Goal: Transaction & Acquisition: Book appointment/travel/reservation

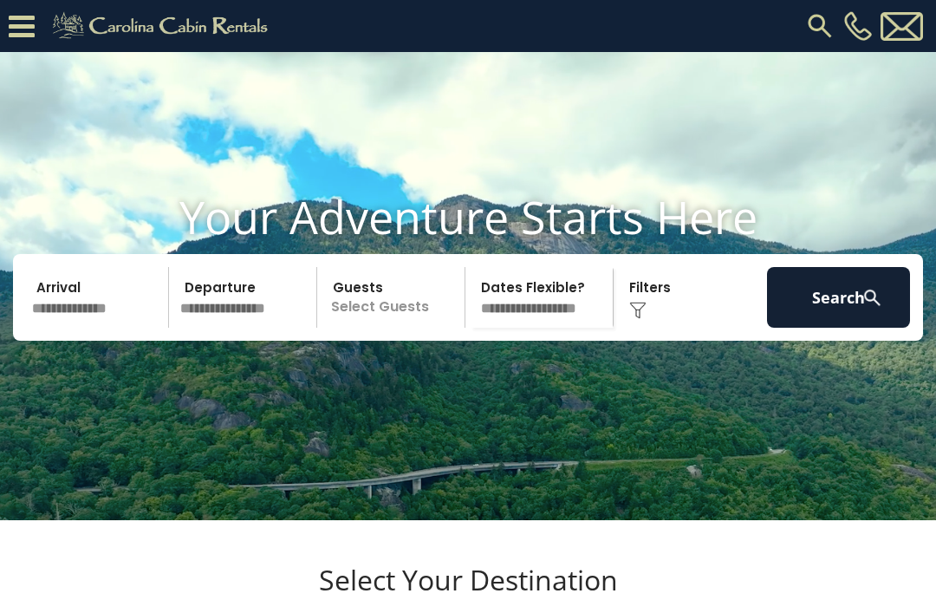
click at [68, 328] on input "text" at bounding box center [97, 297] width 143 height 61
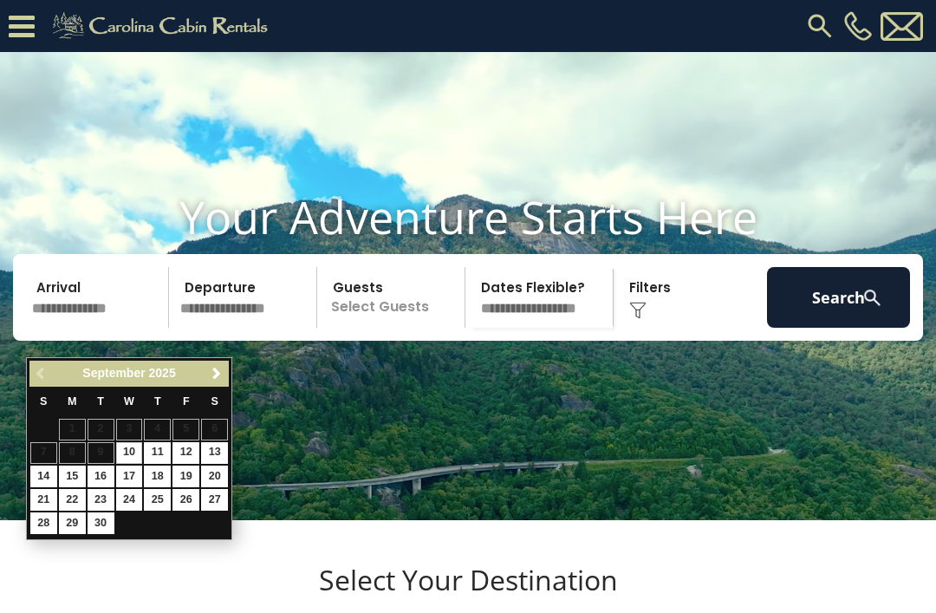
click at [218, 375] on span "Next" at bounding box center [217, 374] width 14 height 14
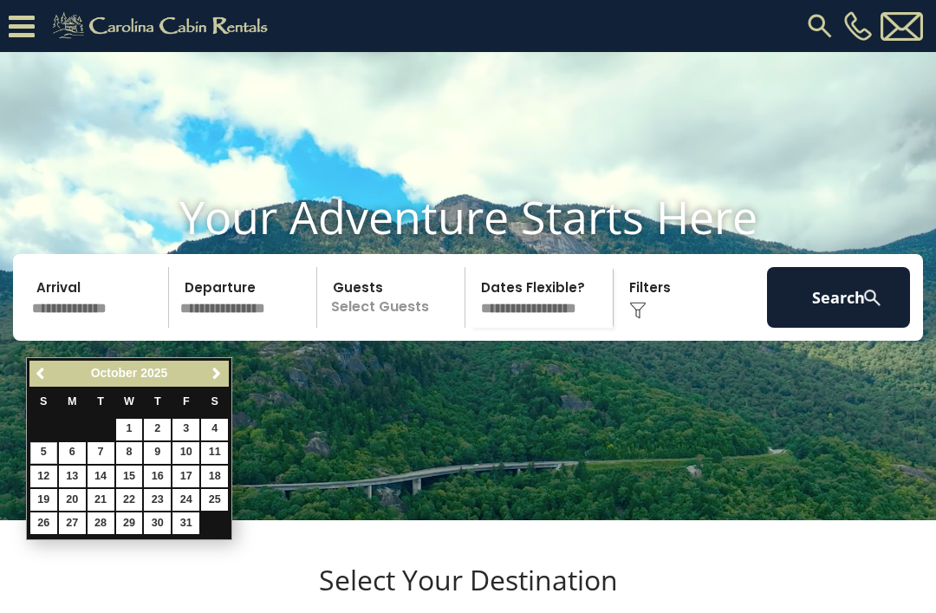
click at [43, 450] on link "5" at bounding box center [43, 453] width 27 height 22
type input "*******"
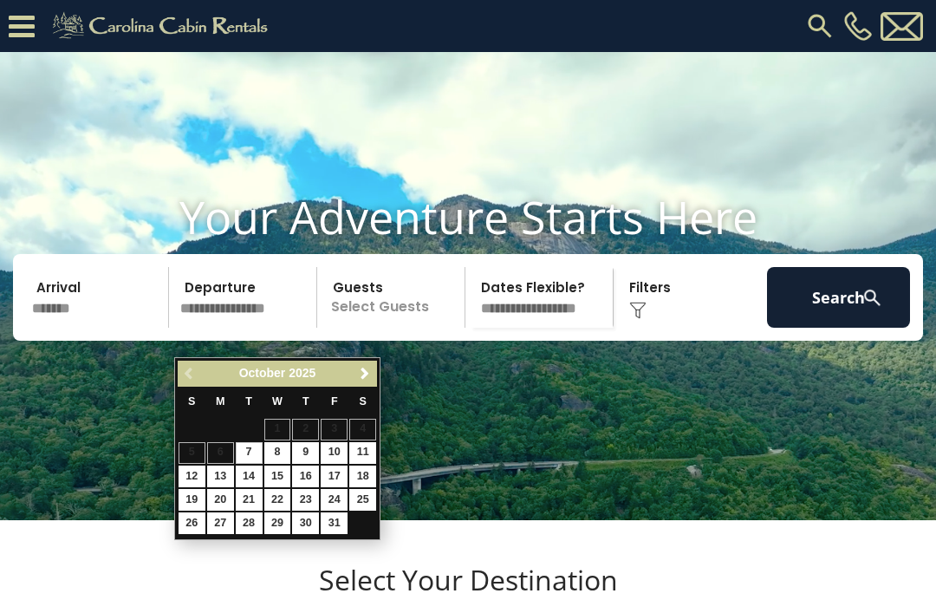
click at [280, 444] on link "8" at bounding box center [277, 453] width 27 height 22
type input "*******"
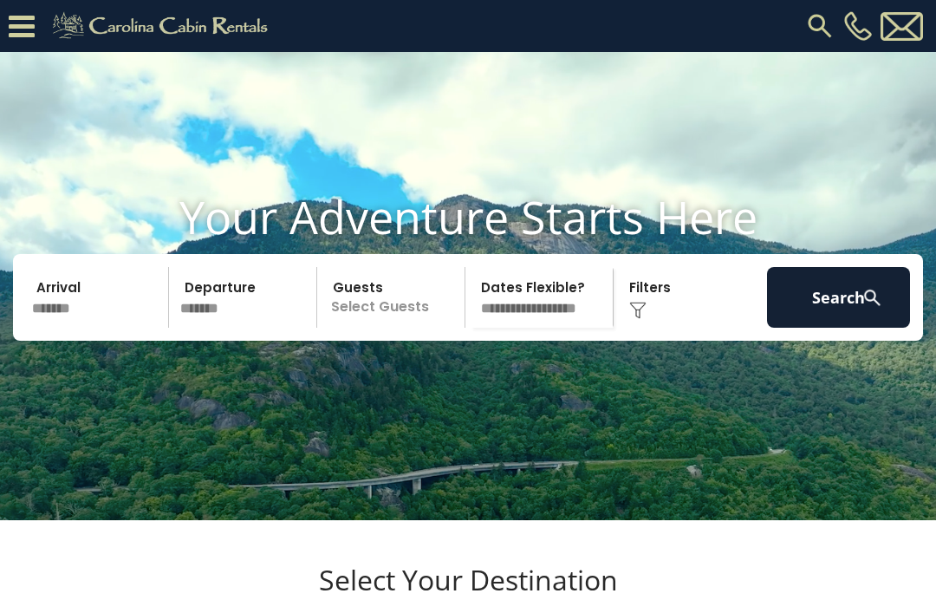
click at [854, 328] on button "Search" at bounding box center [838, 297] width 143 height 61
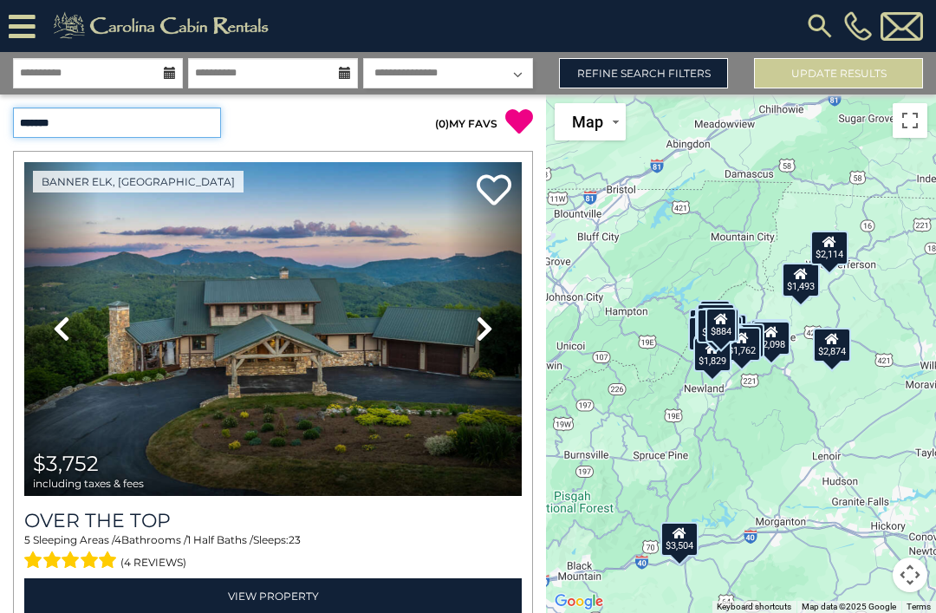
click at [180, 127] on select "**********" at bounding box center [117, 123] width 208 height 30
select select "*********"
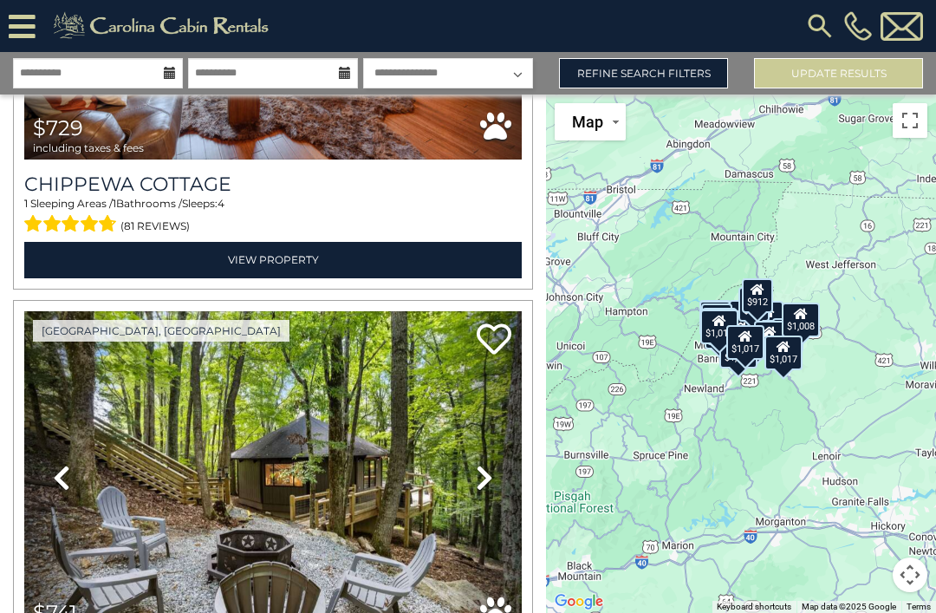
scroll to position [1463, 0]
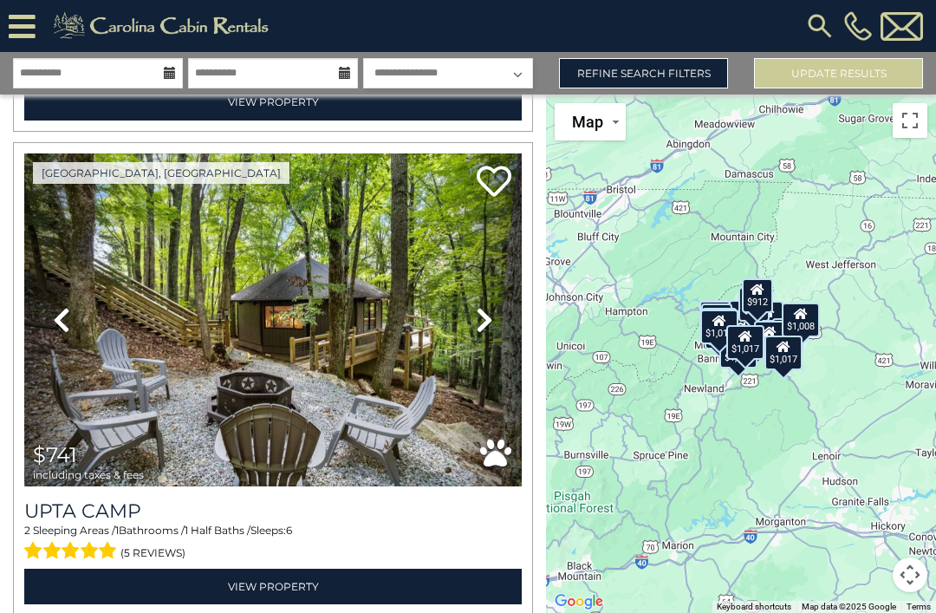
click at [691, 71] on link "Refine Search Filters" at bounding box center [643, 73] width 169 height 30
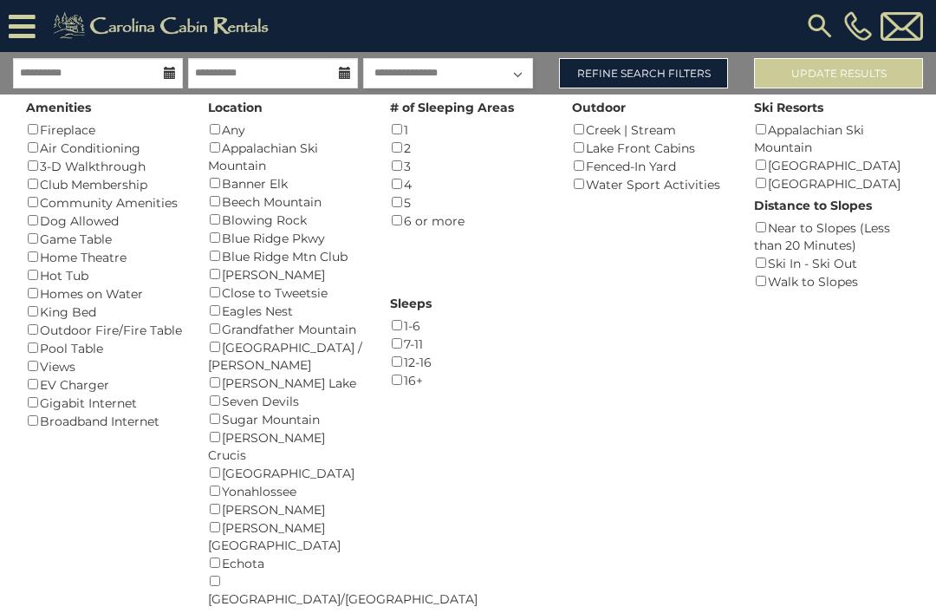
click at [24, 238] on div "Amenities Fireplace () Air Conditioning () 3-D Walkthrough () Club Membership (…" at bounding box center [104, 262] width 182 height 336
click at [863, 70] on button "Please Update Results" at bounding box center [838, 73] width 169 height 30
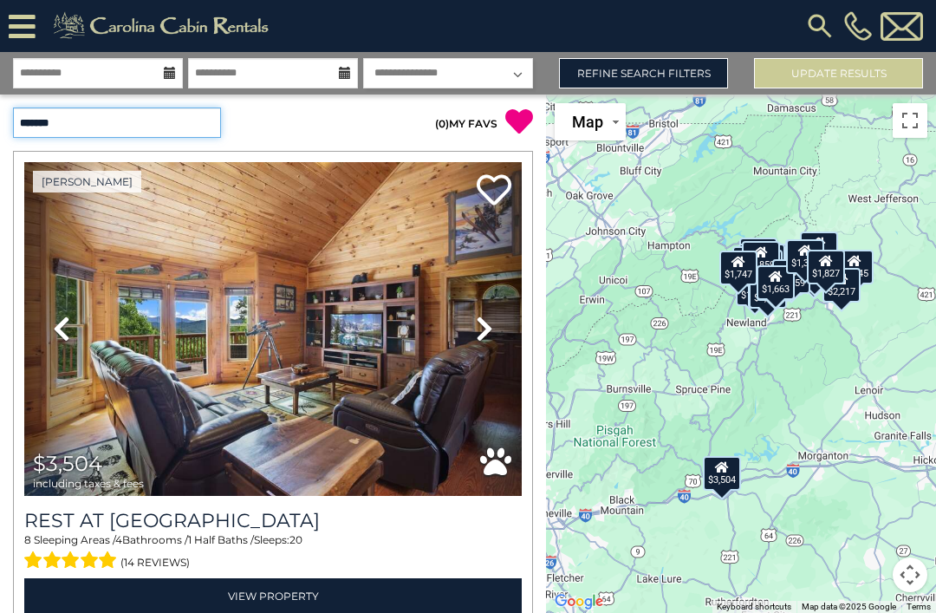
click at [197, 120] on select "**********" at bounding box center [117, 123] width 208 height 30
select select "*********"
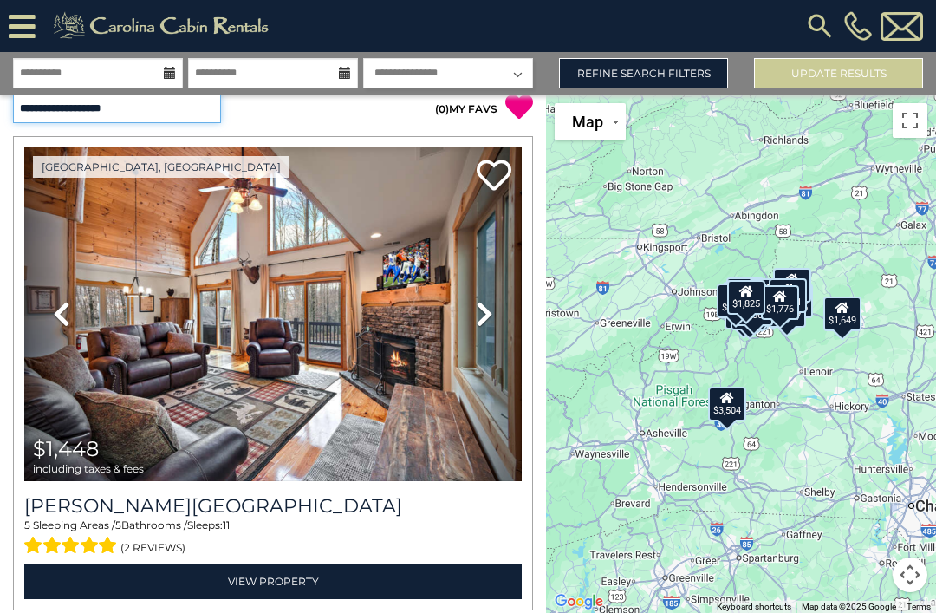
scroll to position [16, 0]
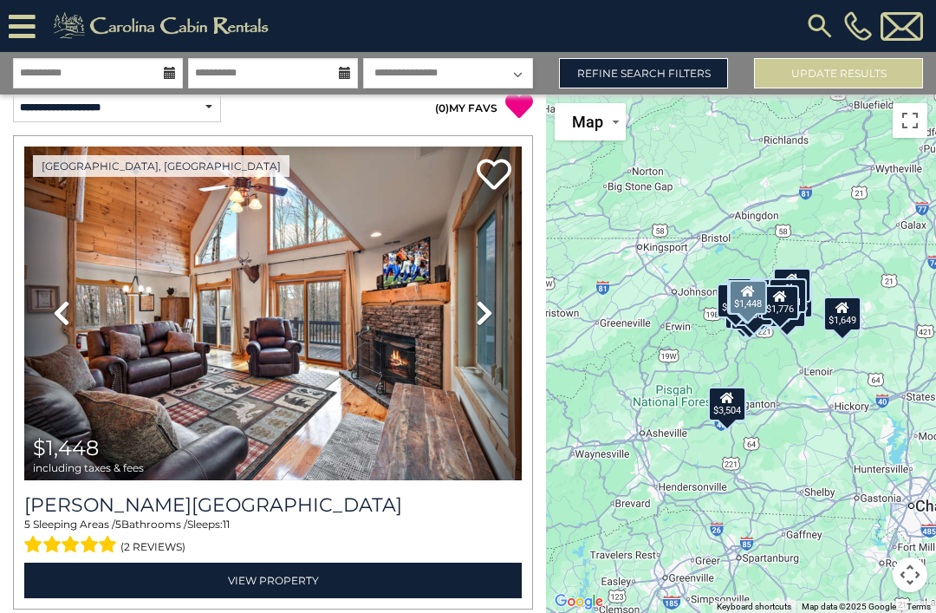
click at [477, 322] on icon at bounding box center [484, 313] width 17 height 28
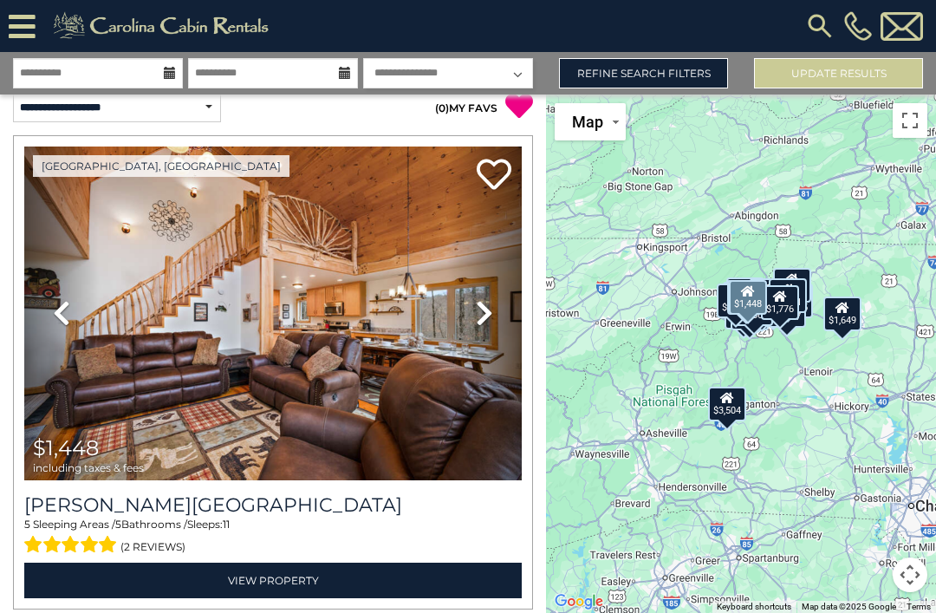
click at [488, 335] on link "Next" at bounding box center [484, 314] width 75 height 334
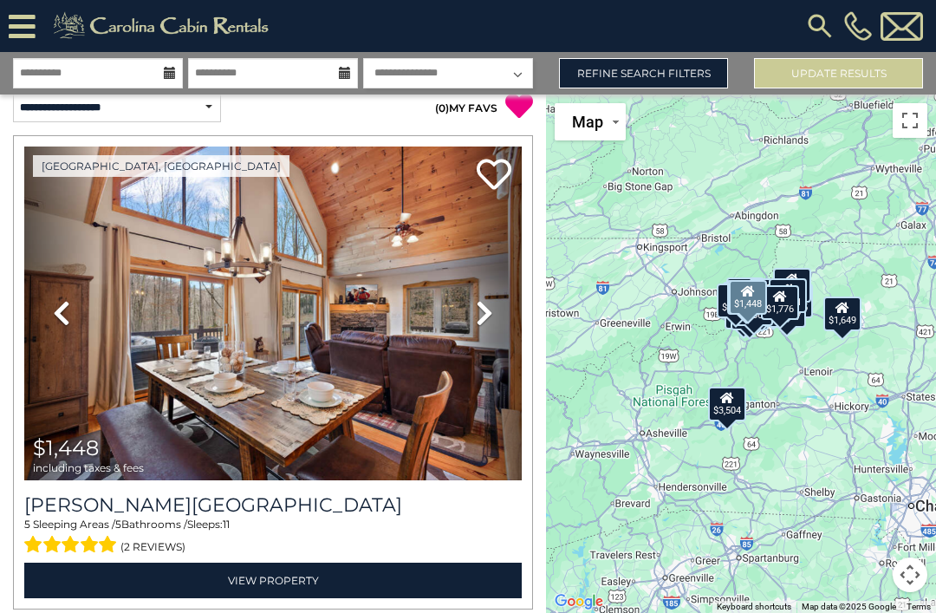
click at [490, 325] on icon at bounding box center [484, 313] width 17 height 28
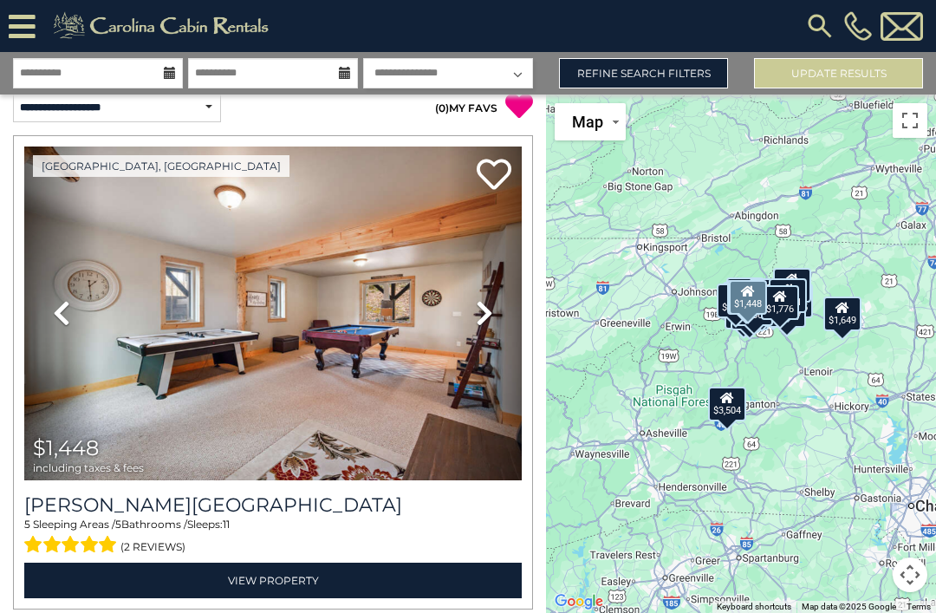
click at [498, 331] on link "Next" at bounding box center [484, 314] width 75 height 334
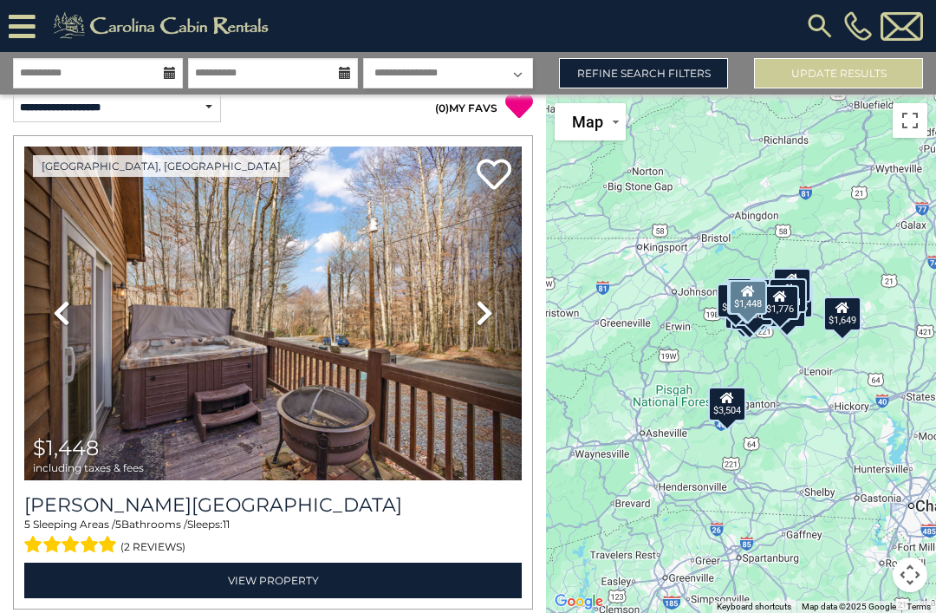
click at [485, 322] on icon at bounding box center [484, 313] width 17 height 28
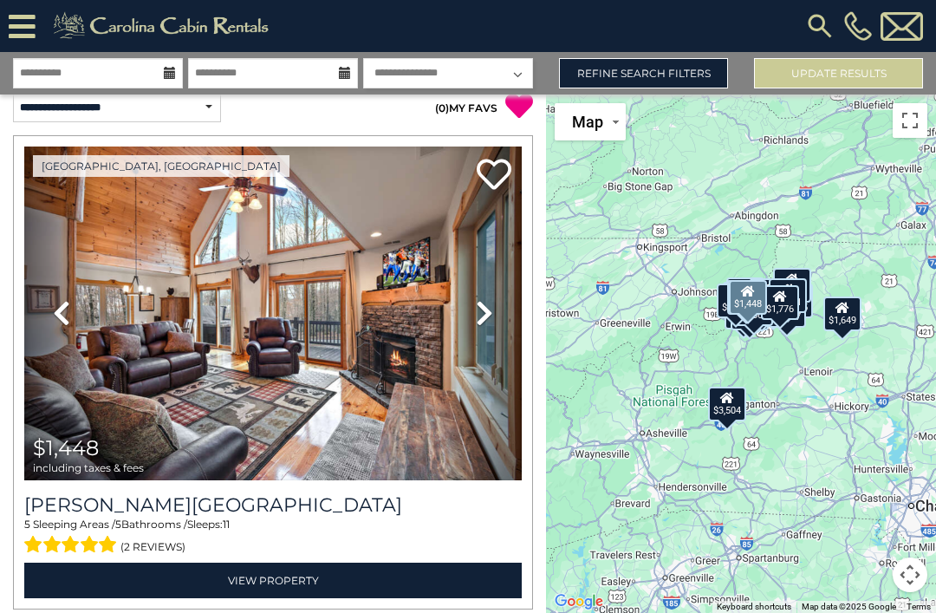
click at [488, 322] on icon at bounding box center [484, 313] width 17 height 28
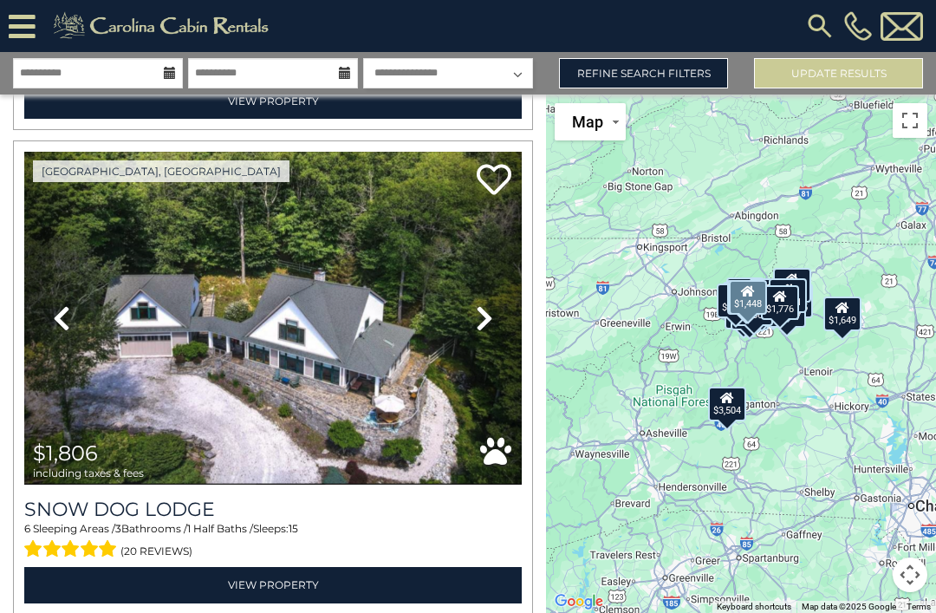
scroll to position [991, 0]
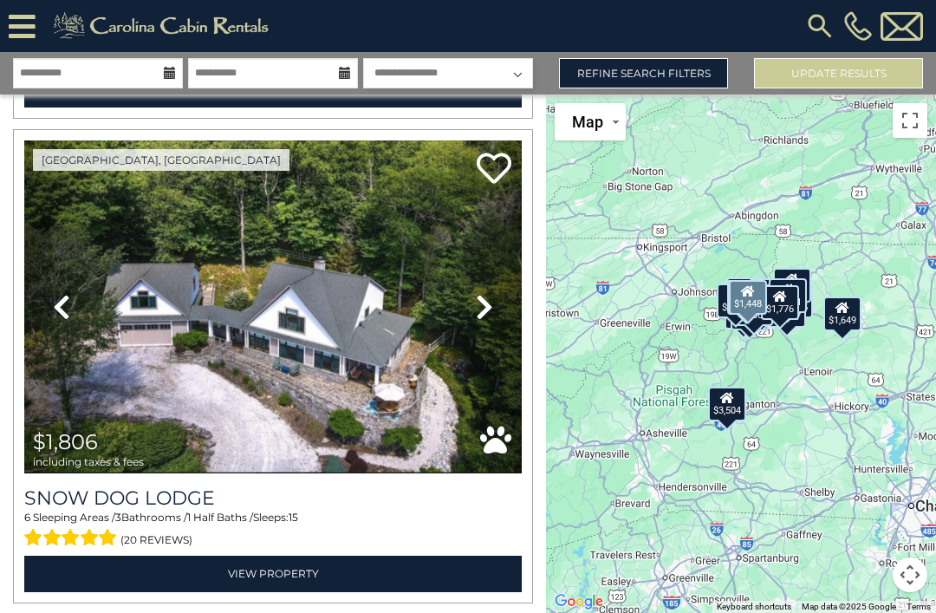
click at [491, 311] on icon at bounding box center [484, 307] width 17 height 28
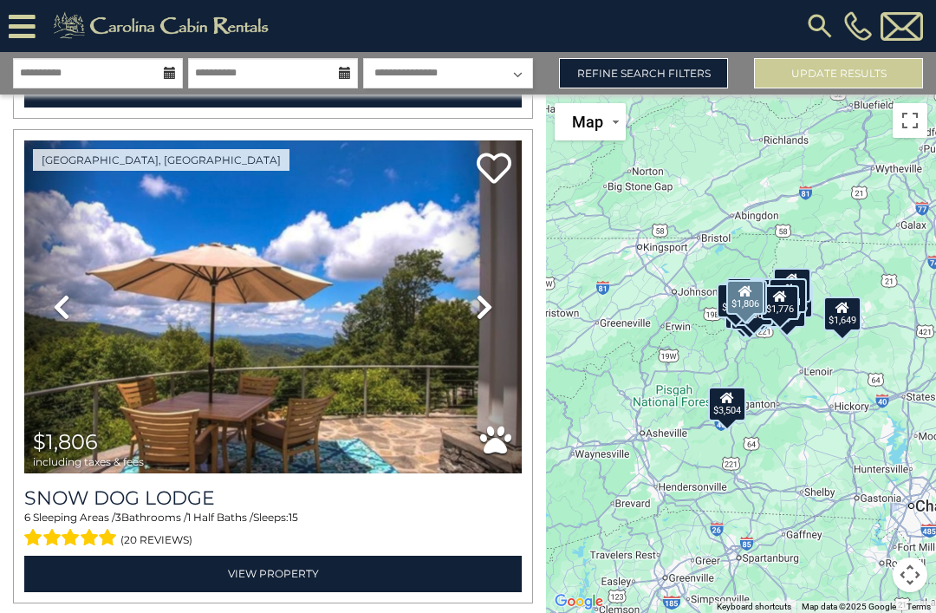
click at [485, 322] on link "Next" at bounding box center [484, 307] width 75 height 334
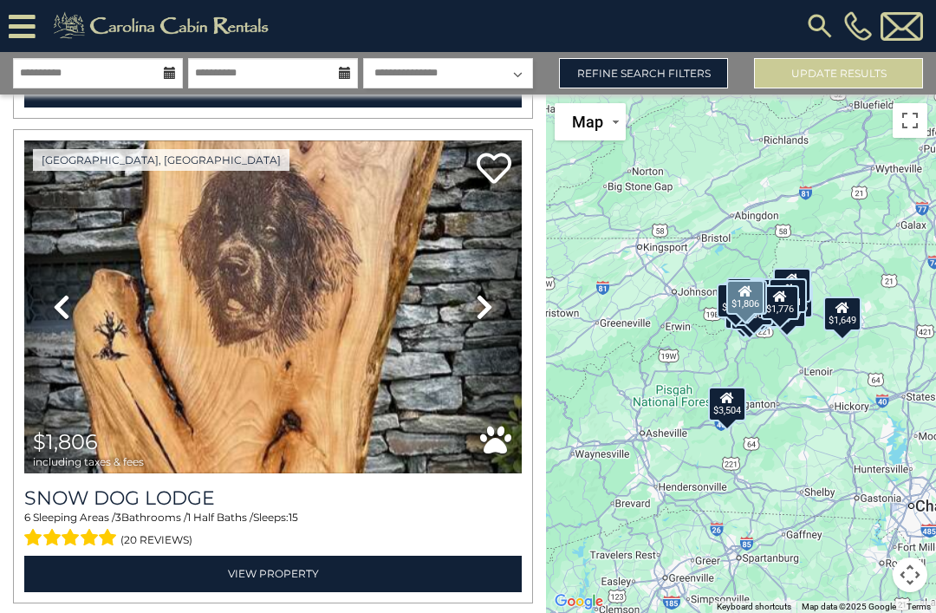
click at [476, 320] on icon at bounding box center [484, 307] width 17 height 28
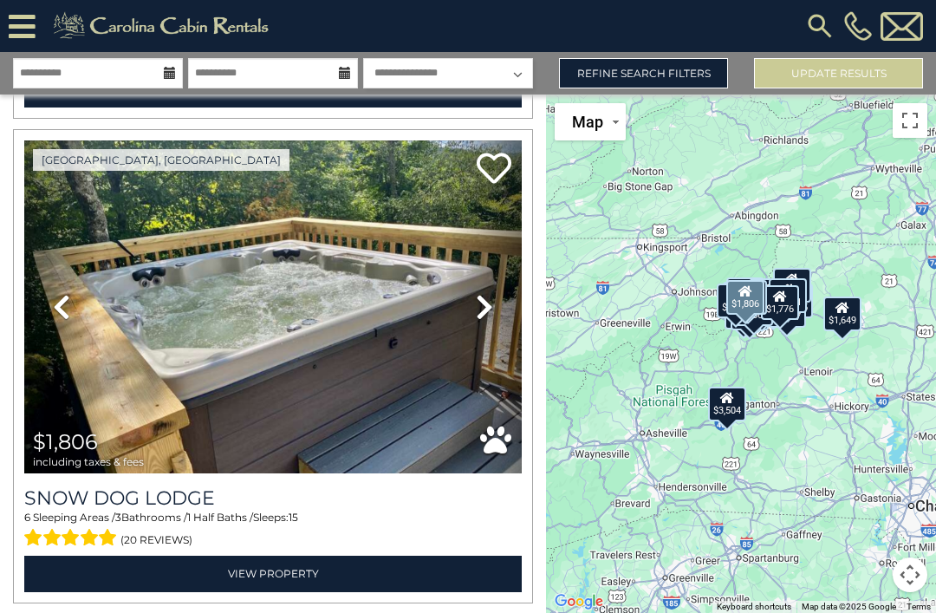
click at [479, 321] on icon at bounding box center [484, 307] width 17 height 28
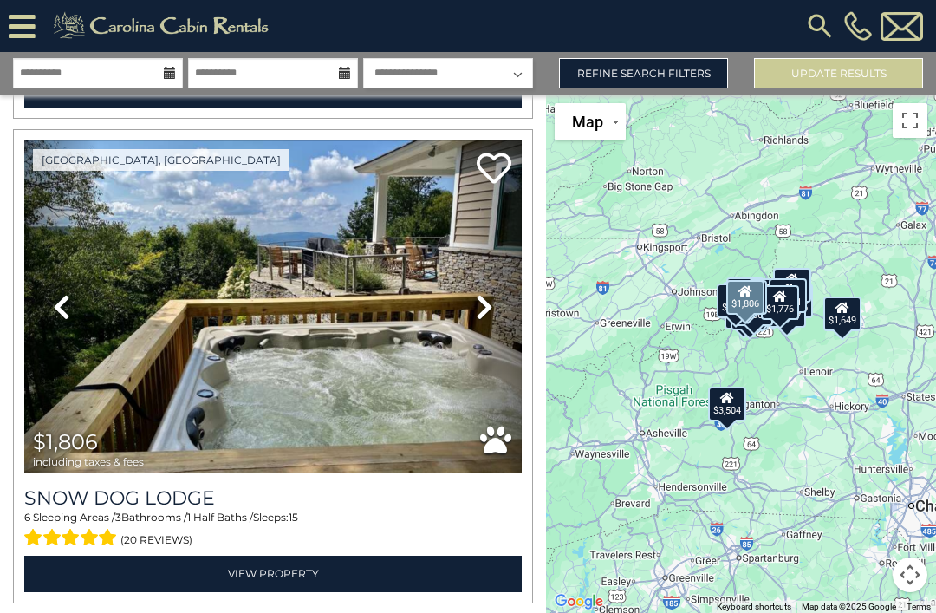
click at [478, 314] on icon at bounding box center [484, 307] width 17 height 28
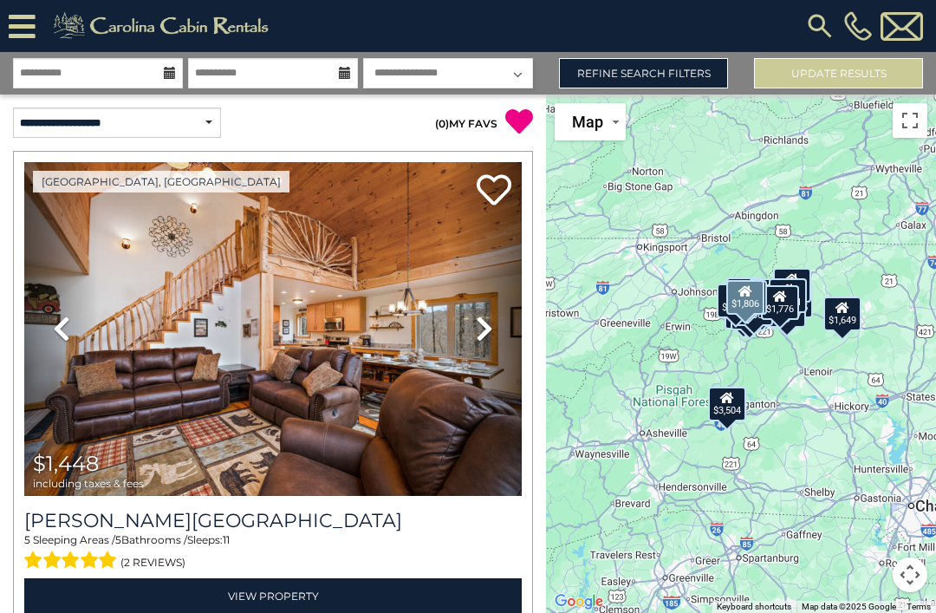
scroll to position [0, 0]
click at [629, 68] on link "Refine Search Filters" at bounding box center [643, 73] width 169 height 30
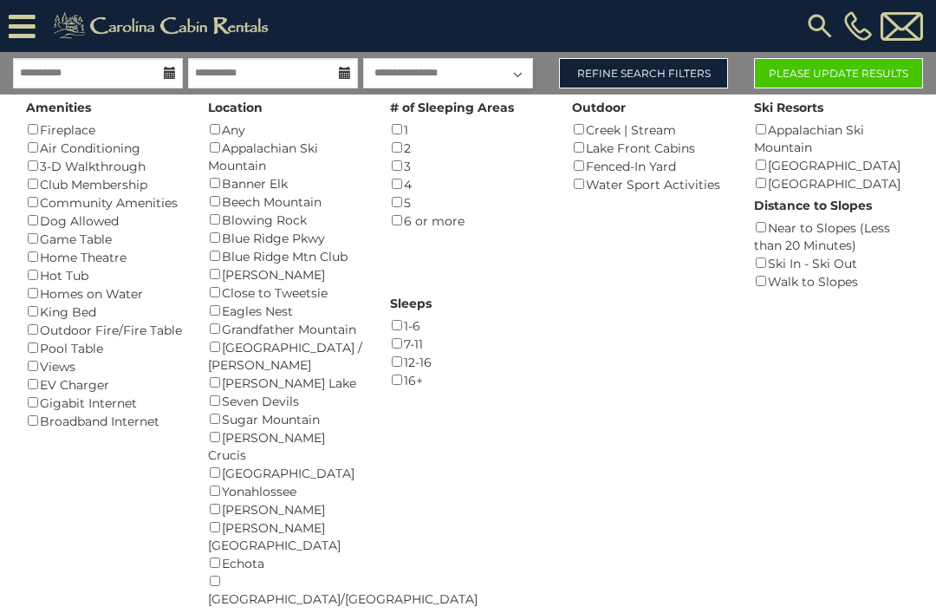
click at [31, 230] on div "Game Table ()" at bounding box center [104, 239] width 156 height 18
click at [814, 73] on button "Please Update Results" at bounding box center [838, 73] width 169 height 30
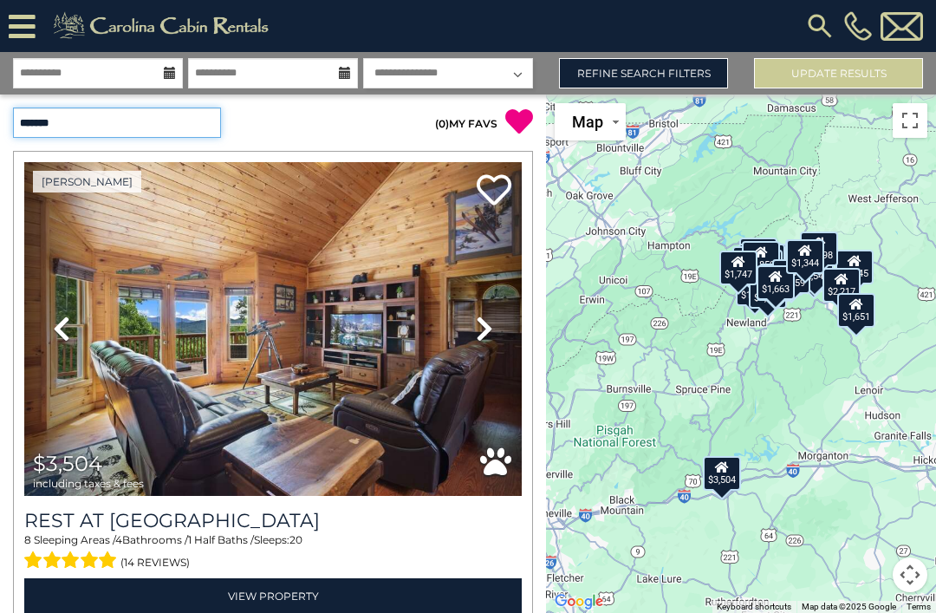
click at [125, 131] on select "**********" at bounding box center [117, 123] width 208 height 30
select select "*********"
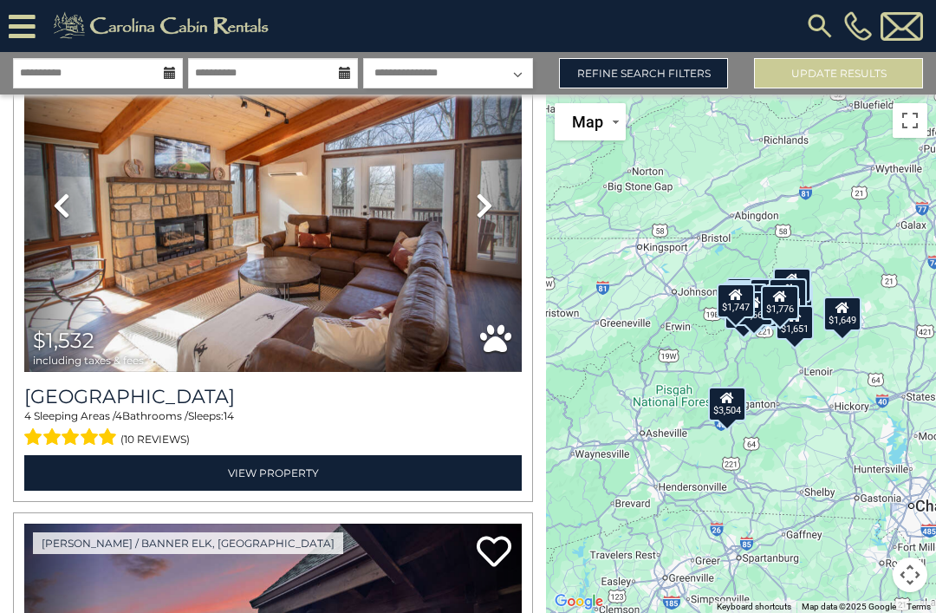
scroll to position [621, 0]
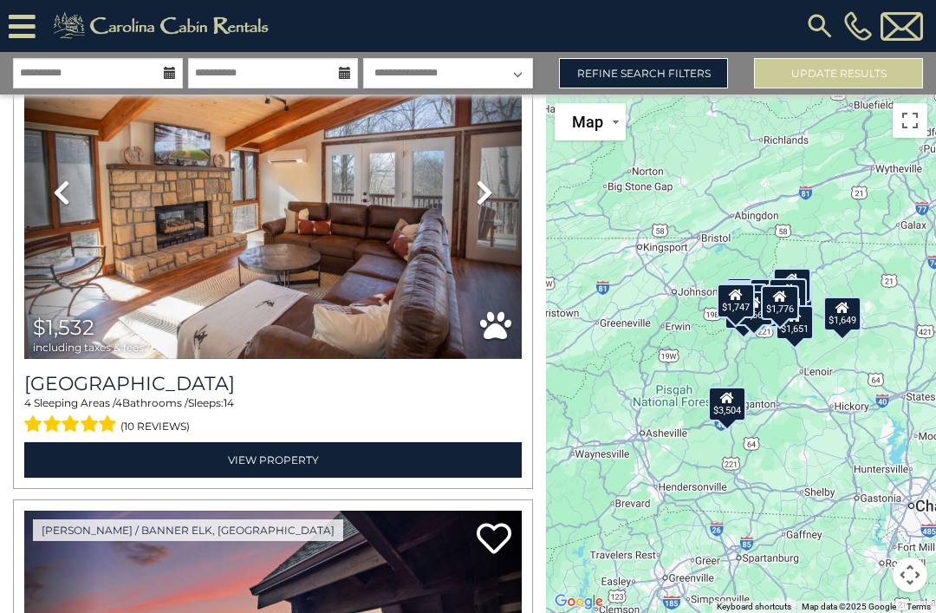
click at [481, 182] on icon at bounding box center [484, 193] width 17 height 28
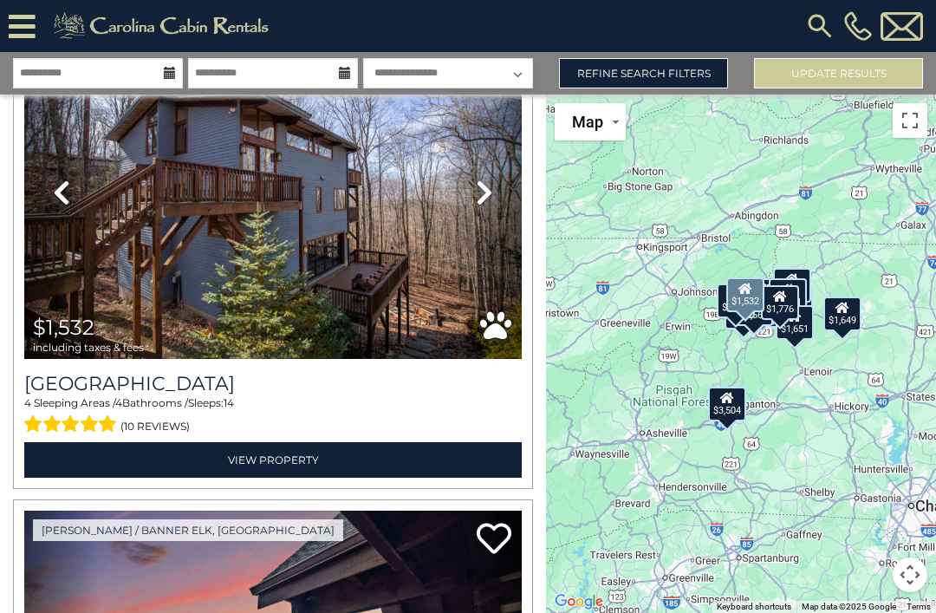
click at [475, 172] on link "Next" at bounding box center [484, 193] width 75 height 334
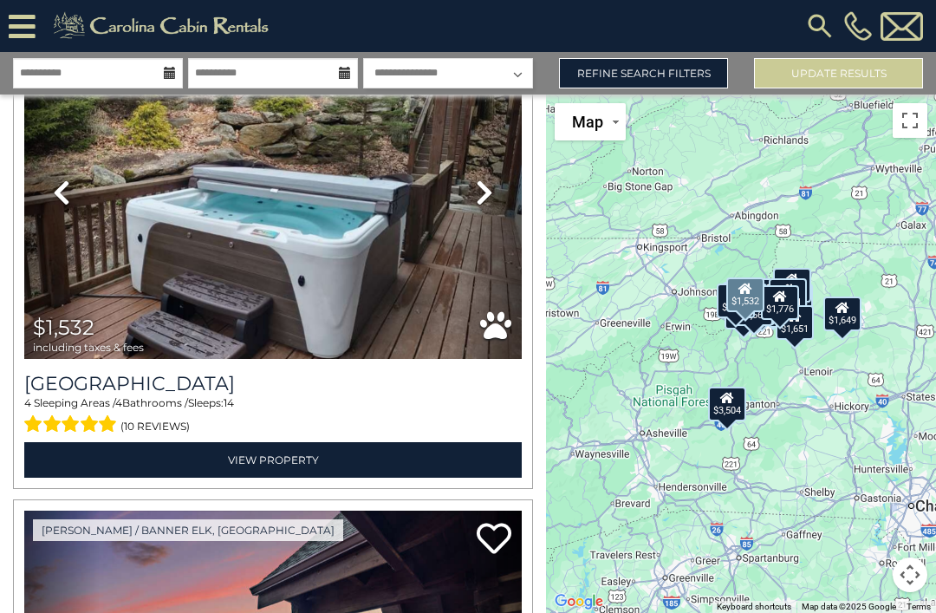
click at [49, 196] on link "Previous" at bounding box center [61, 193] width 75 height 334
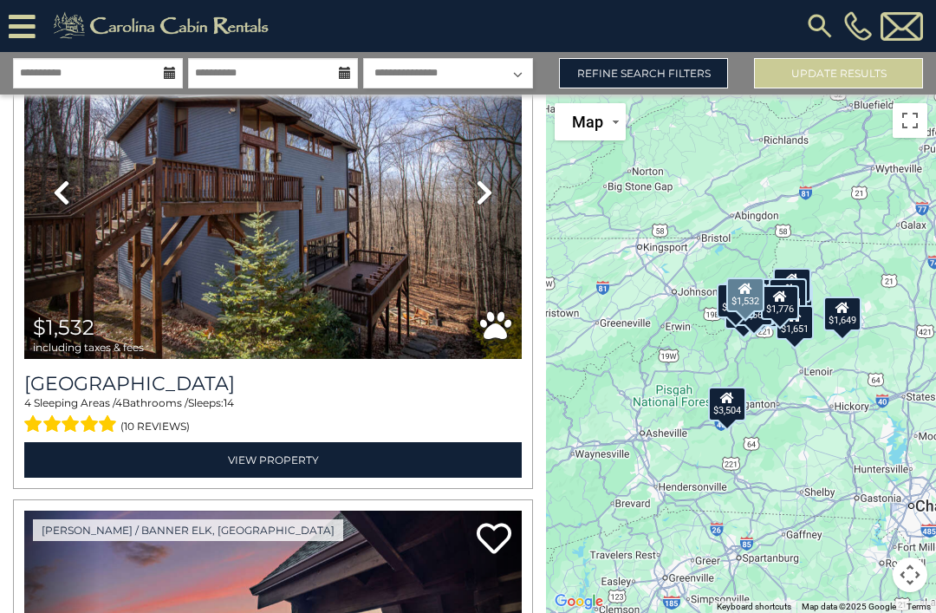
click at [484, 193] on icon at bounding box center [484, 193] width 17 height 28
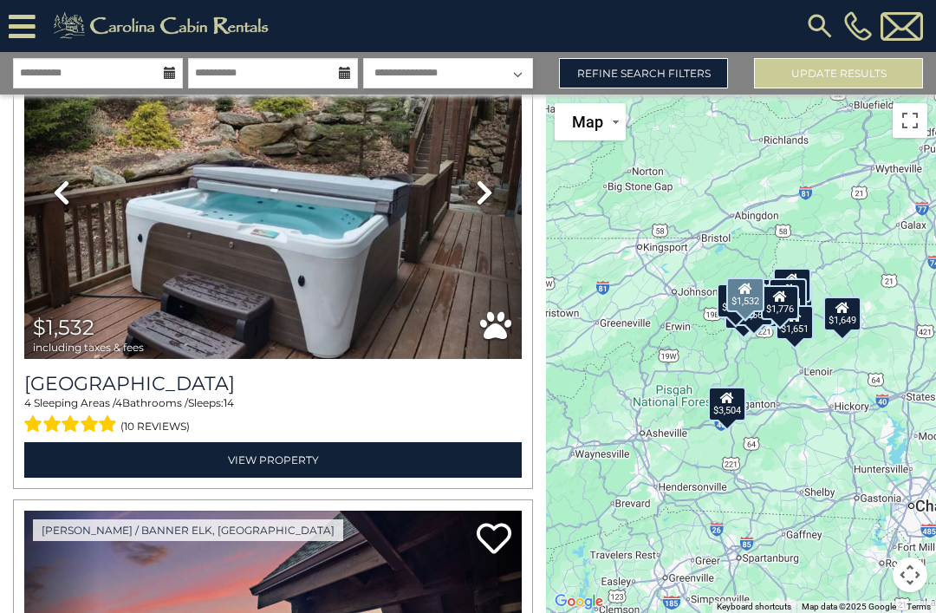
click at [479, 173] on link "Next" at bounding box center [484, 193] width 75 height 334
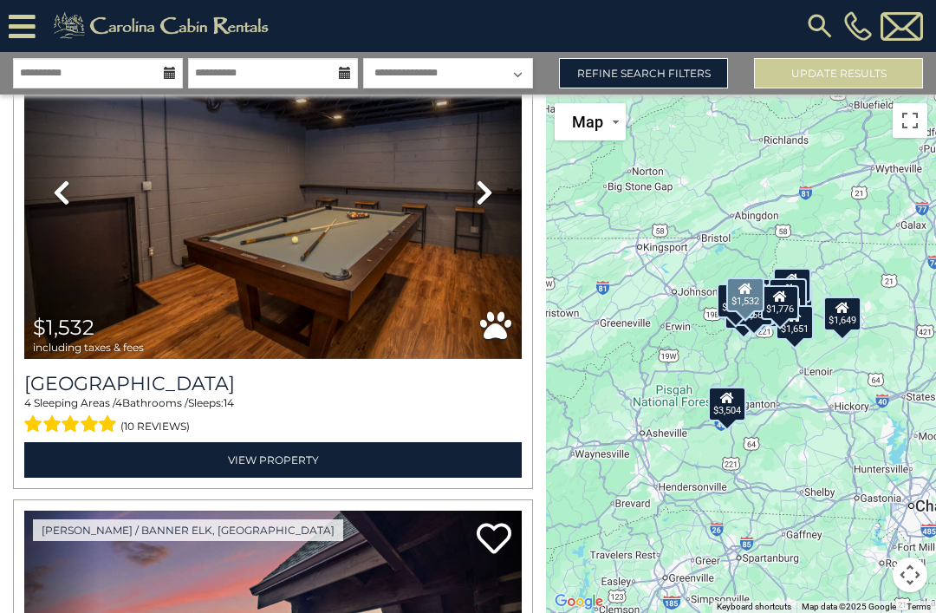
click at [474, 186] on link "Next" at bounding box center [484, 193] width 75 height 334
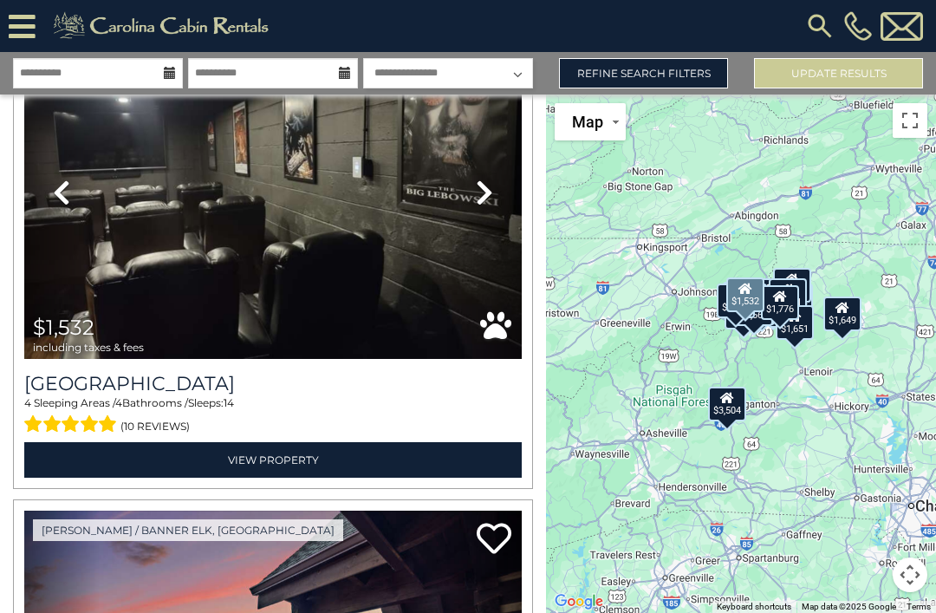
click at [468, 186] on link "Next" at bounding box center [484, 193] width 75 height 334
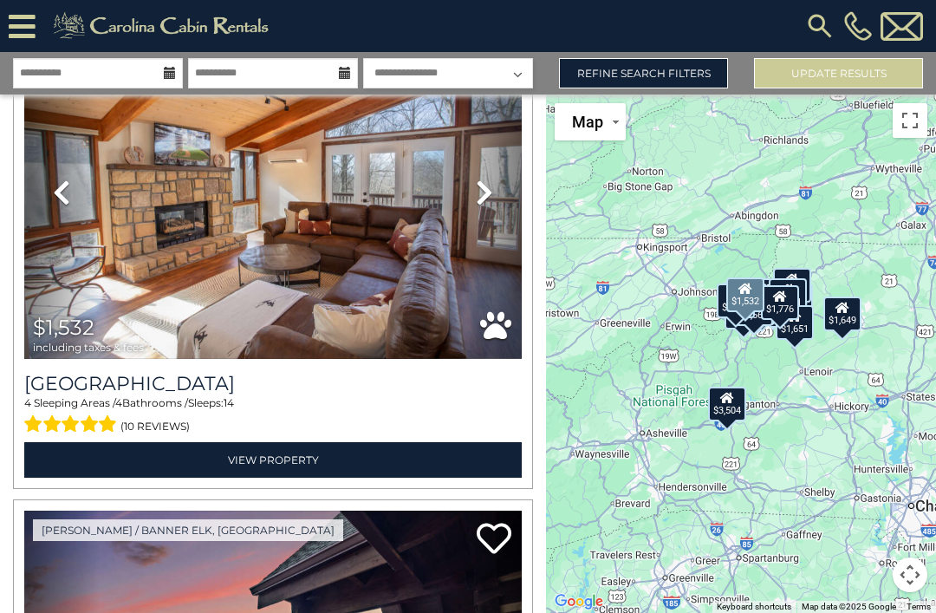
click at [457, 174] on link "Next" at bounding box center [484, 193] width 75 height 334
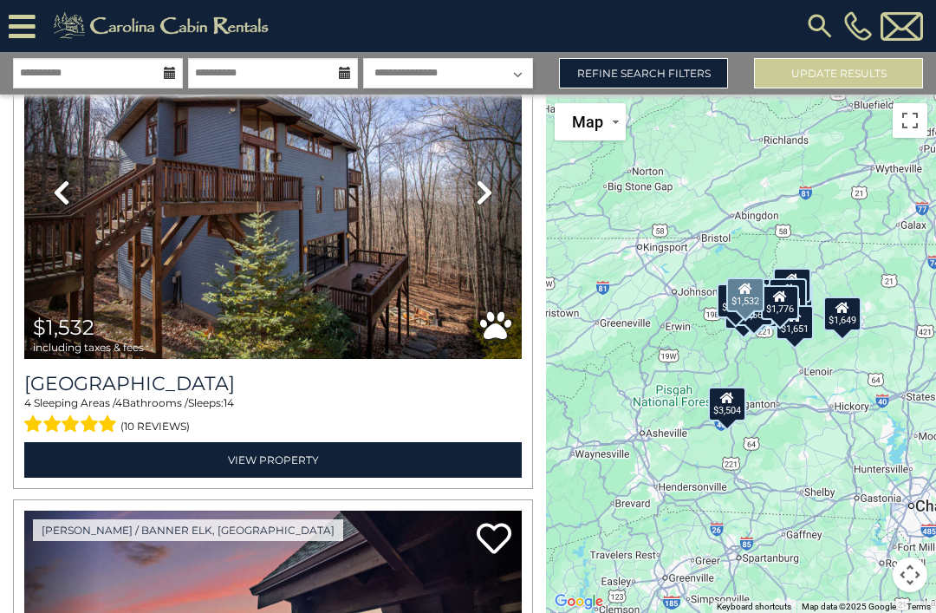
click at [170, 376] on h3 "[GEOGRAPHIC_DATA]" at bounding box center [273, 383] width 498 height 23
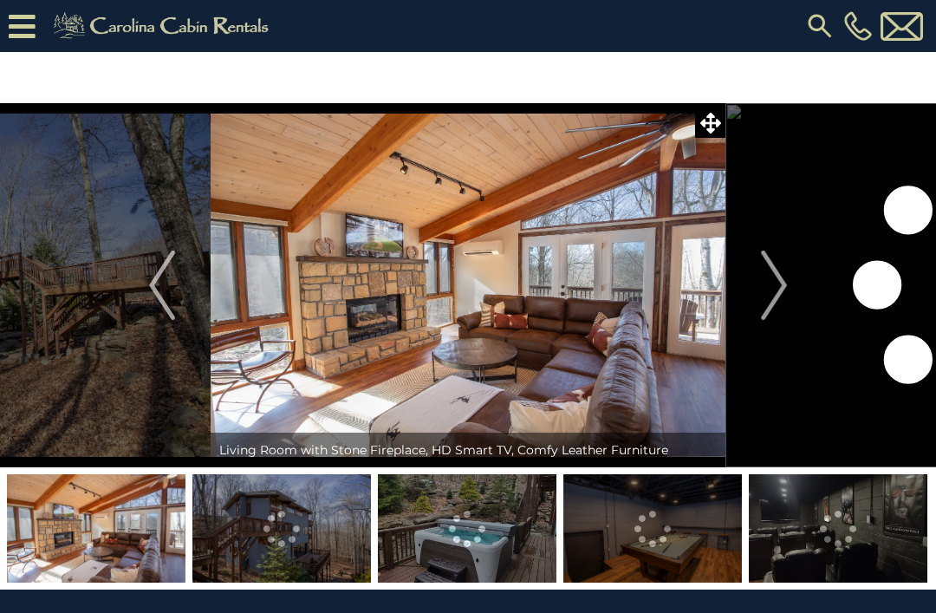
click at [758, 264] on button "Next" at bounding box center [774, 285] width 97 height 364
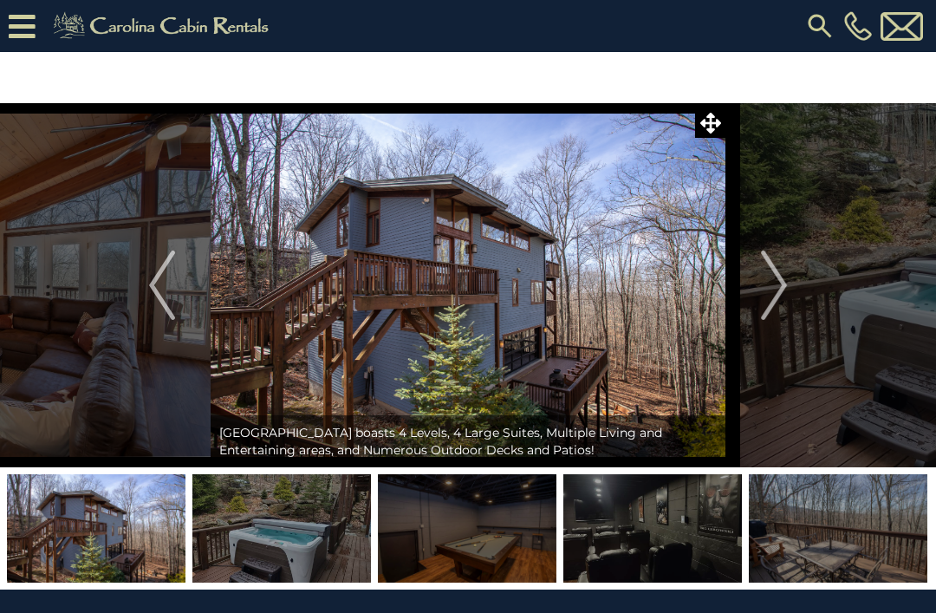
click at [772, 279] on img "Next" at bounding box center [774, 285] width 26 height 69
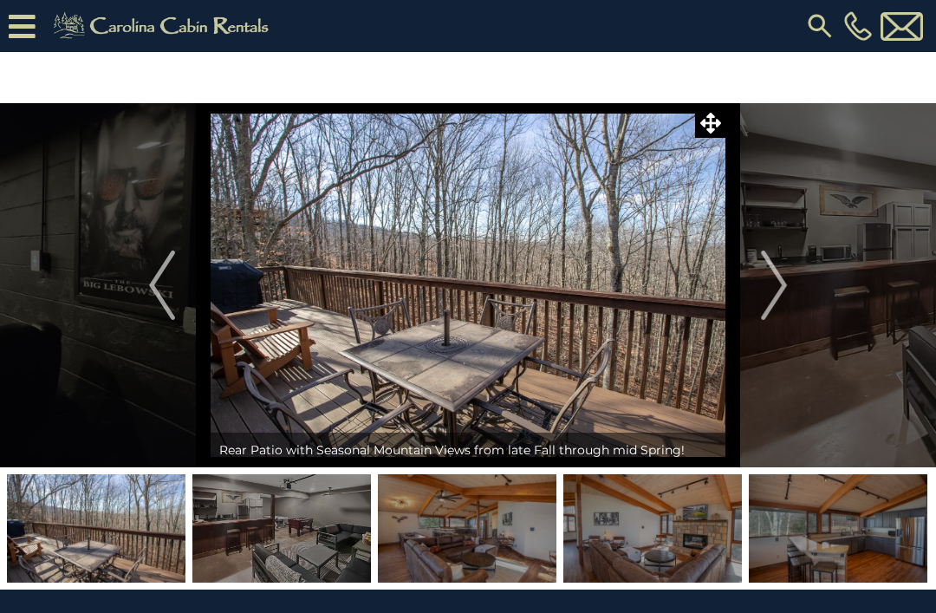
click at [776, 277] on img "Next" at bounding box center [774, 285] width 26 height 69
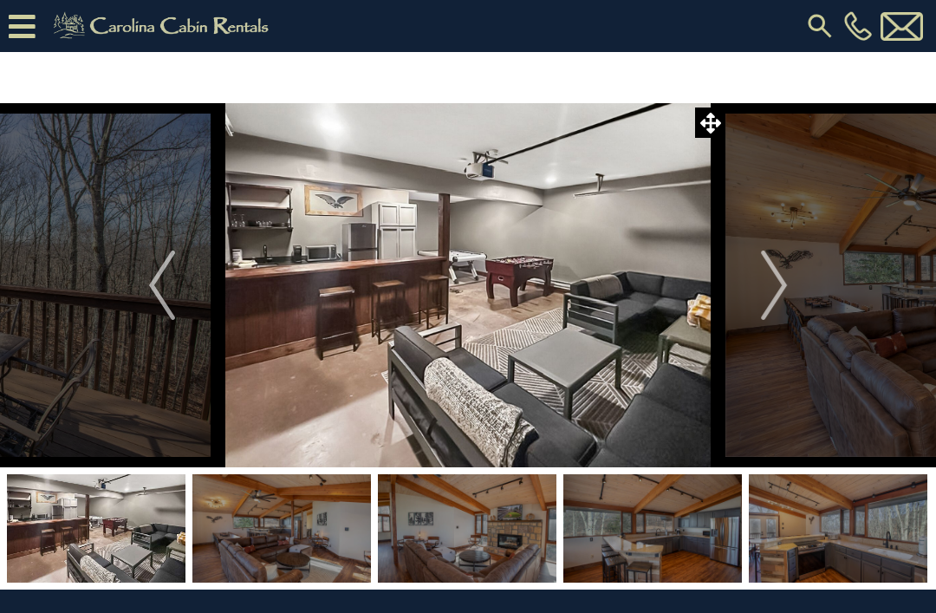
click at [173, 281] on img "Previous" at bounding box center [162, 285] width 26 height 69
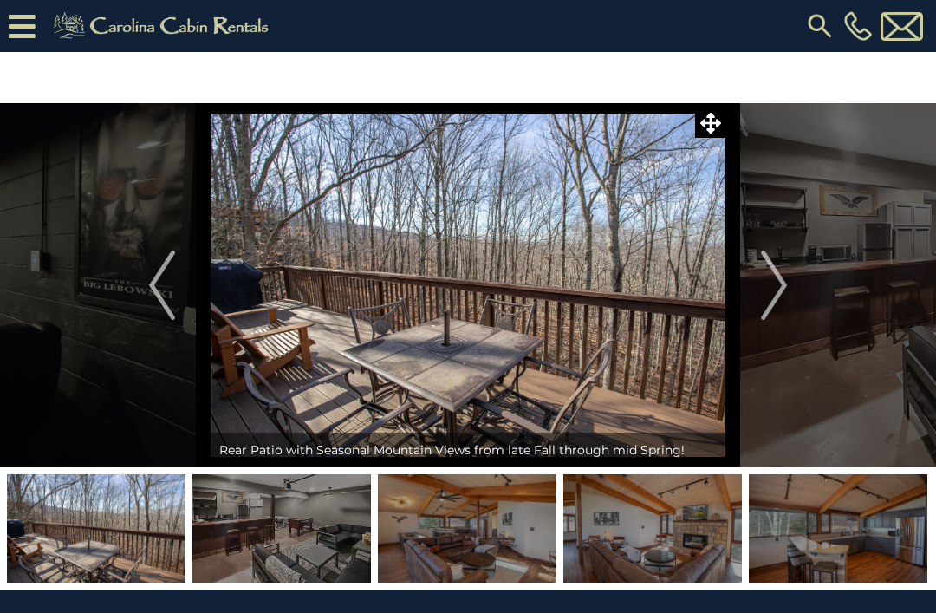
click at [785, 290] on img "Next" at bounding box center [774, 285] width 26 height 69
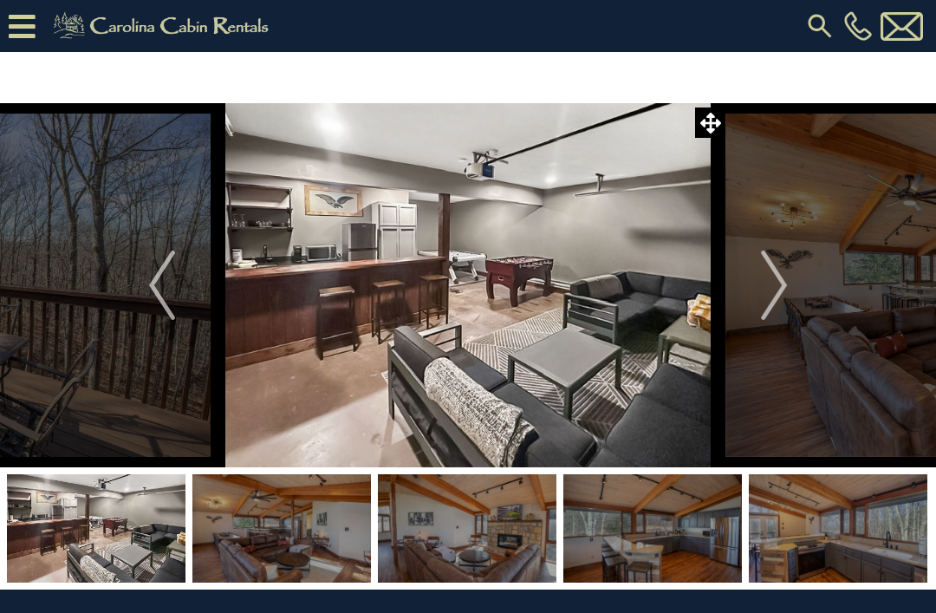
click at [775, 266] on img "Next" at bounding box center [774, 285] width 26 height 69
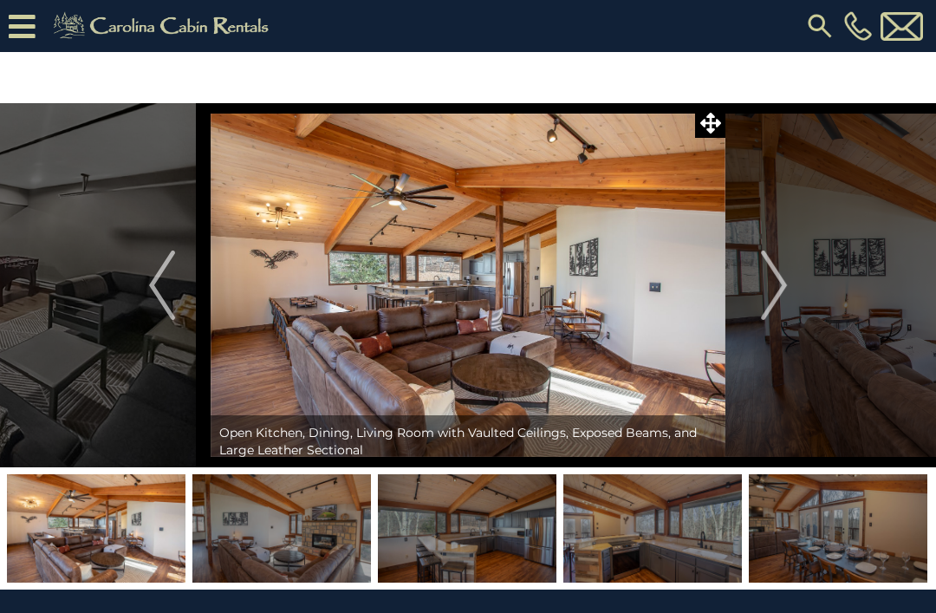
click at [772, 276] on img "Next" at bounding box center [774, 285] width 26 height 69
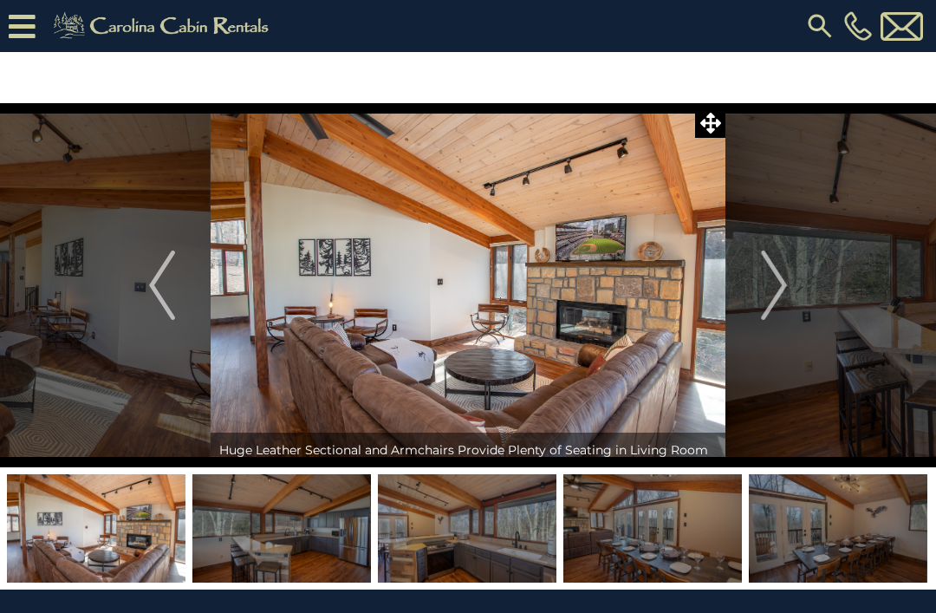
click at [759, 263] on button "Next" at bounding box center [774, 285] width 97 height 364
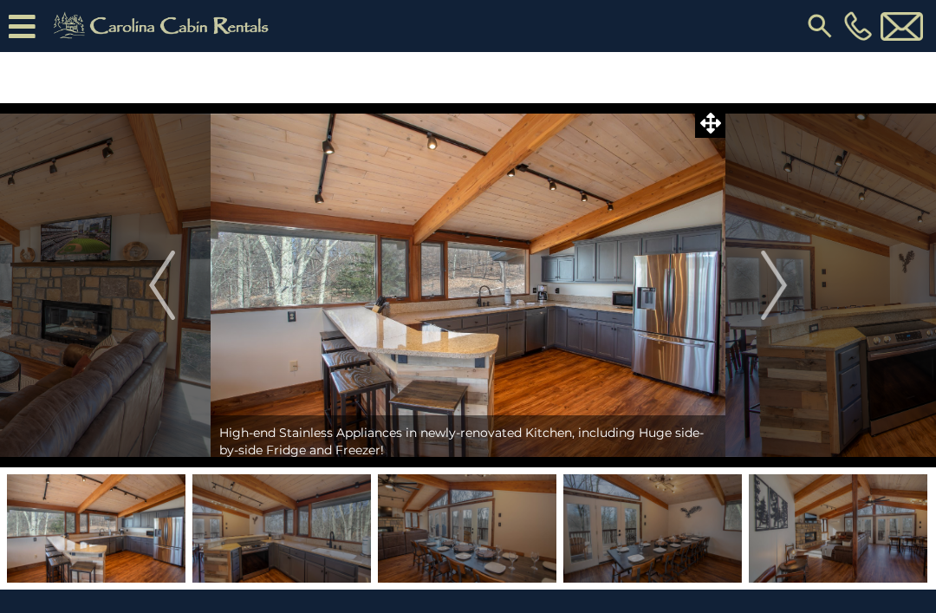
click at [759, 267] on button "Next" at bounding box center [774, 285] width 97 height 364
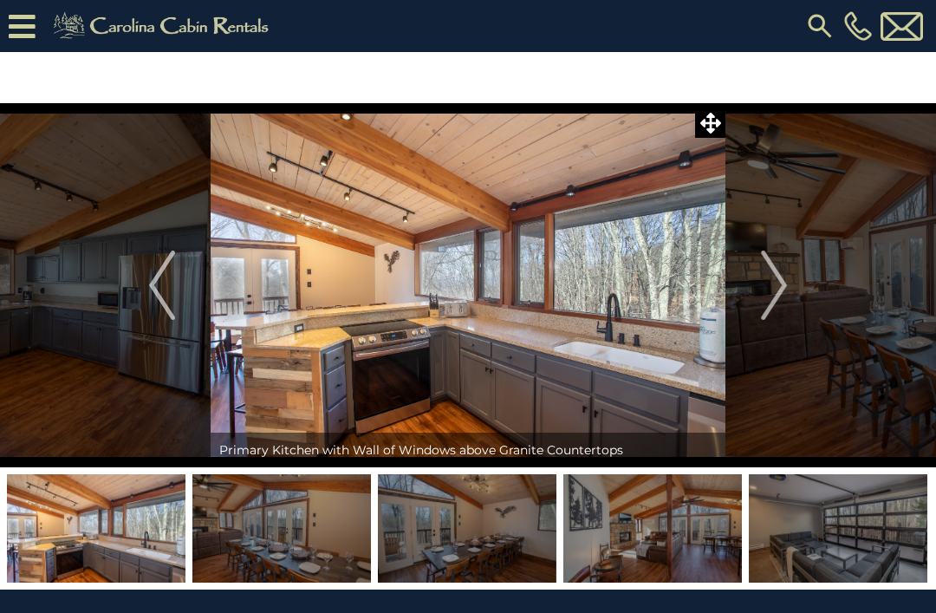
click at [774, 248] on button "Next" at bounding box center [774, 285] width 97 height 364
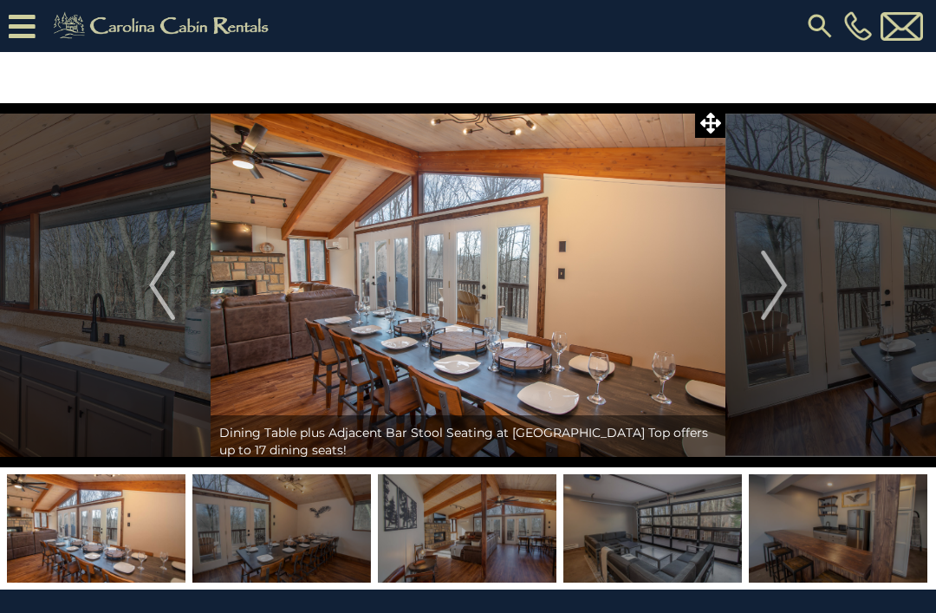
click at [767, 240] on button "Next" at bounding box center [774, 285] width 97 height 364
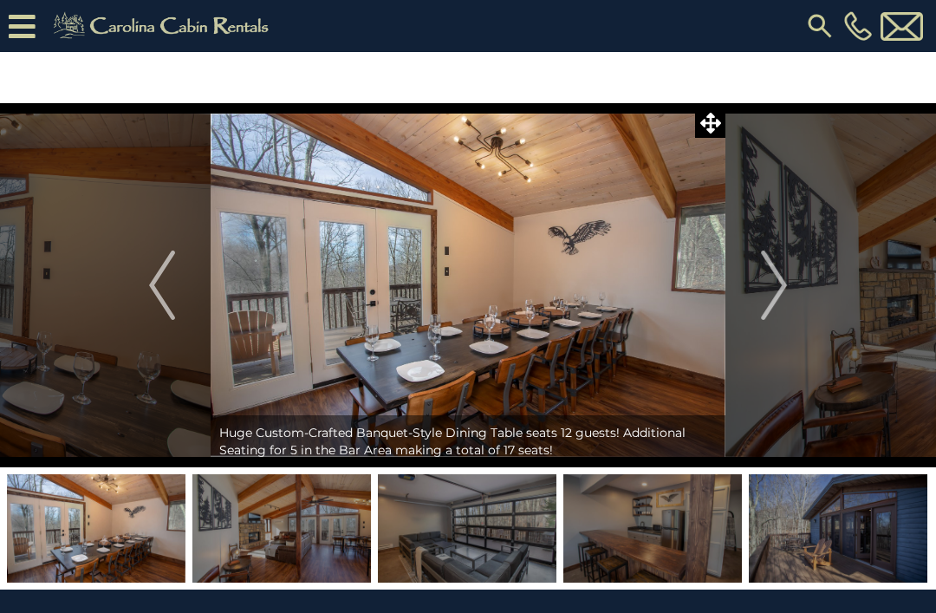
click at [777, 222] on button "Next" at bounding box center [774, 285] width 97 height 364
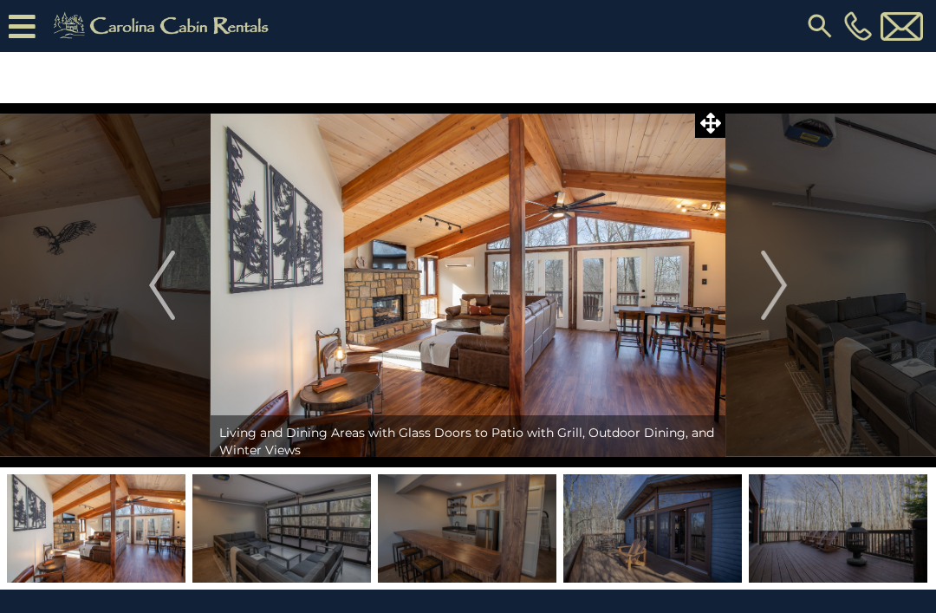
click at [766, 244] on button "Next" at bounding box center [774, 285] width 97 height 364
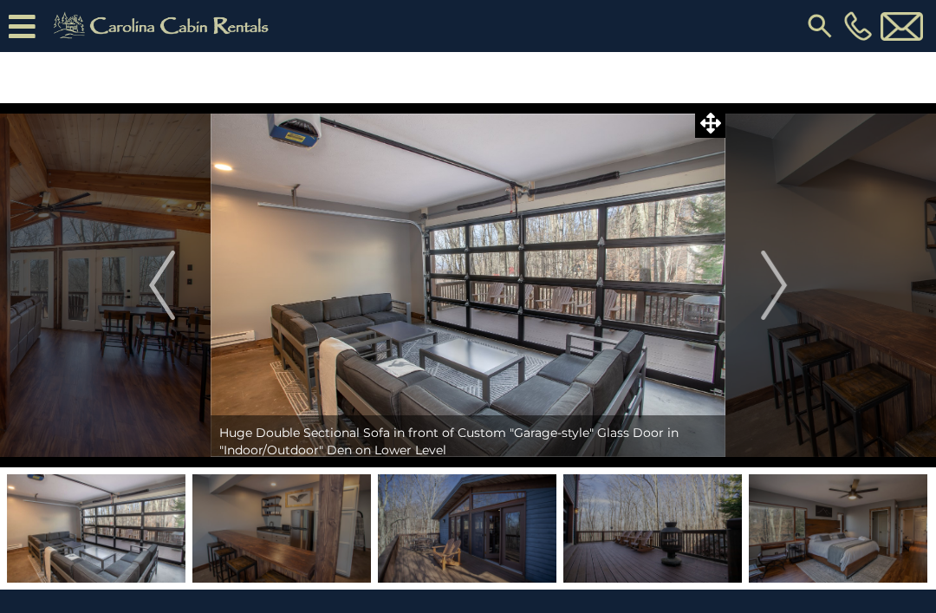
click at [766, 245] on button "Next" at bounding box center [774, 285] width 97 height 364
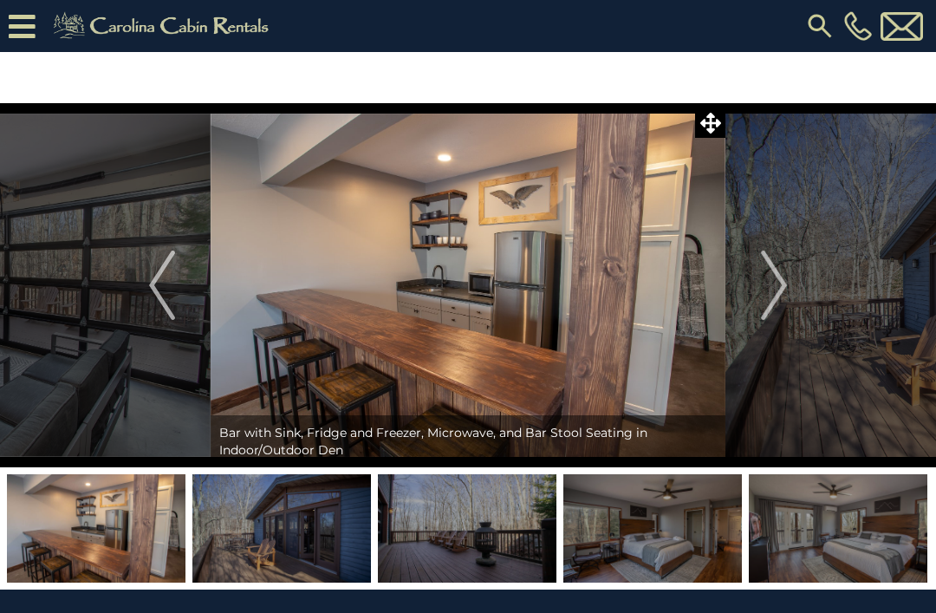
click at [766, 241] on button "Next" at bounding box center [774, 285] width 97 height 364
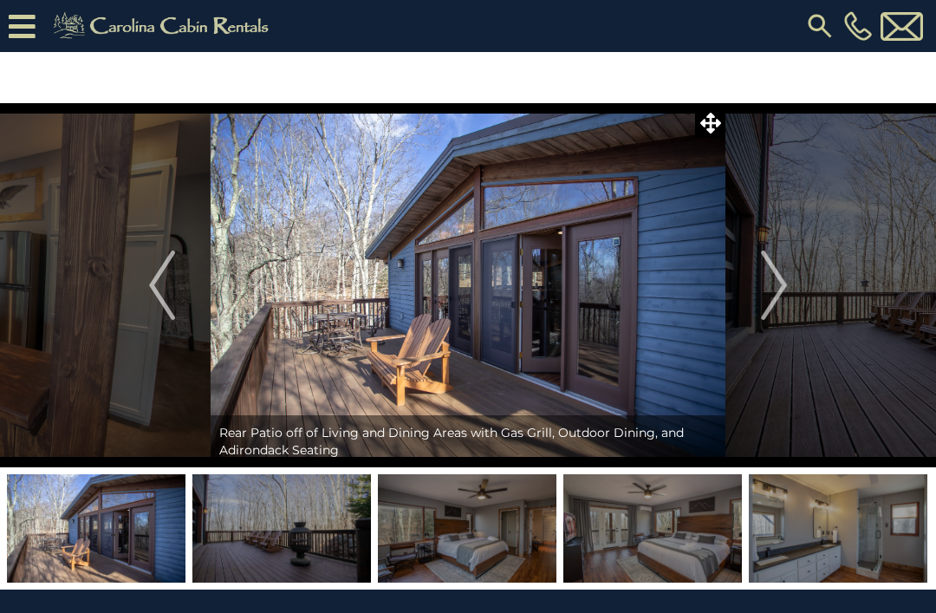
click at [772, 227] on button "Next" at bounding box center [774, 285] width 97 height 364
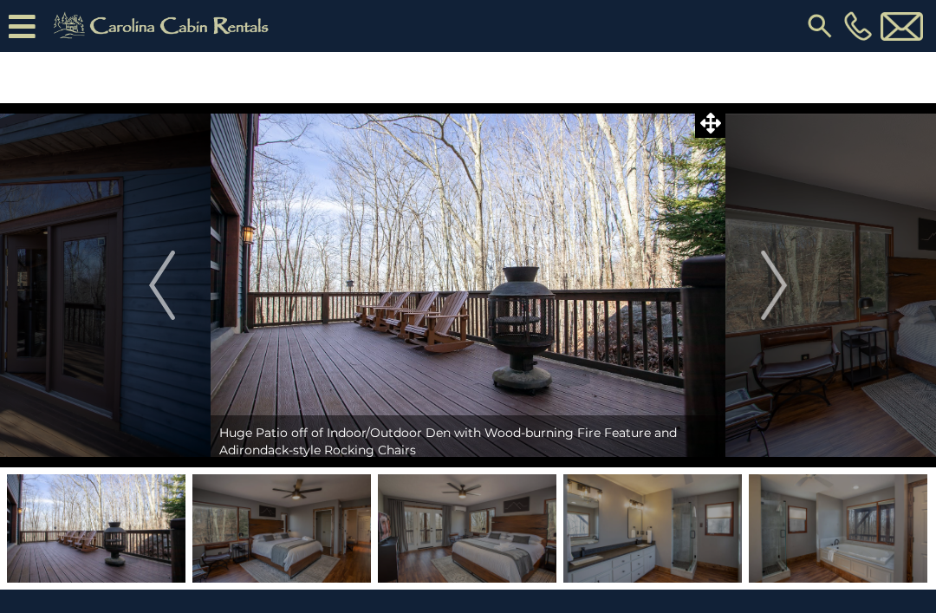
click at [770, 258] on img "Next" at bounding box center [774, 285] width 26 height 69
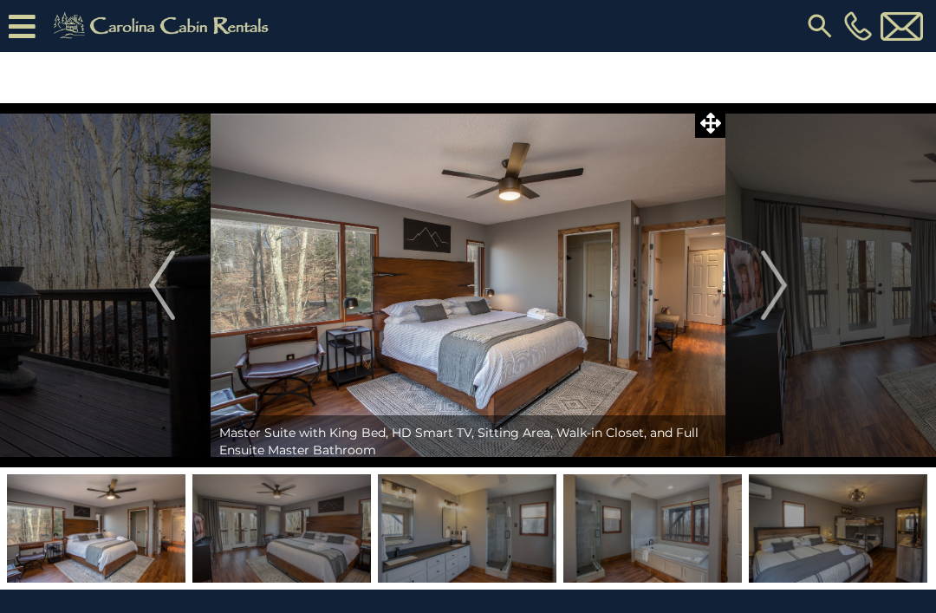
click at [770, 246] on button "Next" at bounding box center [774, 285] width 97 height 364
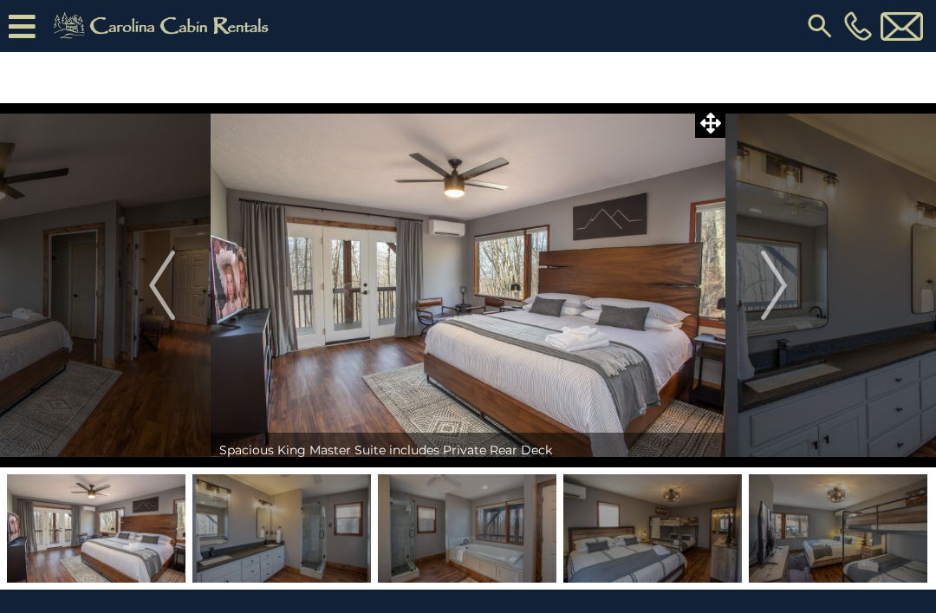
click at [761, 251] on img "Next" at bounding box center [774, 285] width 26 height 69
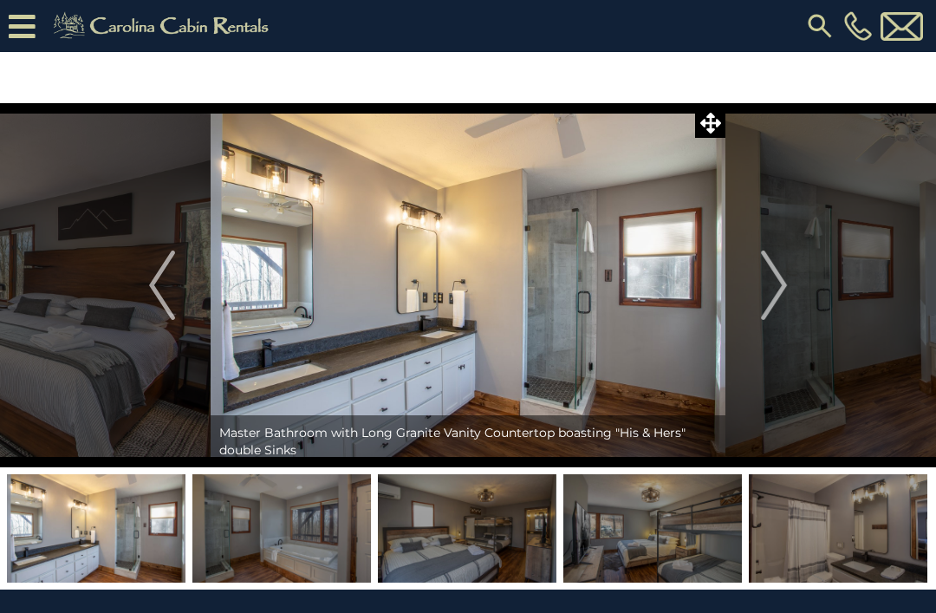
click at [764, 245] on button "Next" at bounding box center [774, 285] width 97 height 364
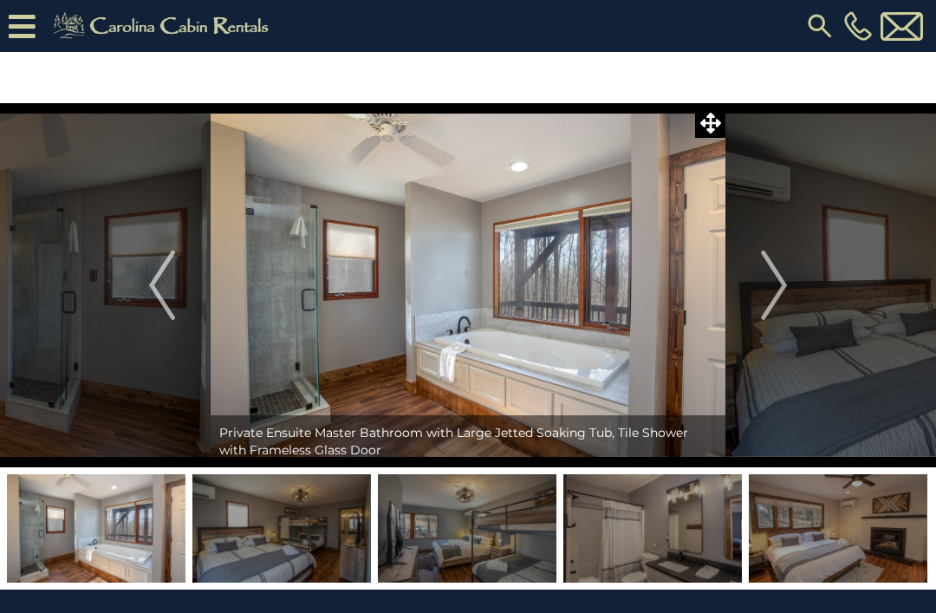
click at [766, 244] on button "Next" at bounding box center [774, 285] width 97 height 364
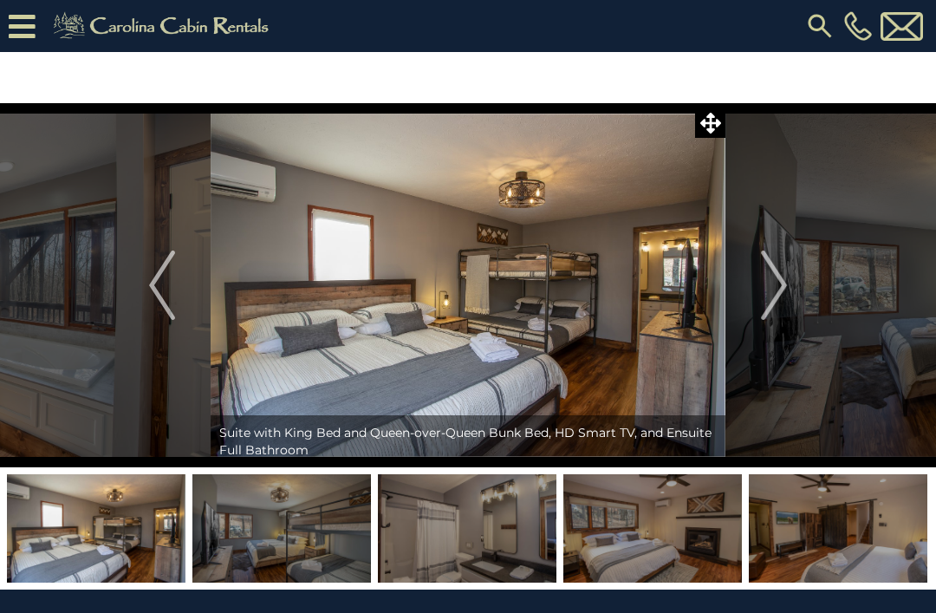
click at [761, 248] on button "Next" at bounding box center [774, 285] width 97 height 364
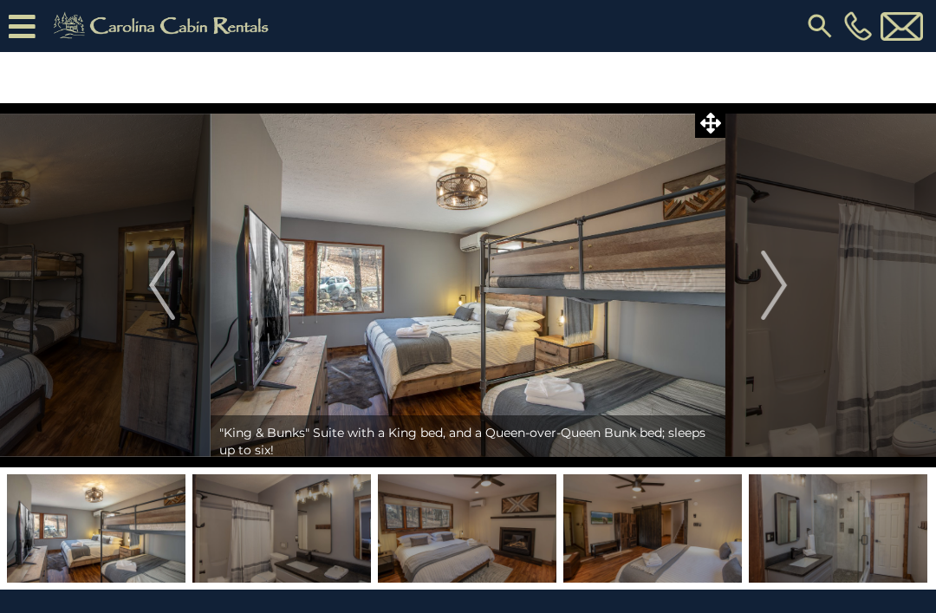
click at [771, 234] on button "Next" at bounding box center [774, 285] width 97 height 364
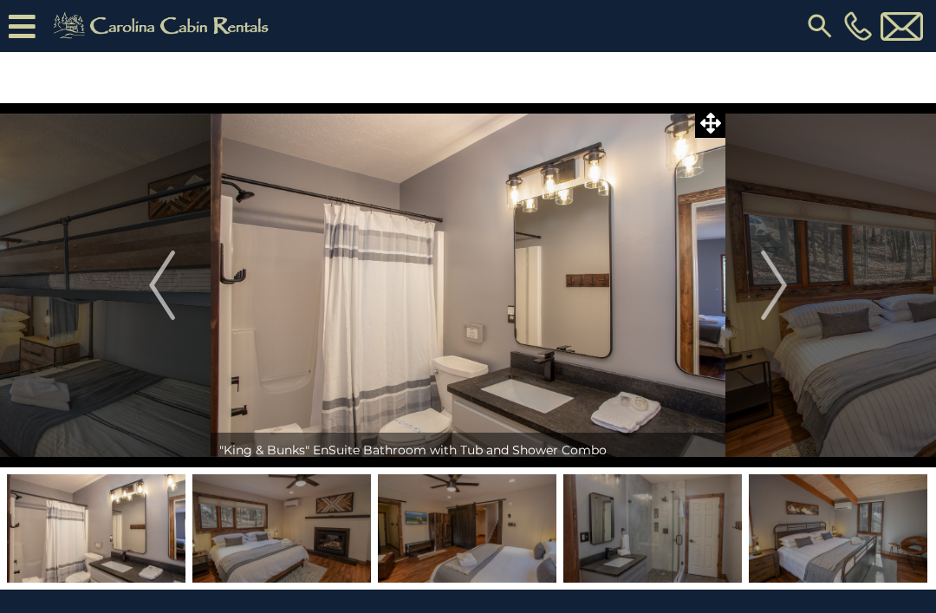
click at [775, 230] on button "Next" at bounding box center [774, 285] width 97 height 364
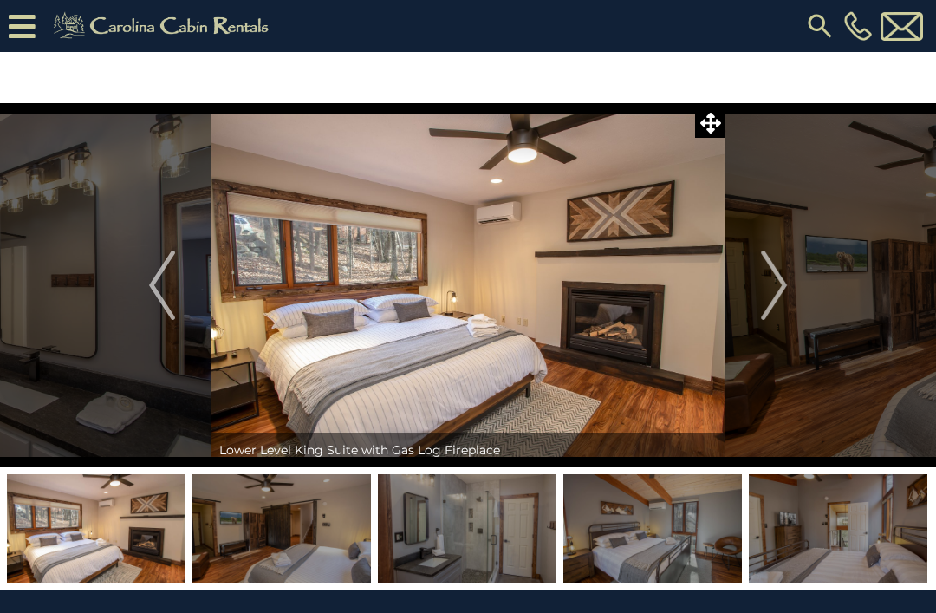
click at [769, 245] on button "Next" at bounding box center [774, 285] width 97 height 364
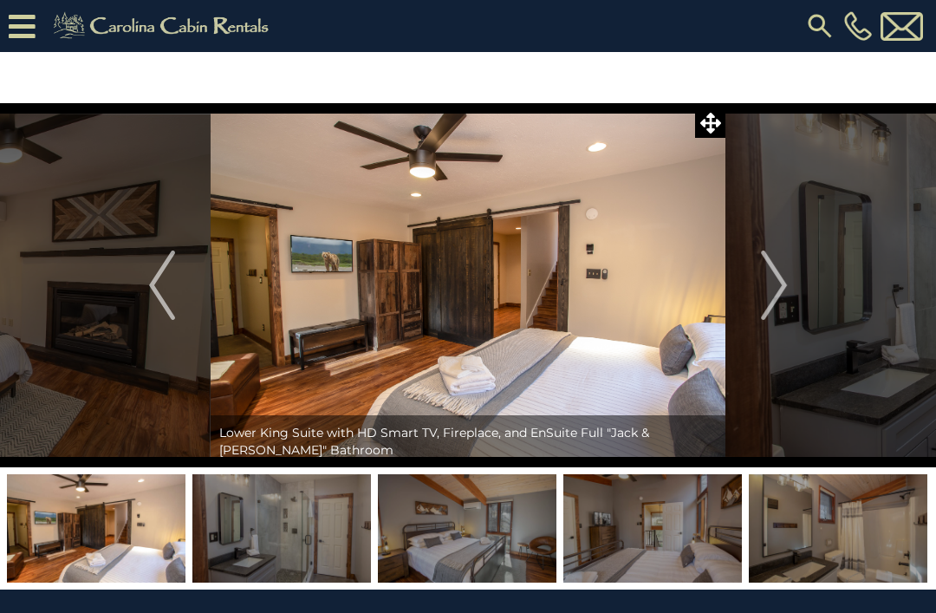
click at [771, 242] on button "Next" at bounding box center [774, 285] width 97 height 364
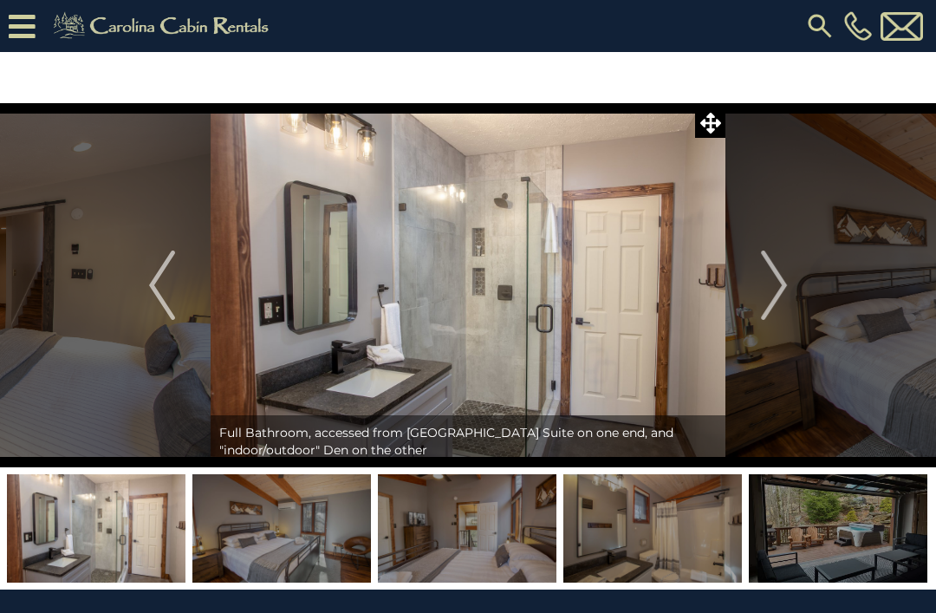
click at [763, 250] on button "Next" at bounding box center [774, 285] width 97 height 364
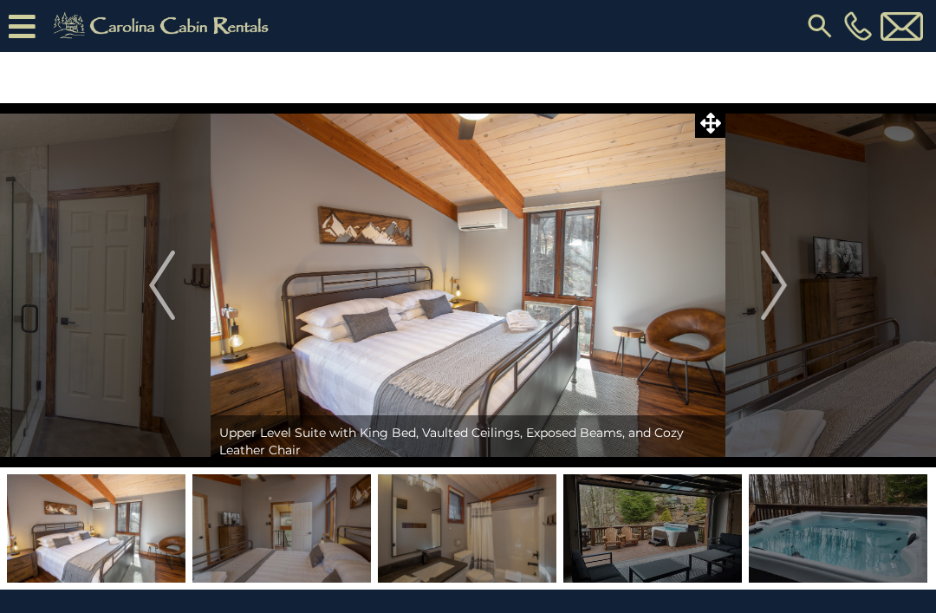
click at [762, 245] on button "Next" at bounding box center [774, 285] width 97 height 364
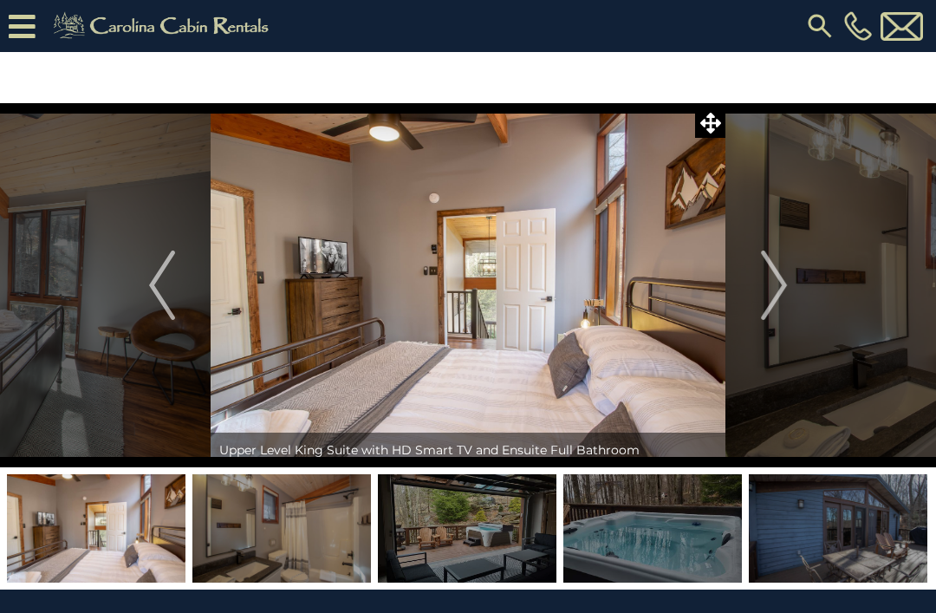
click at [766, 233] on button "Next" at bounding box center [774, 285] width 97 height 364
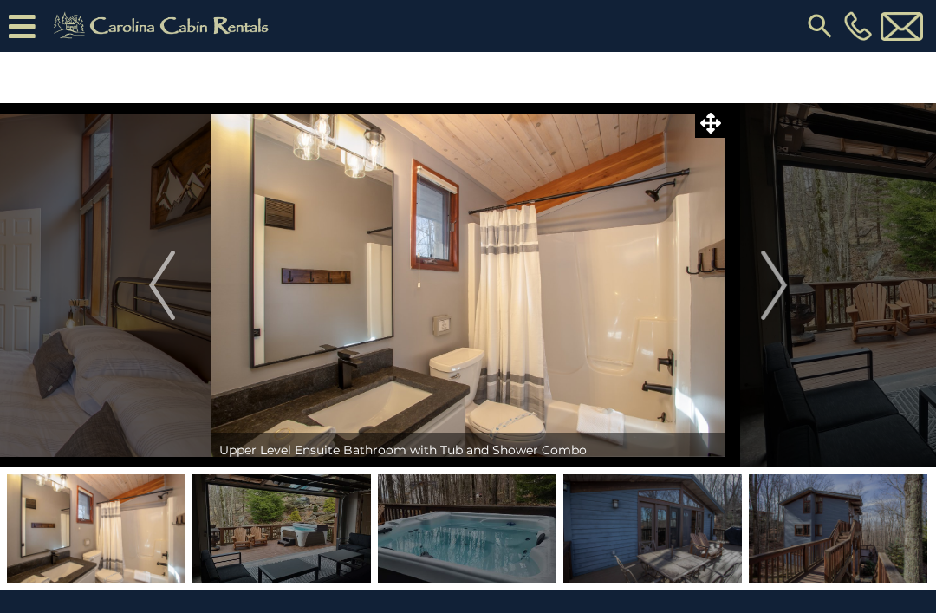
click at [764, 238] on button "Next" at bounding box center [774, 285] width 97 height 364
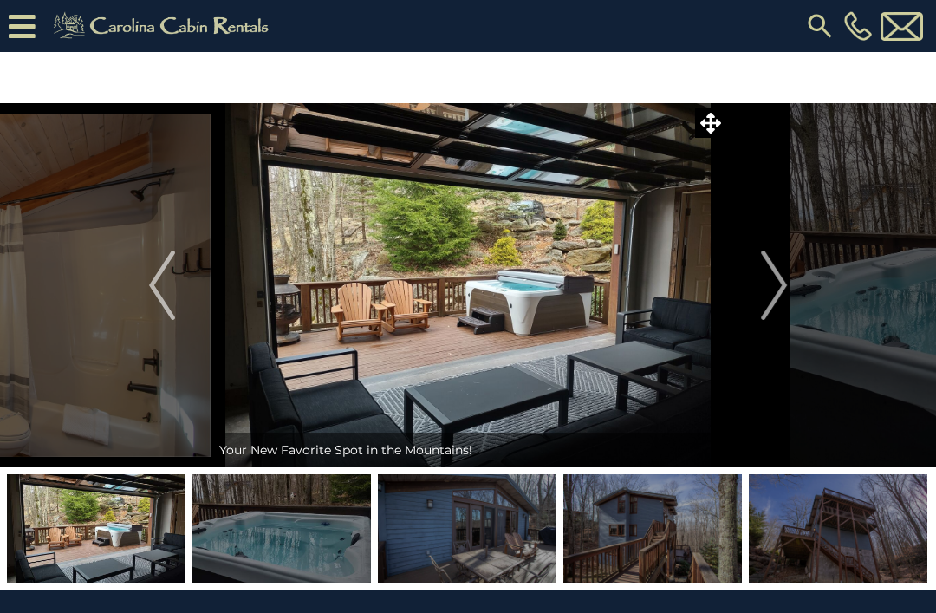
click at [765, 233] on button "Next" at bounding box center [774, 285] width 97 height 364
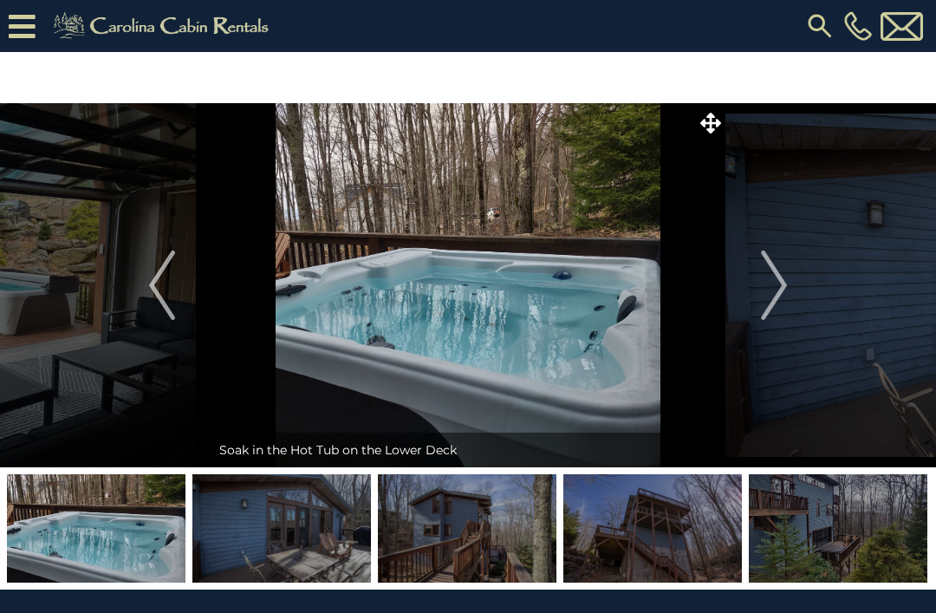
click at [759, 222] on button "Next" at bounding box center [774, 285] width 97 height 364
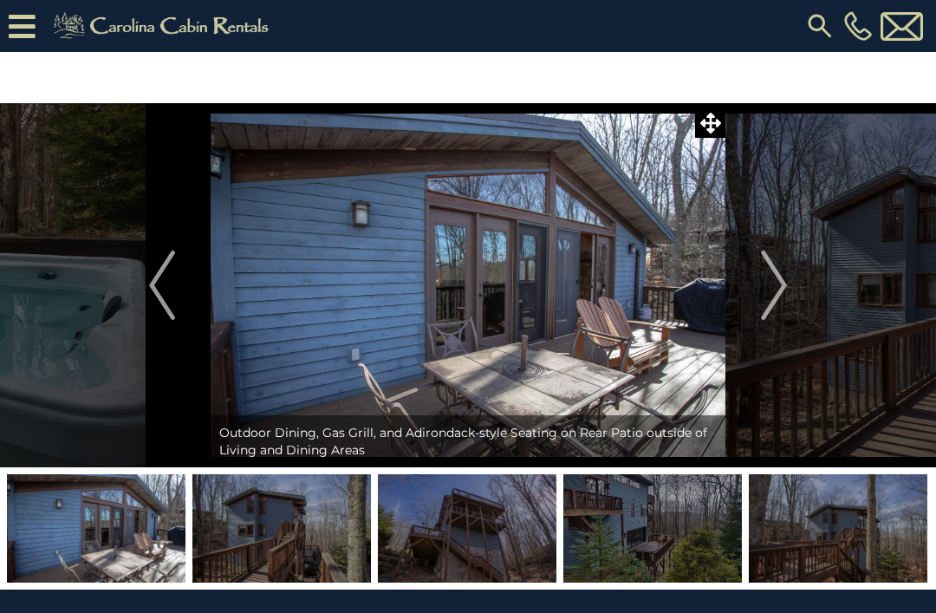
click at [753, 230] on button "Next" at bounding box center [774, 285] width 97 height 364
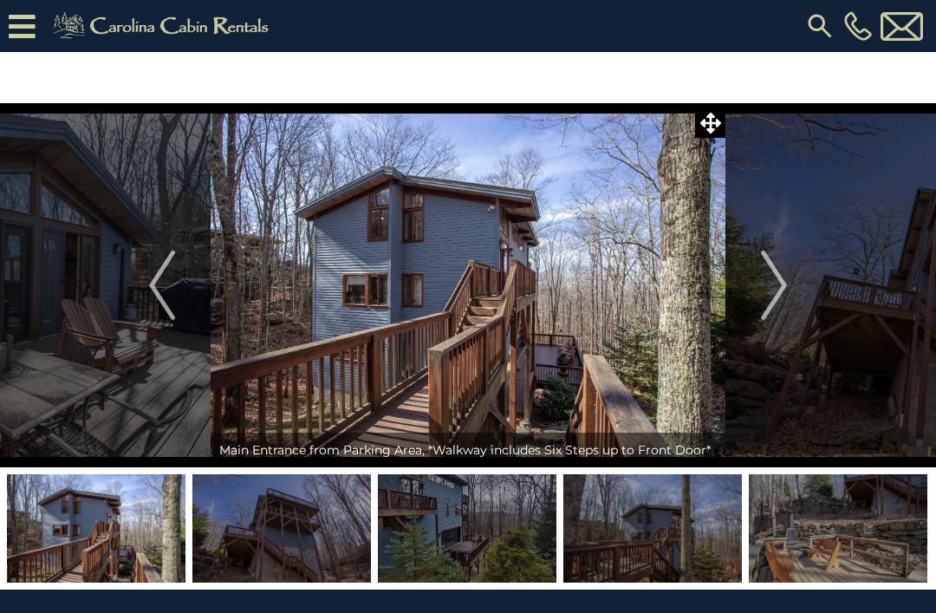
click at [756, 231] on button "Next" at bounding box center [774, 285] width 97 height 364
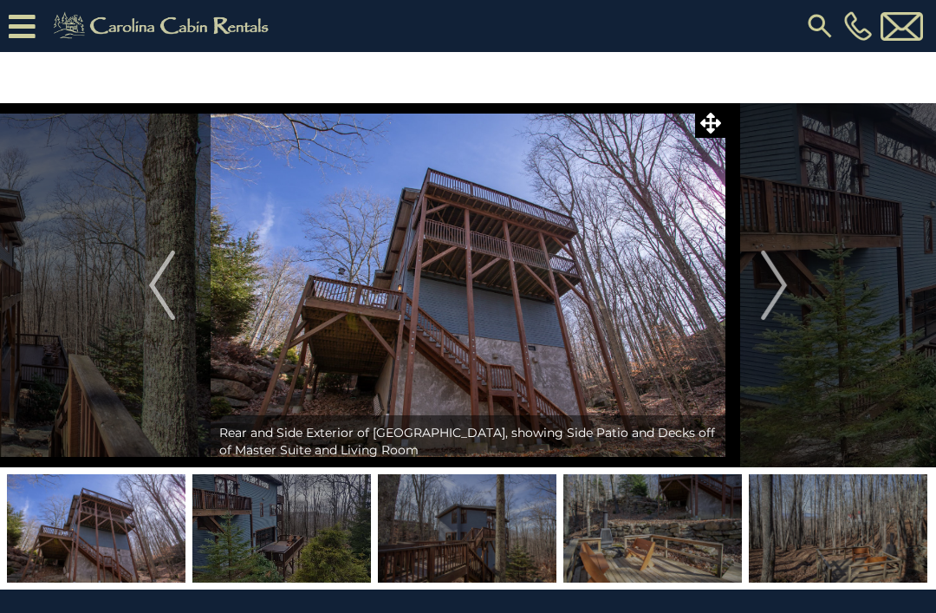
click at [758, 212] on button "Next" at bounding box center [774, 285] width 97 height 364
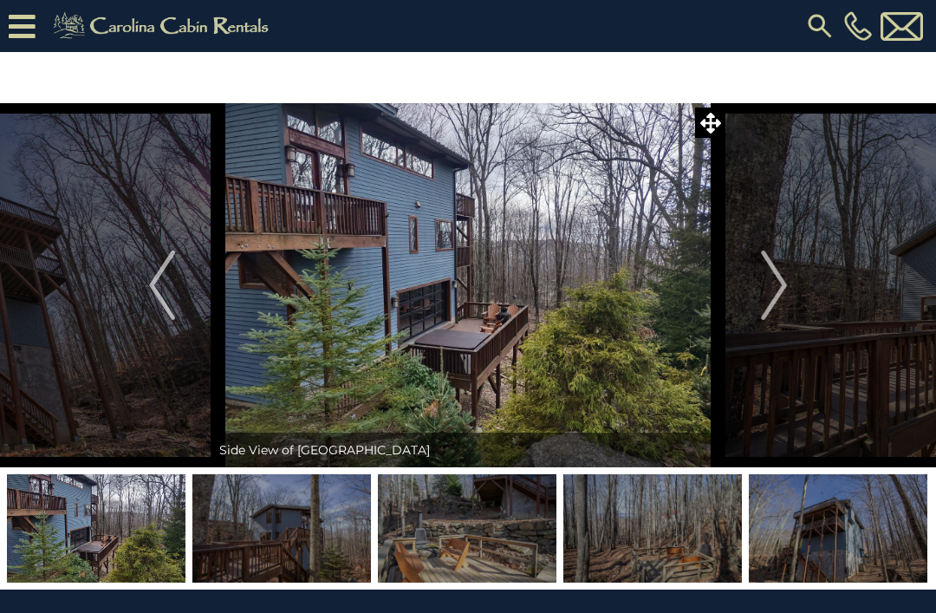
click at [757, 225] on button "Next" at bounding box center [774, 285] width 97 height 364
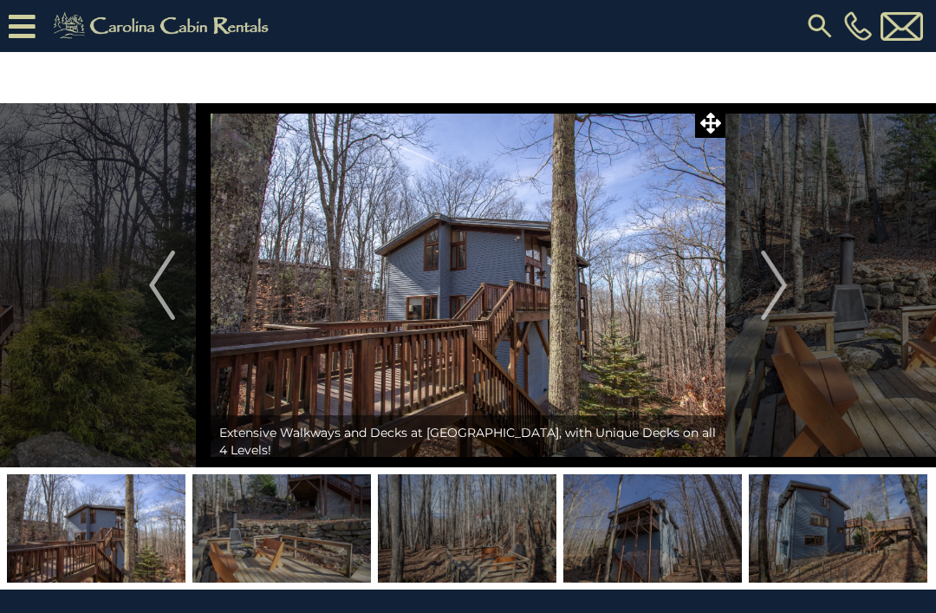
click at [754, 238] on button "Next" at bounding box center [774, 285] width 97 height 364
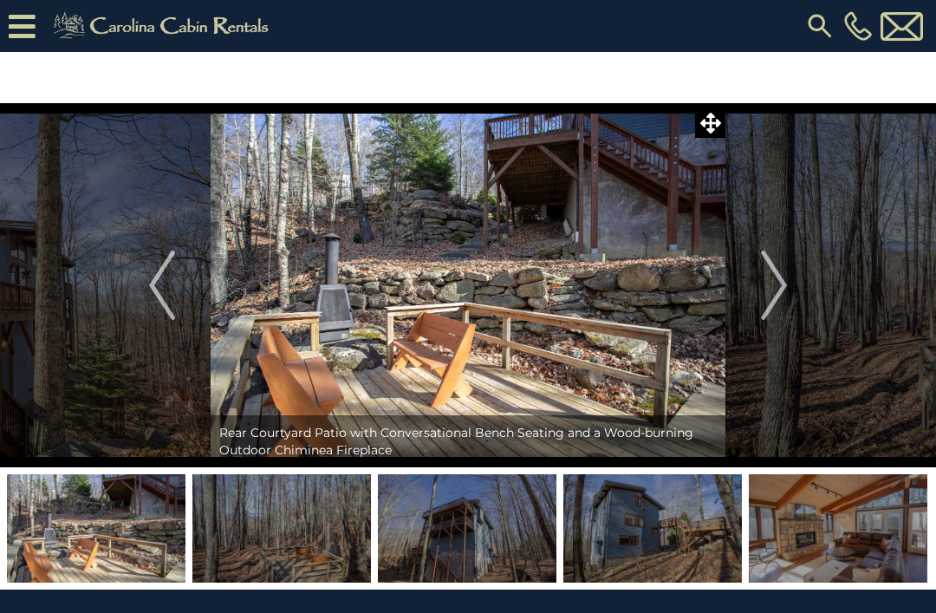
click at [751, 241] on button "Next" at bounding box center [774, 285] width 97 height 364
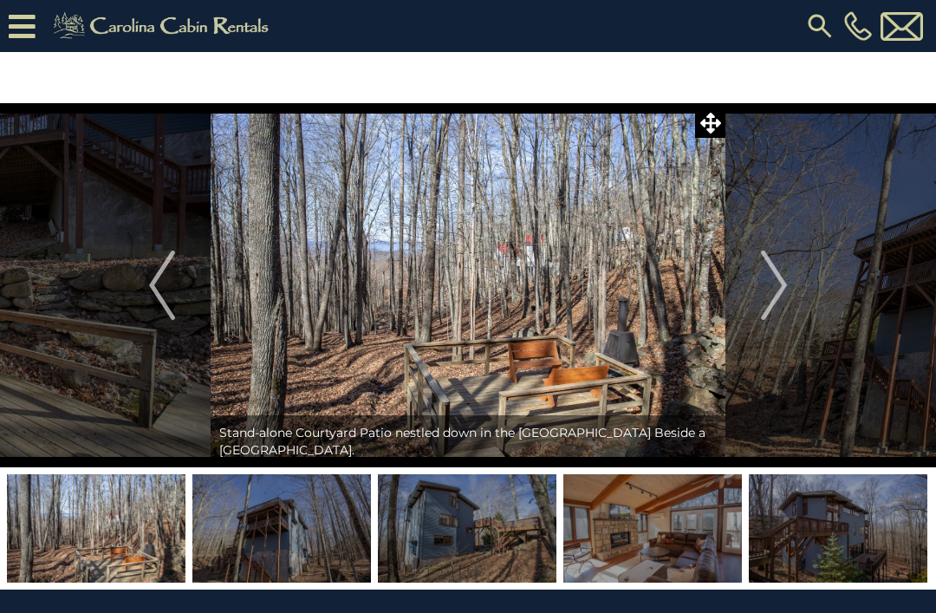
click at [171, 310] on img "Previous" at bounding box center [162, 285] width 26 height 69
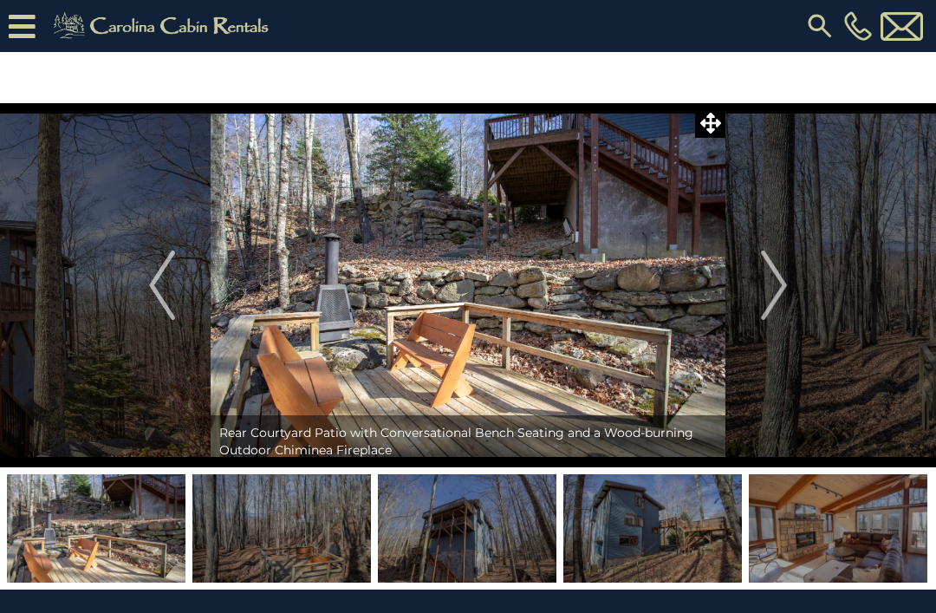
click at [775, 284] on img "Next" at bounding box center [774, 285] width 26 height 69
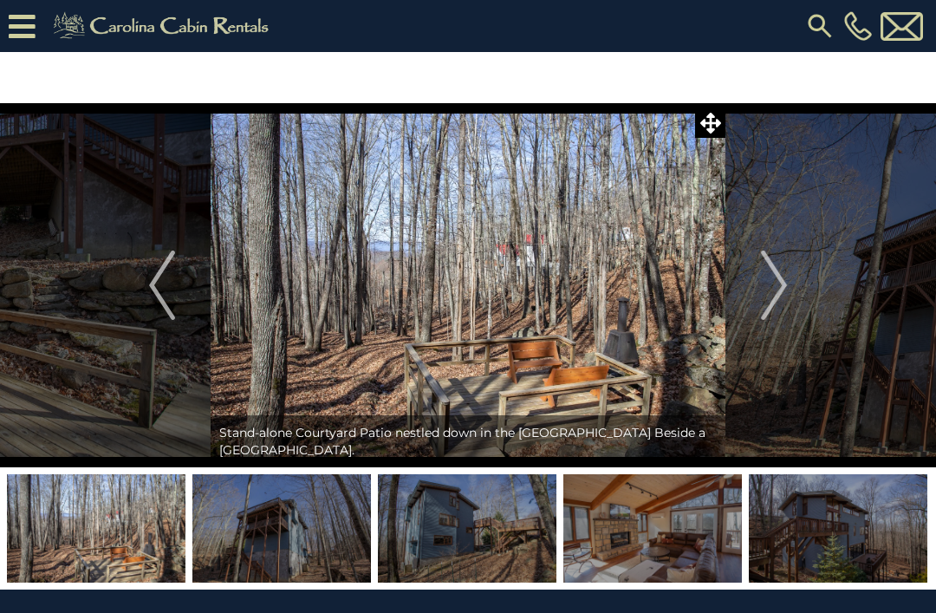
click at [760, 256] on button "Next" at bounding box center [774, 285] width 97 height 364
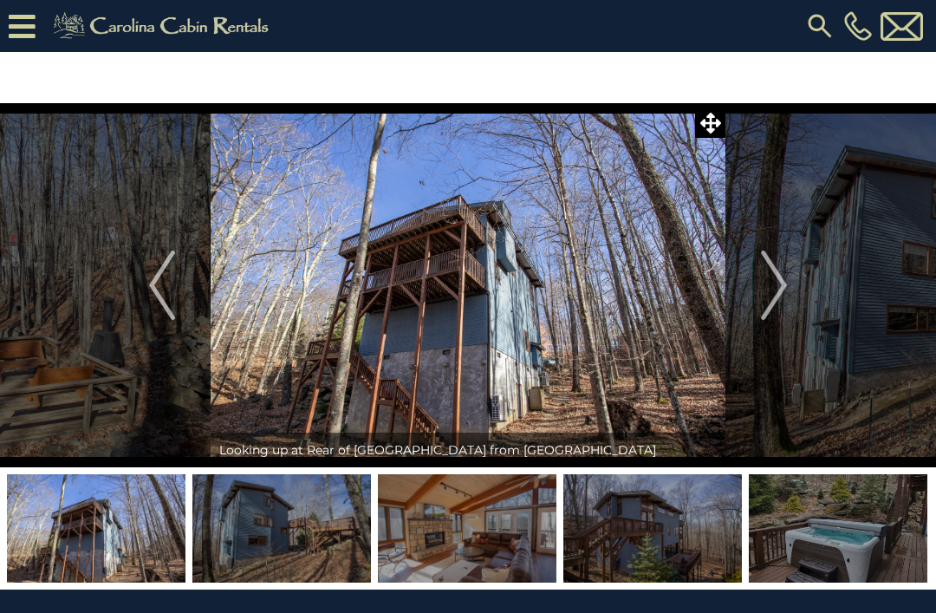
click at [760, 253] on button "Next" at bounding box center [774, 285] width 97 height 364
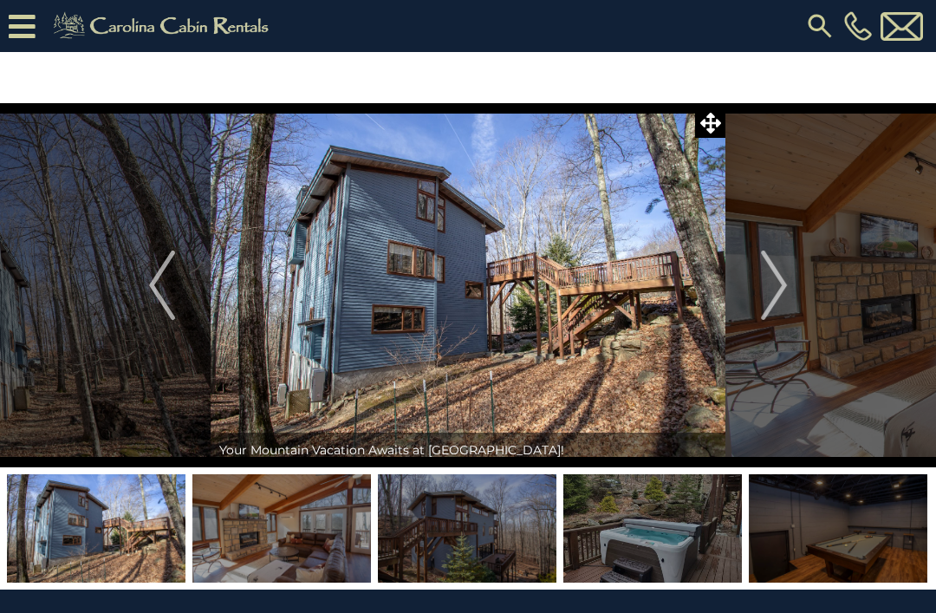
click at [757, 255] on button "Next" at bounding box center [774, 285] width 97 height 364
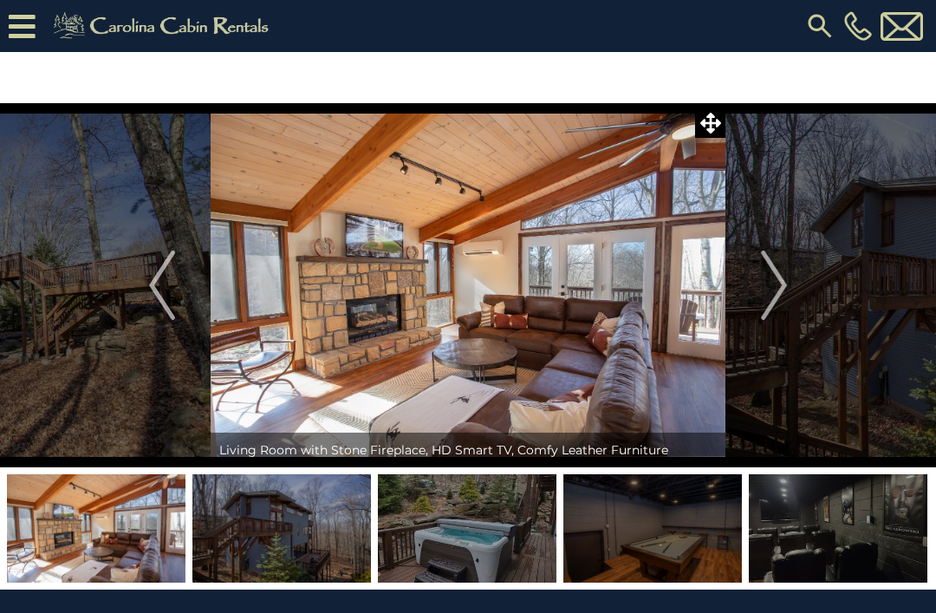
click at [753, 256] on button "Next" at bounding box center [774, 285] width 97 height 364
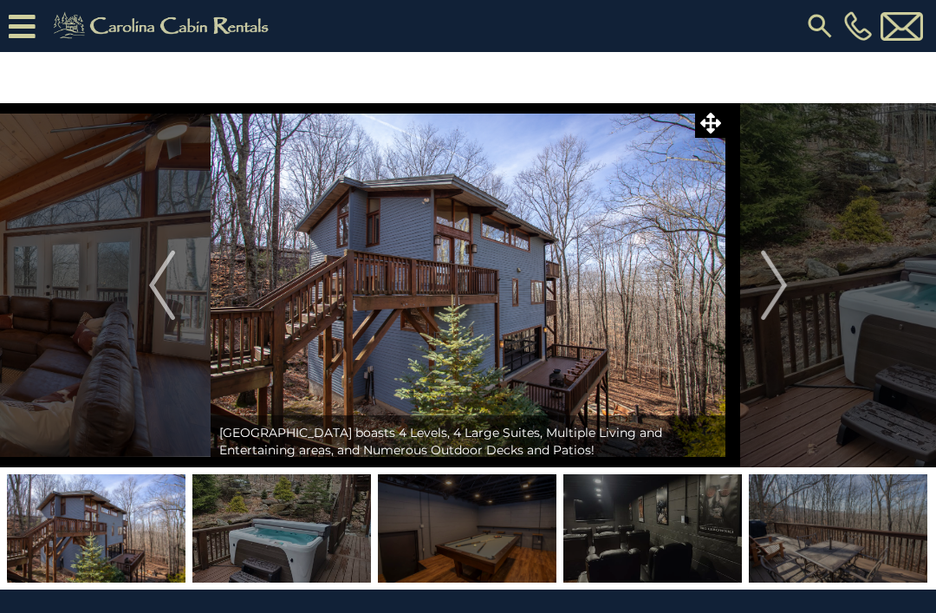
click at [751, 250] on button "Next" at bounding box center [774, 285] width 97 height 364
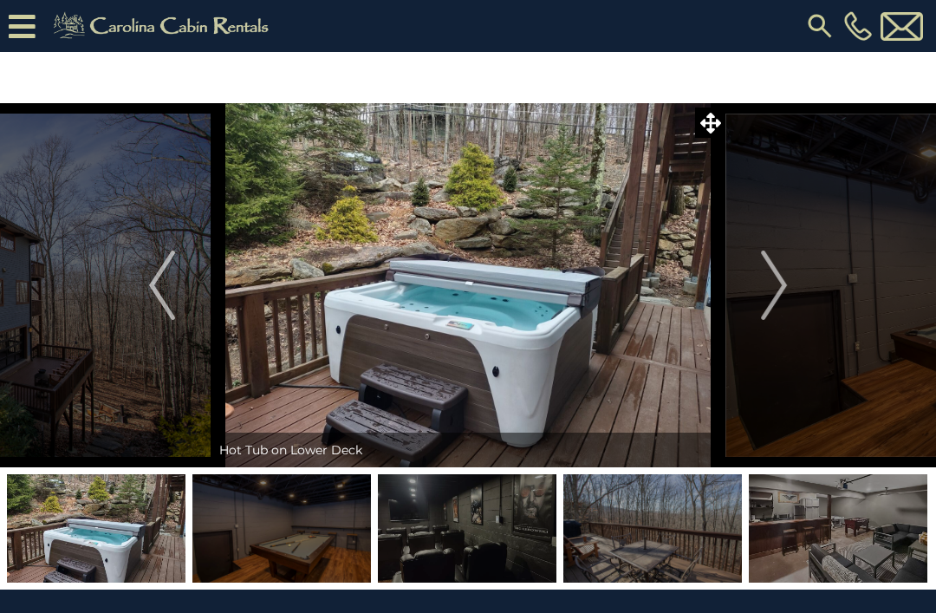
click at [756, 244] on button "Next" at bounding box center [774, 285] width 97 height 364
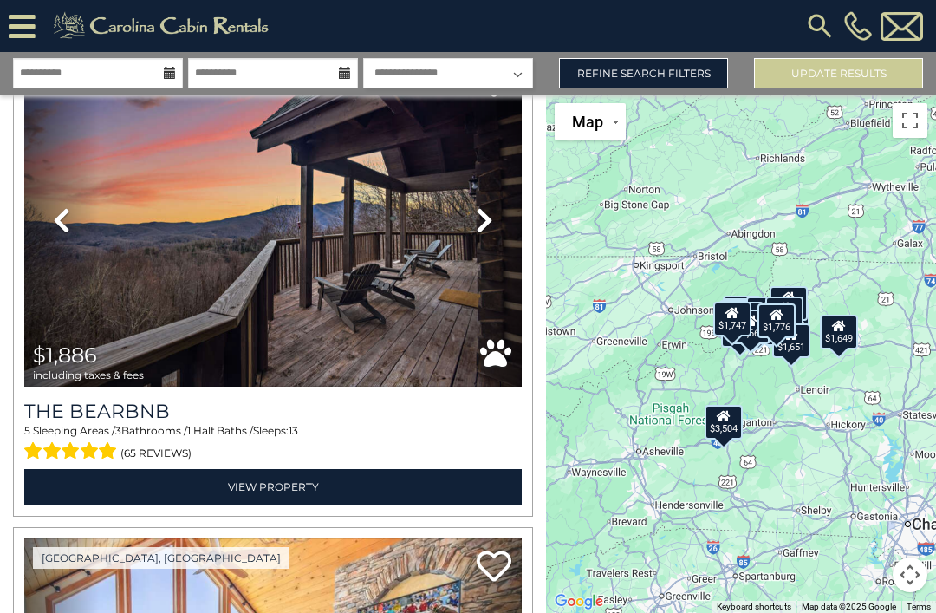
scroll to position [1084, 0]
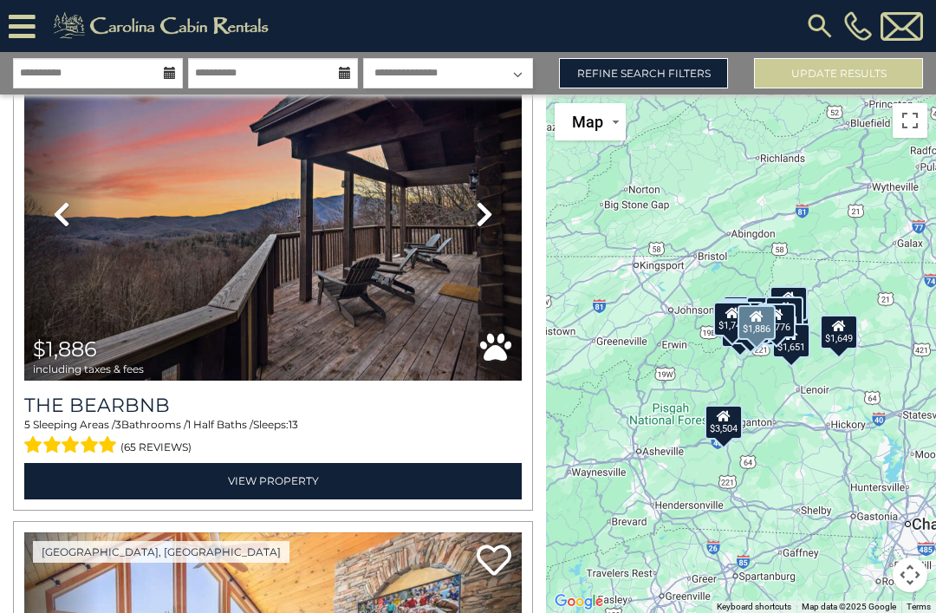
click at [472, 210] on link "Next" at bounding box center [484, 215] width 75 height 334
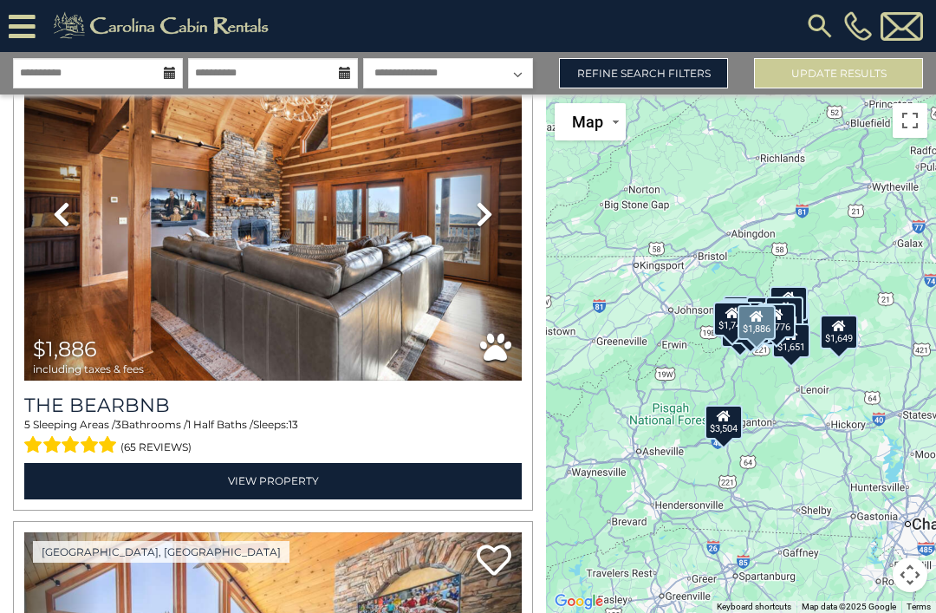
click at [473, 201] on link "Next" at bounding box center [484, 215] width 75 height 334
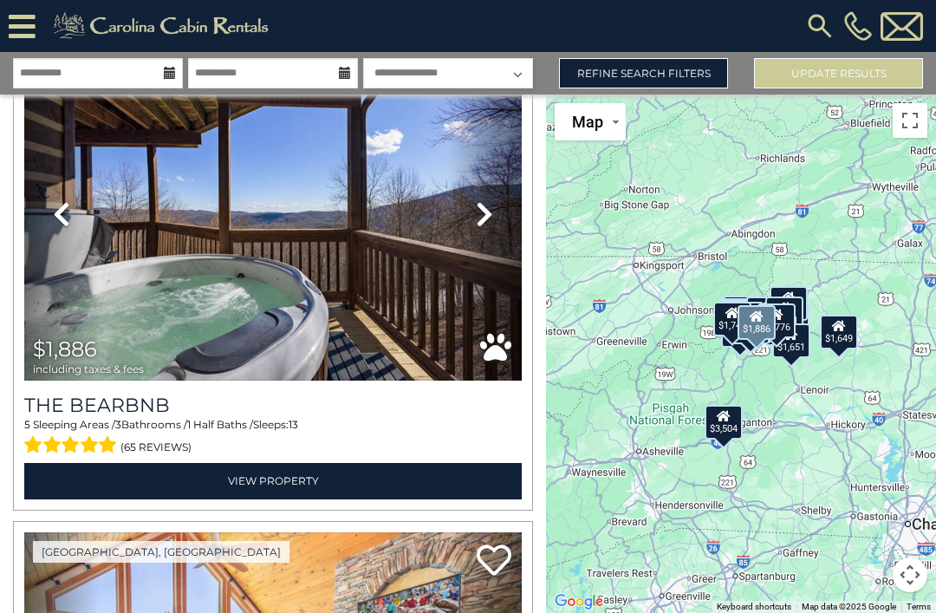
click at [462, 206] on link "Next" at bounding box center [484, 215] width 75 height 334
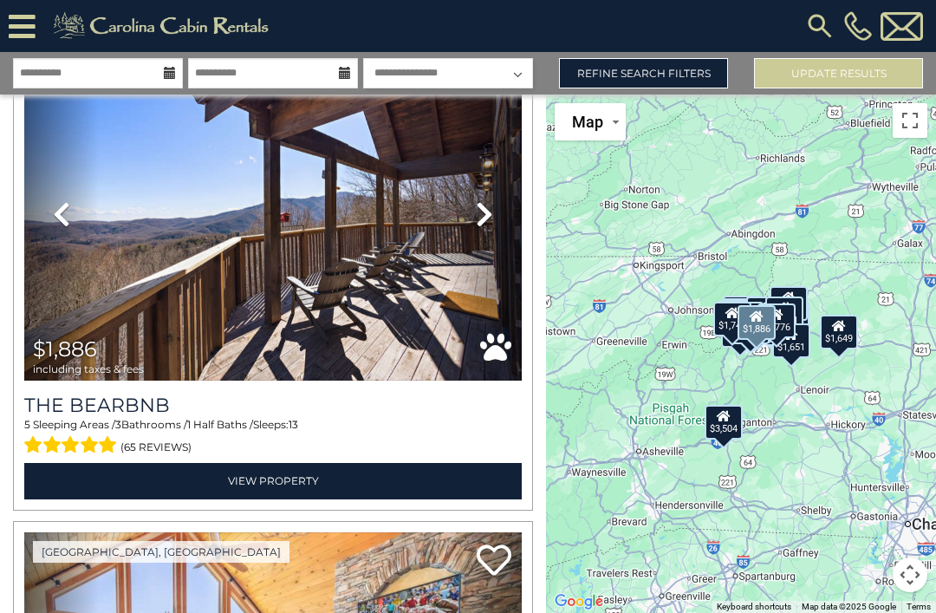
click at [462, 212] on link "Next" at bounding box center [484, 215] width 75 height 334
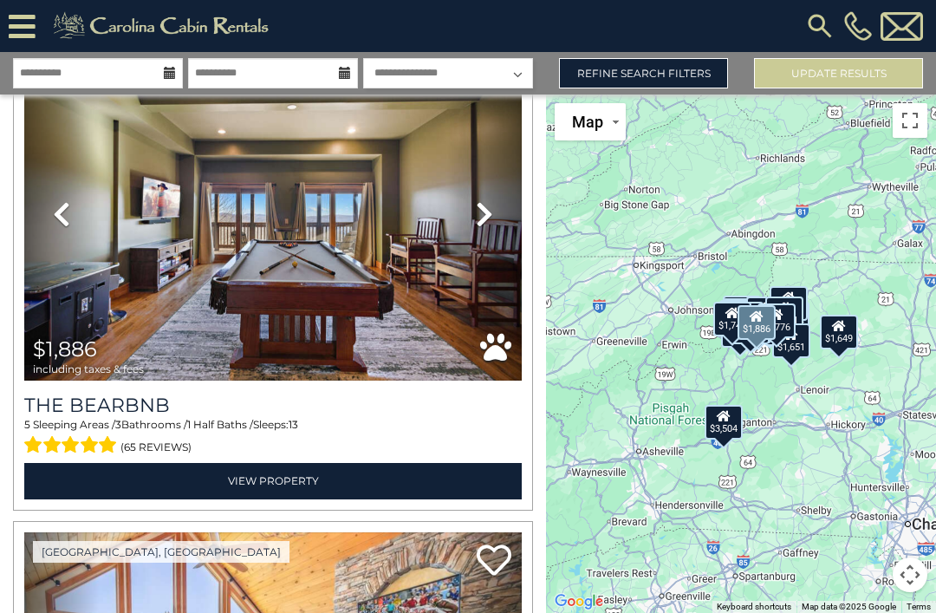
click at [459, 182] on link "Next" at bounding box center [484, 215] width 75 height 334
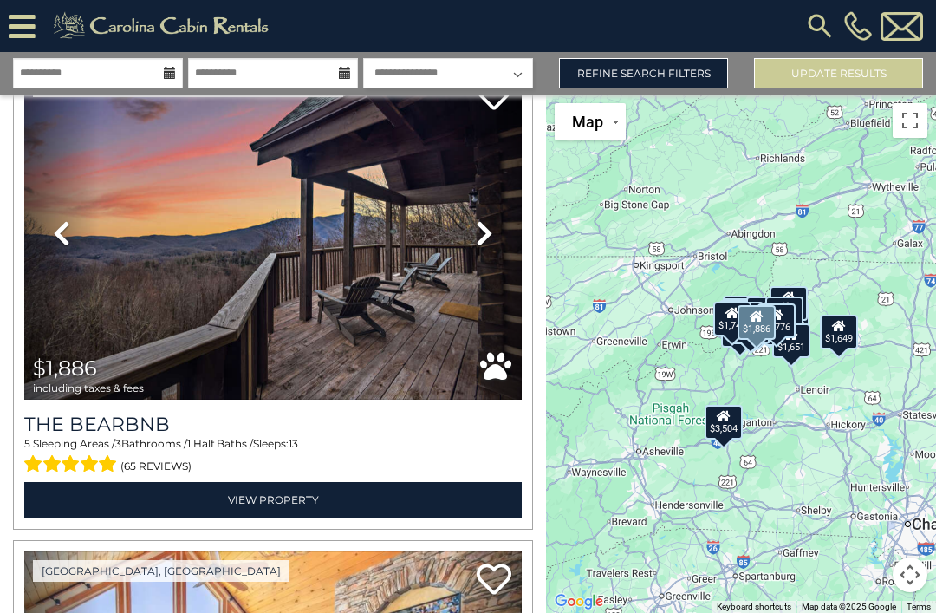
scroll to position [1064, 0]
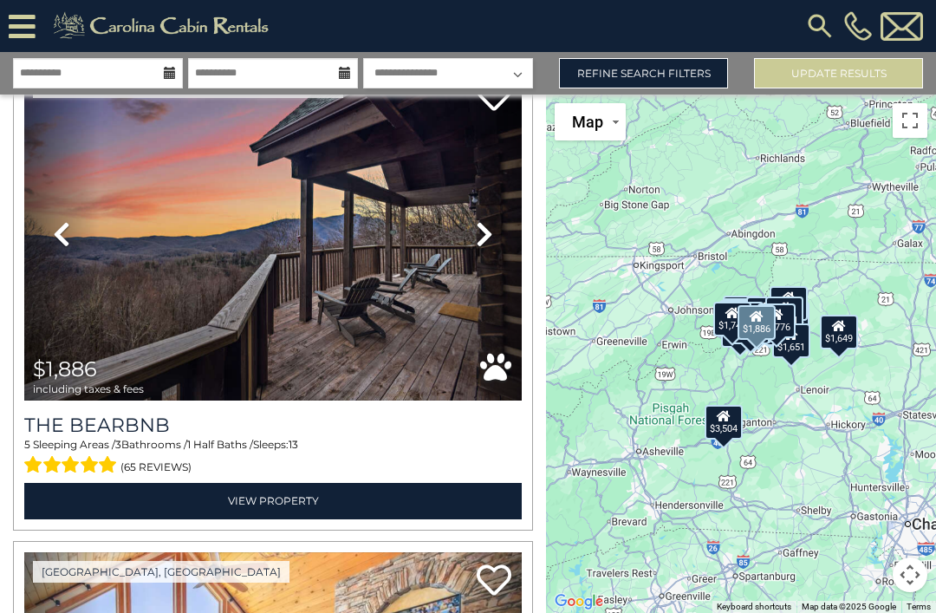
click at [455, 199] on link "Next" at bounding box center [484, 235] width 75 height 334
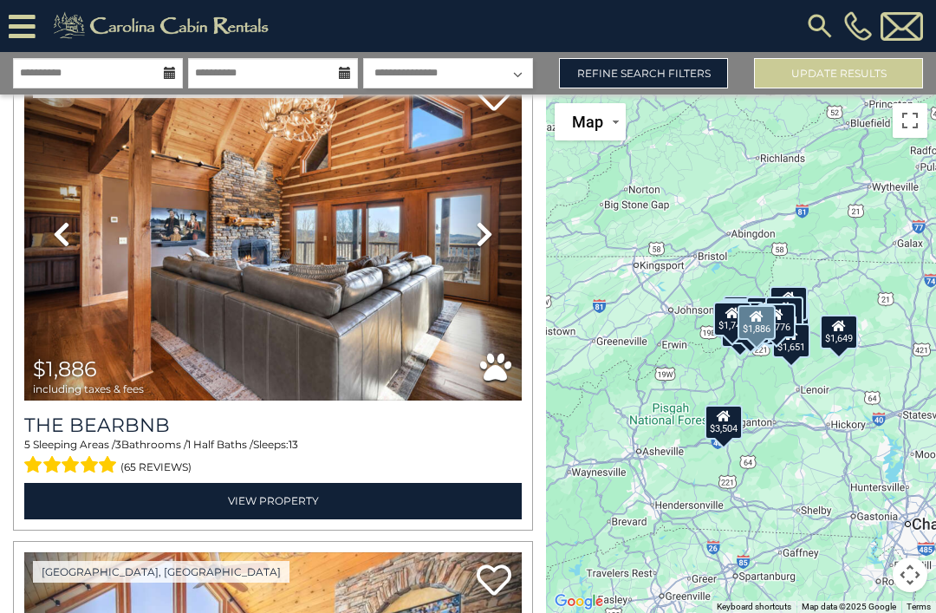
click at [453, 199] on link "Next" at bounding box center [484, 235] width 75 height 334
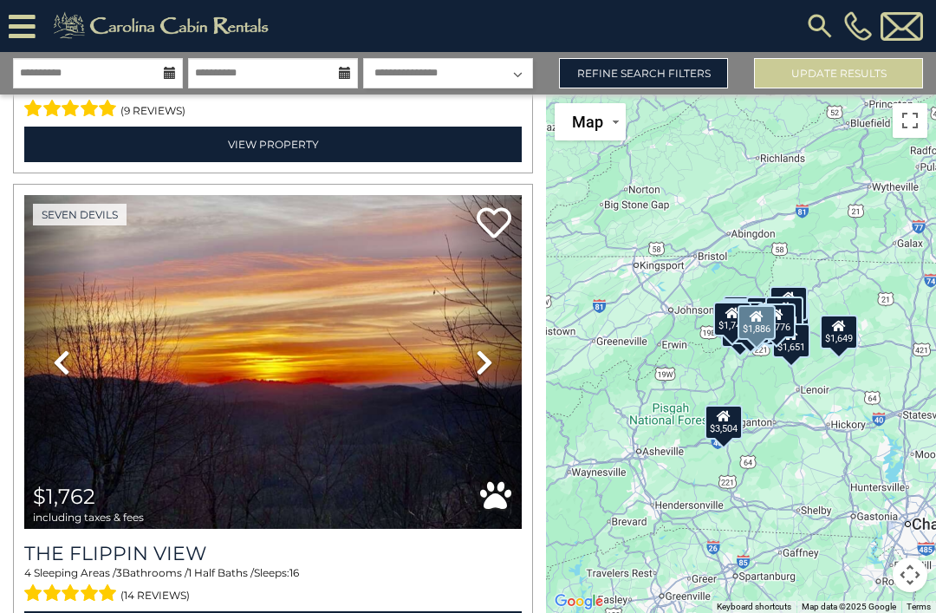
scroll to position [5291, 0]
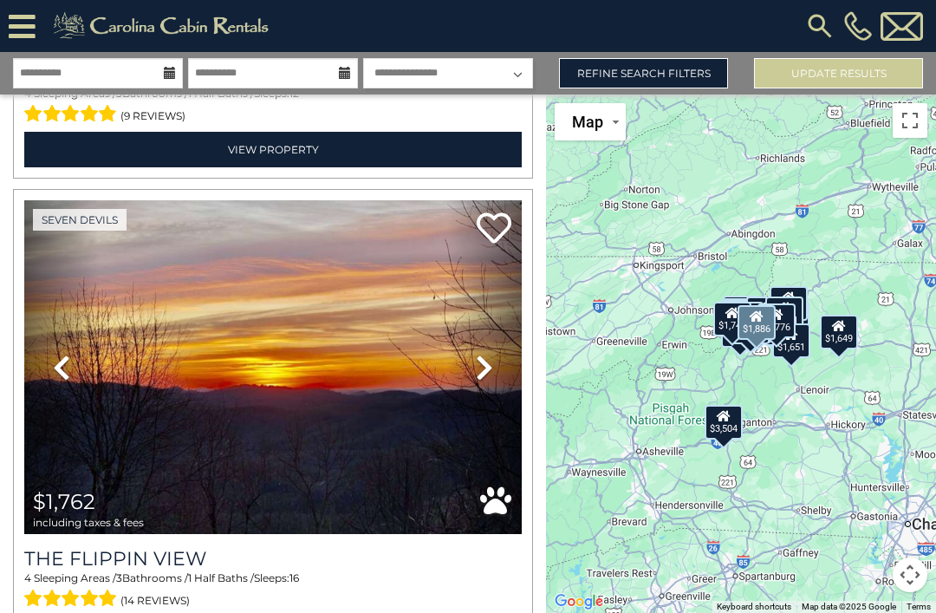
click at [484, 368] on icon at bounding box center [484, 368] width 17 height 28
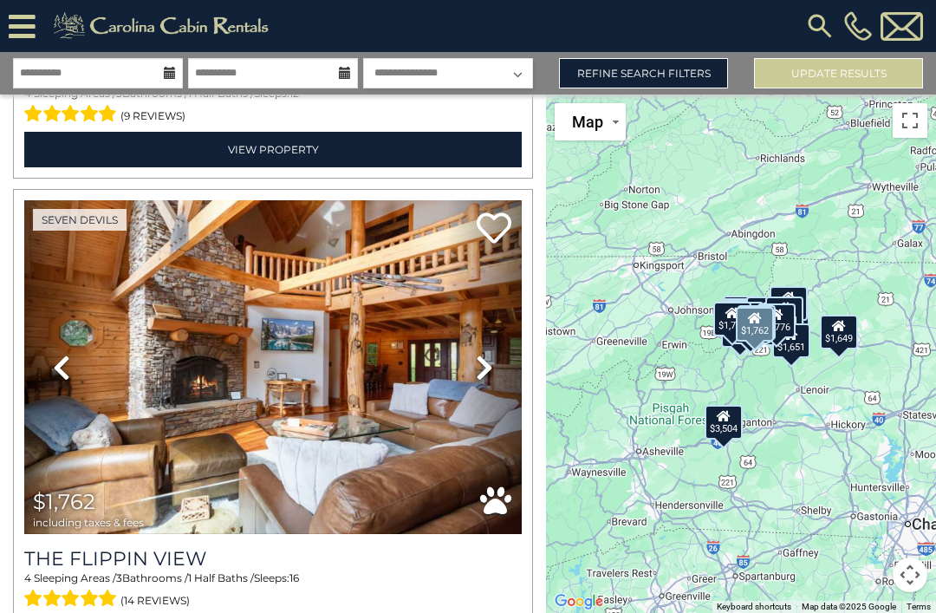
click at [476, 359] on icon at bounding box center [484, 368] width 17 height 28
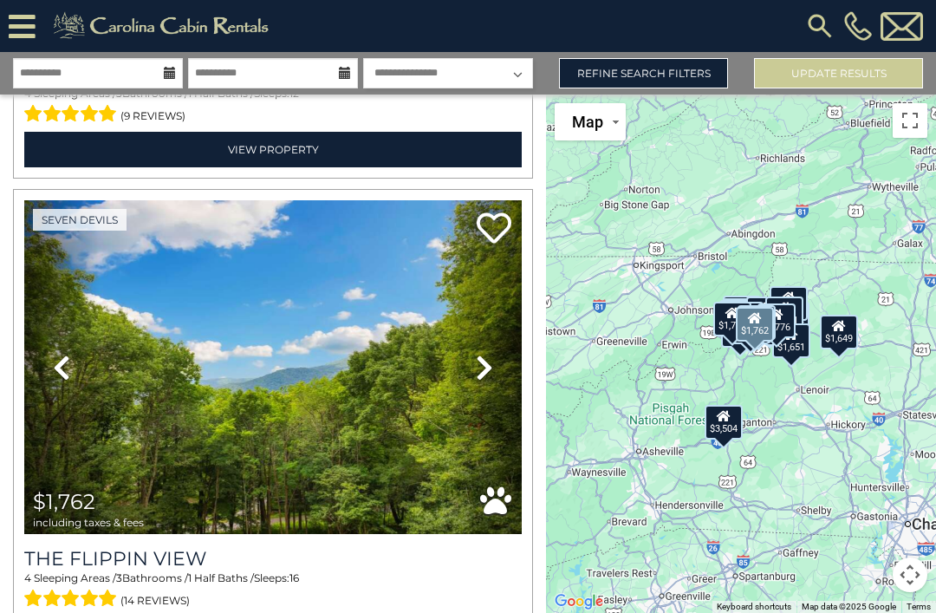
click at [323, 565] on h3 "The Flippin View" at bounding box center [273, 558] width 498 height 23
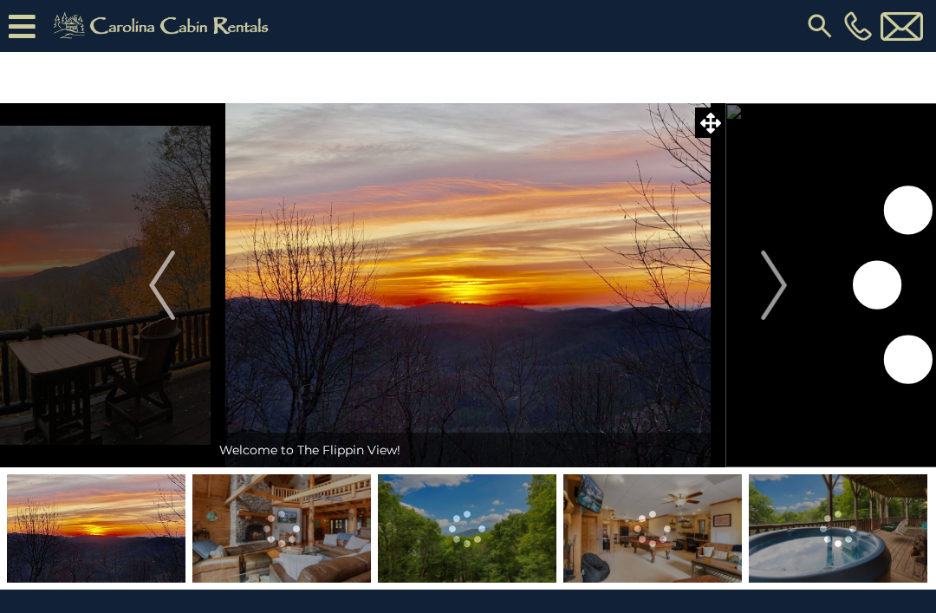
click at [785, 290] on img "Next" at bounding box center [774, 285] width 26 height 69
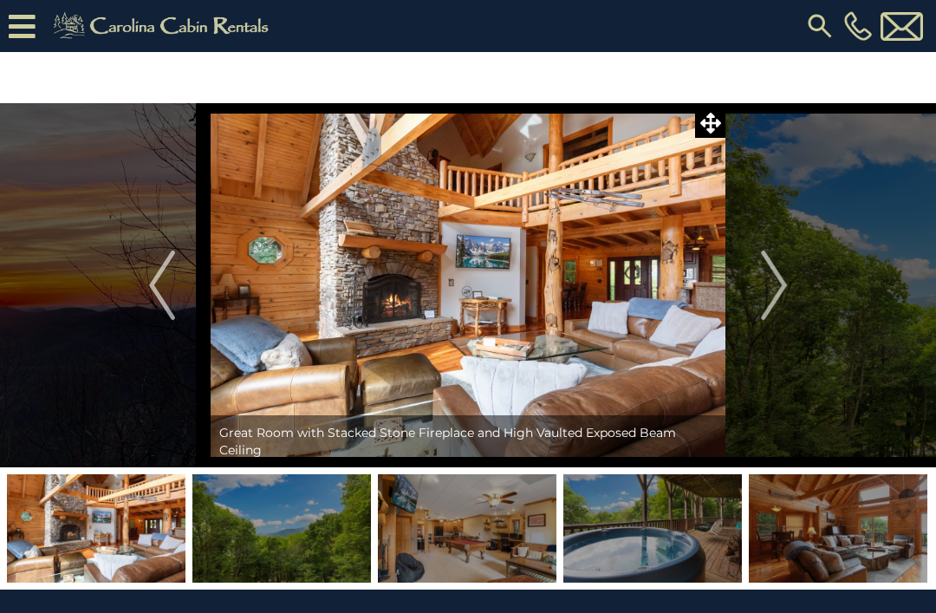
click at [766, 288] on img "Next" at bounding box center [774, 285] width 26 height 69
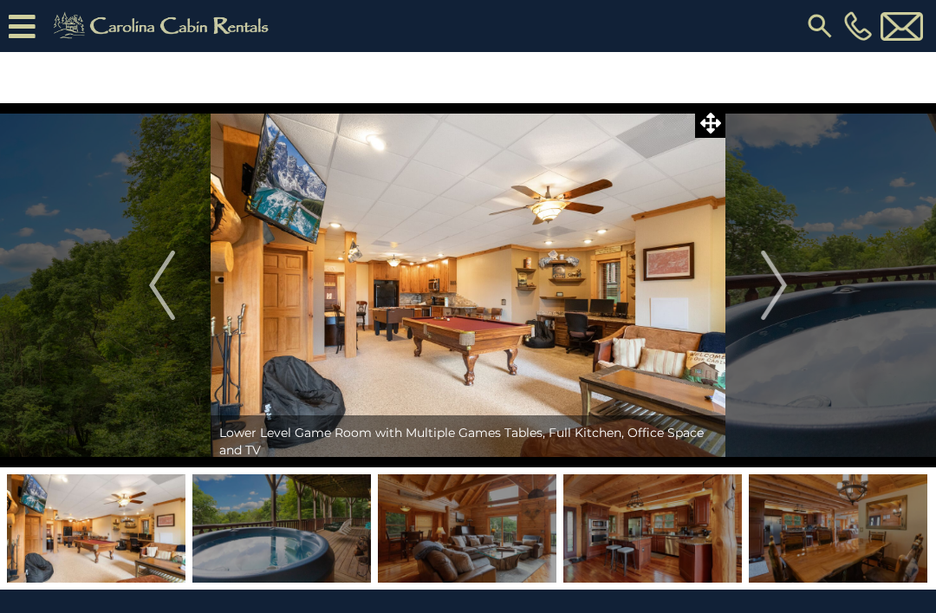
click at [779, 276] on img "Next" at bounding box center [774, 285] width 26 height 69
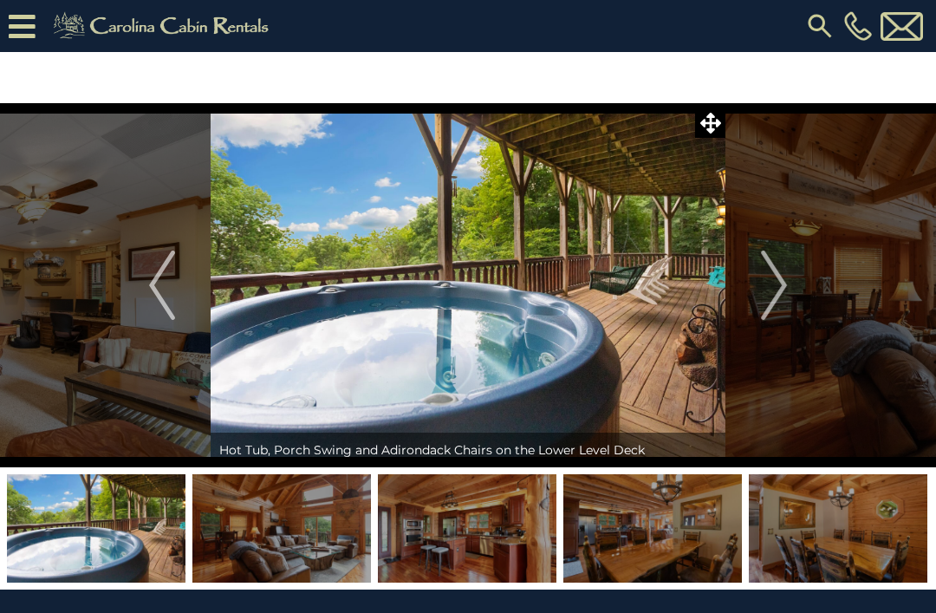
click at [754, 257] on button "Next" at bounding box center [774, 285] width 97 height 364
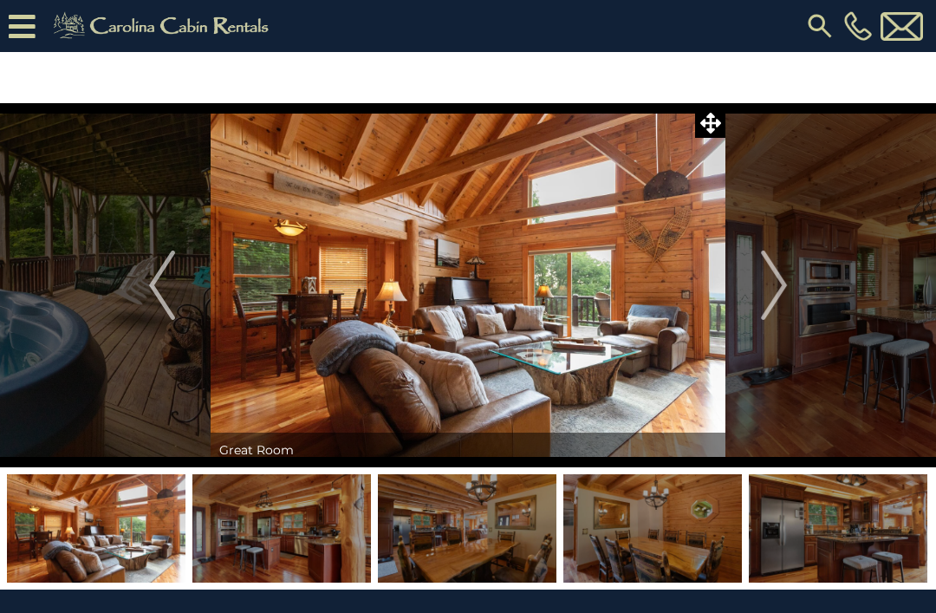
click at [758, 251] on button "Next" at bounding box center [774, 285] width 97 height 364
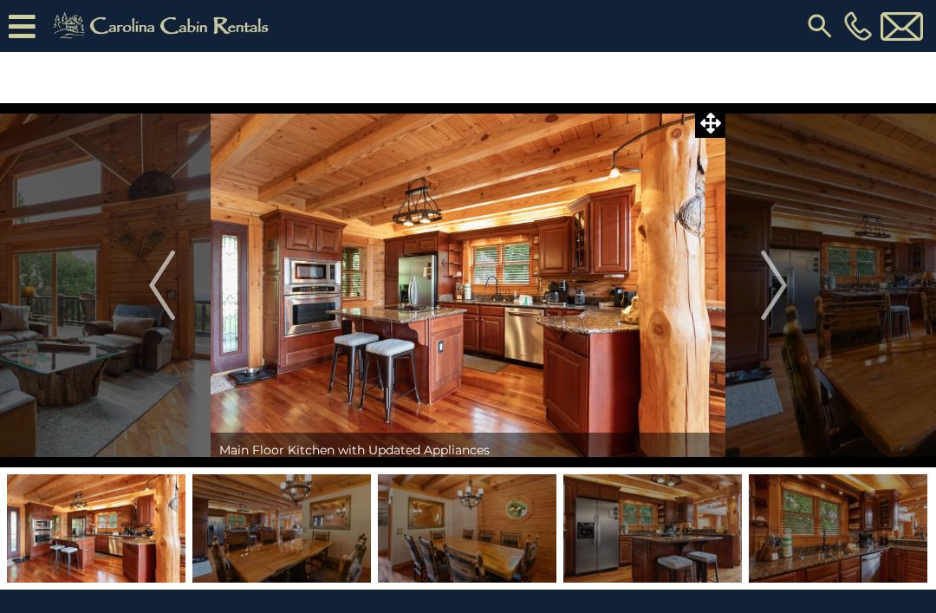
click at [753, 251] on button "Next" at bounding box center [774, 285] width 97 height 364
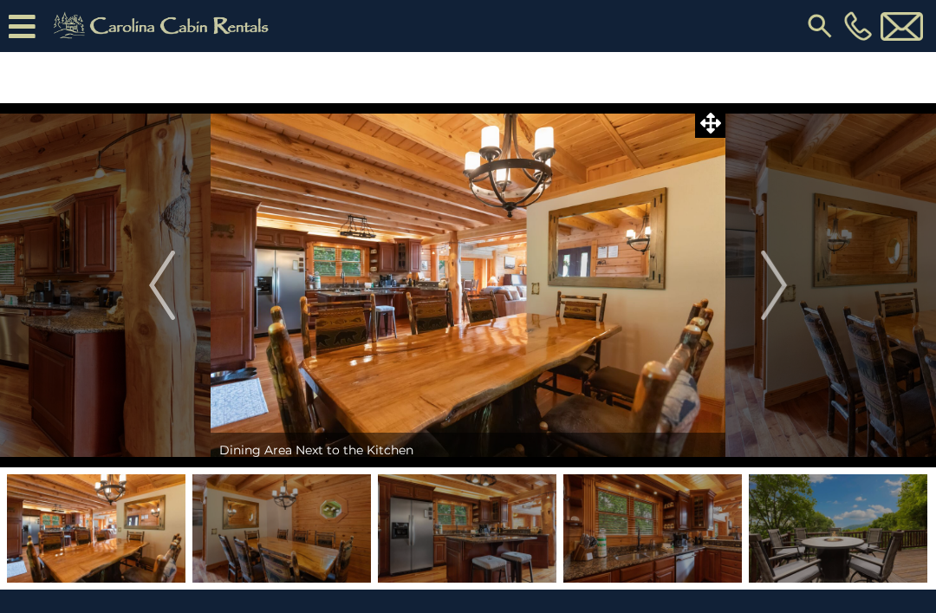
click at [759, 247] on button "Next" at bounding box center [774, 285] width 97 height 364
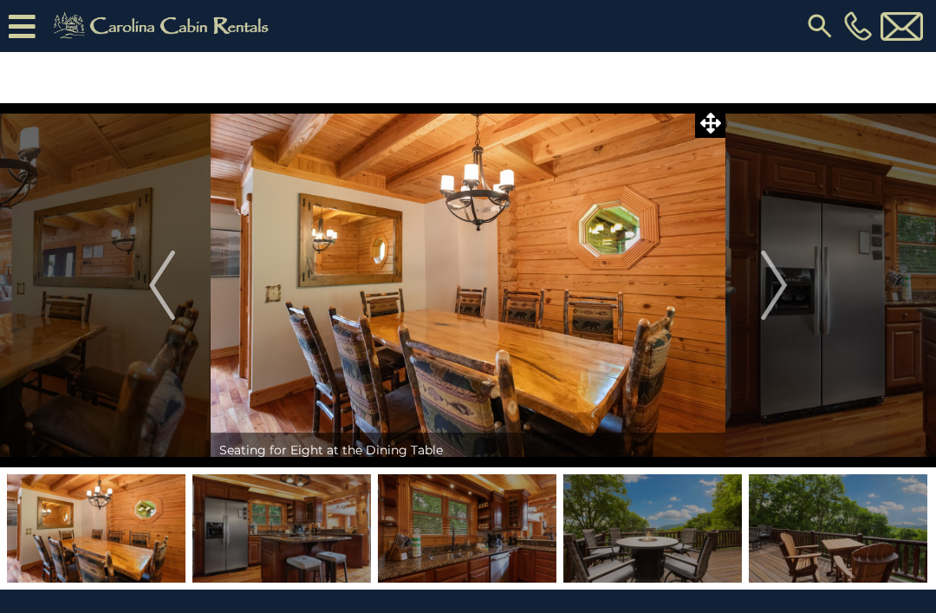
click at [758, 247] on button "Next" at bounding box center [774, 285] width 97 height 364
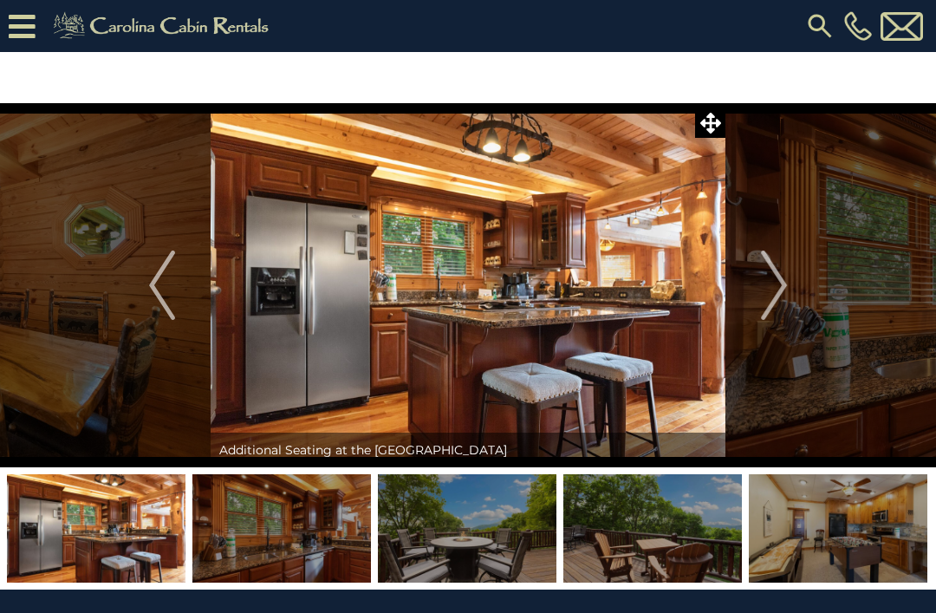
click at [755, 250] on button "Next" at bounding box center [774, 285] width 97 height 364
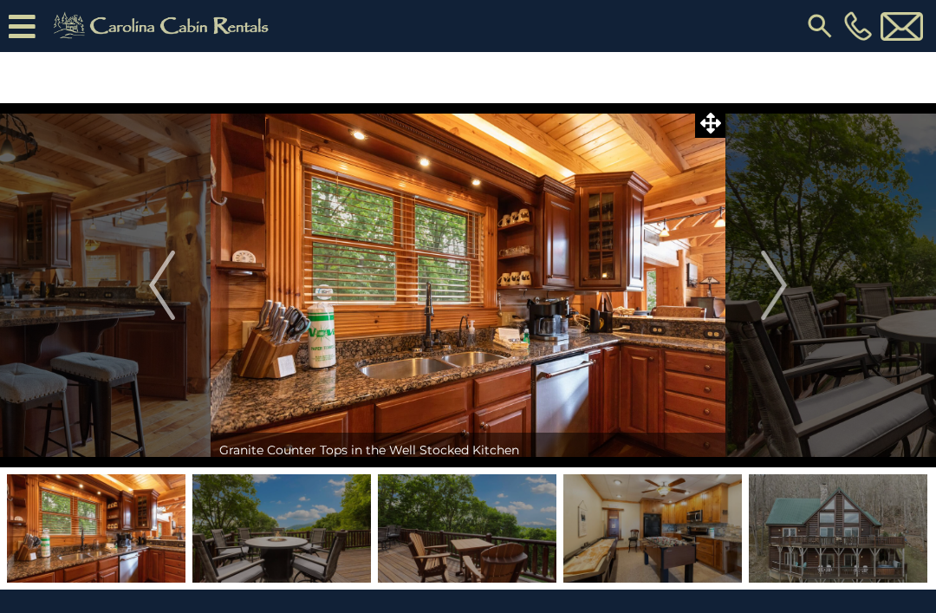
click at [754, 248] on button "Next" at bounding box center [774, 285] width 97 height 364
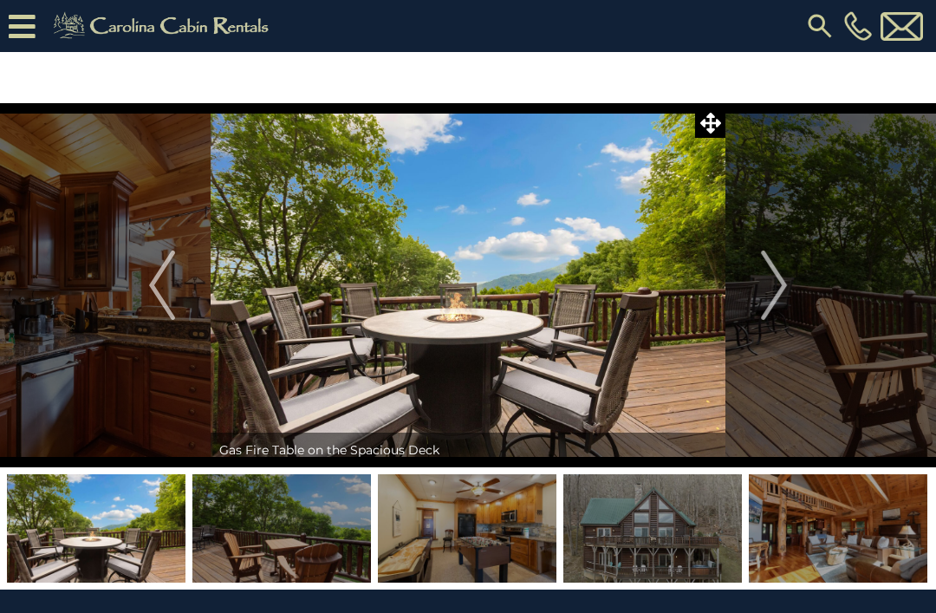
click at [757, 248] on button "Next" at bounding box center [774, 285] width 97 height 364
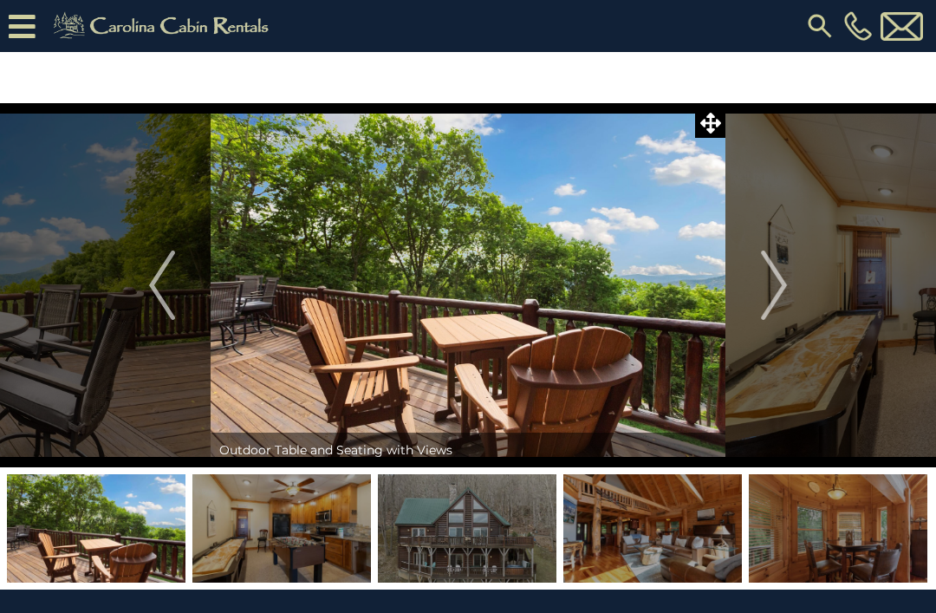
click at [746, 245] on button "Next" at bounding box center [774, 285] width 97 height 364
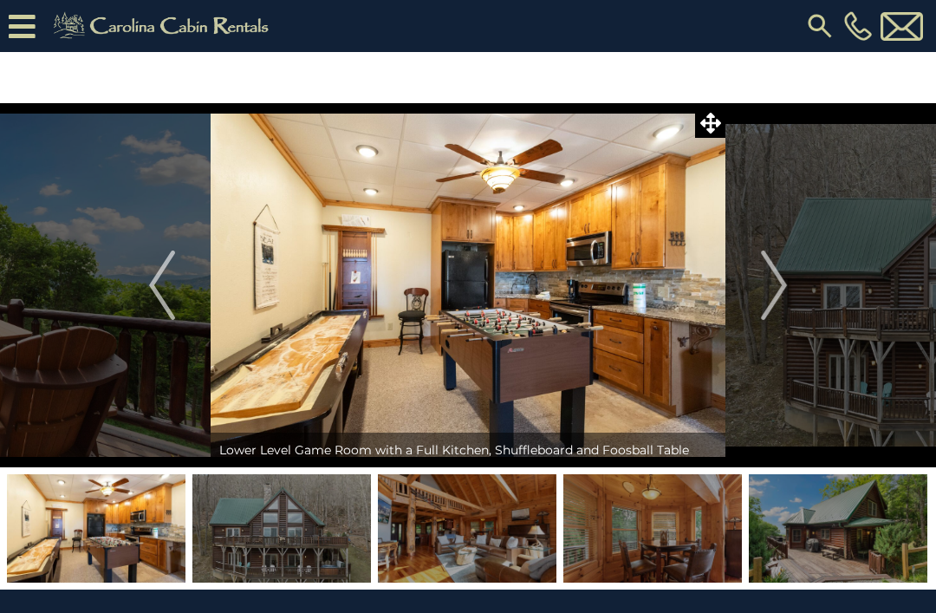
click at [779, 282] on img "Next" at bounding box center [774, 285] width 26 height 69
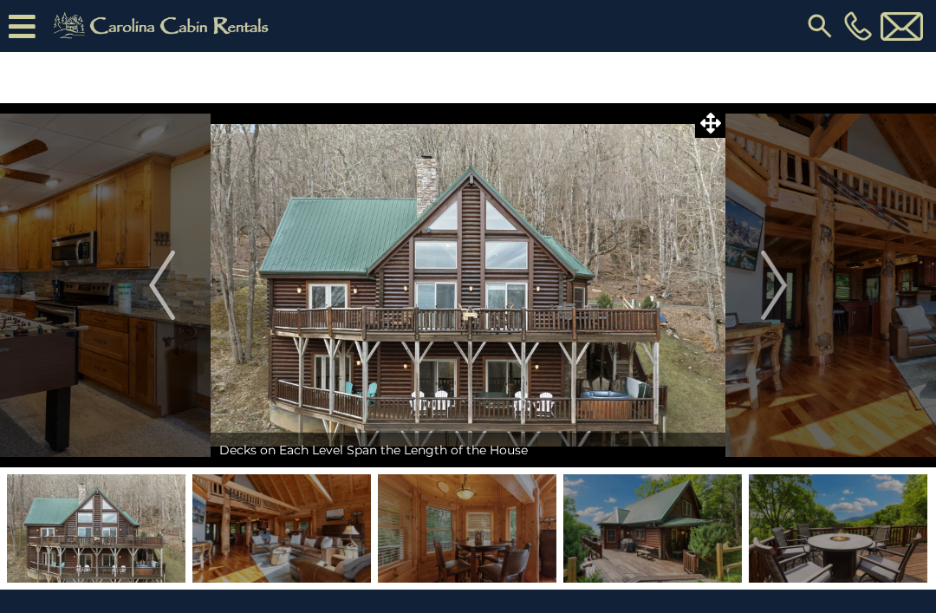
click at [768, 268] on img "Next" at bounding box center [774, 285] width 26 height 69
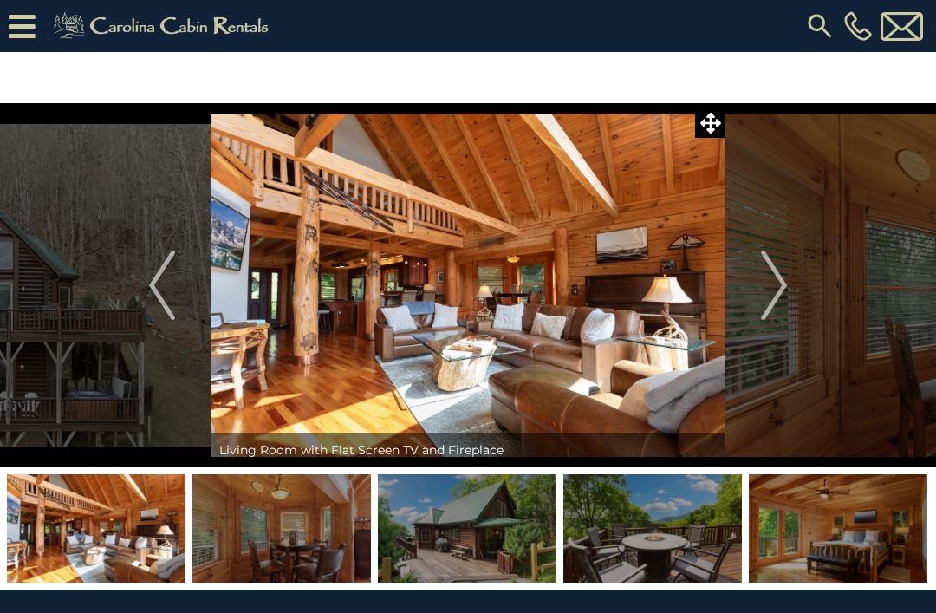
click at [762, 261] on img "Next" at bounding box center [774, 285] width 26 height 69
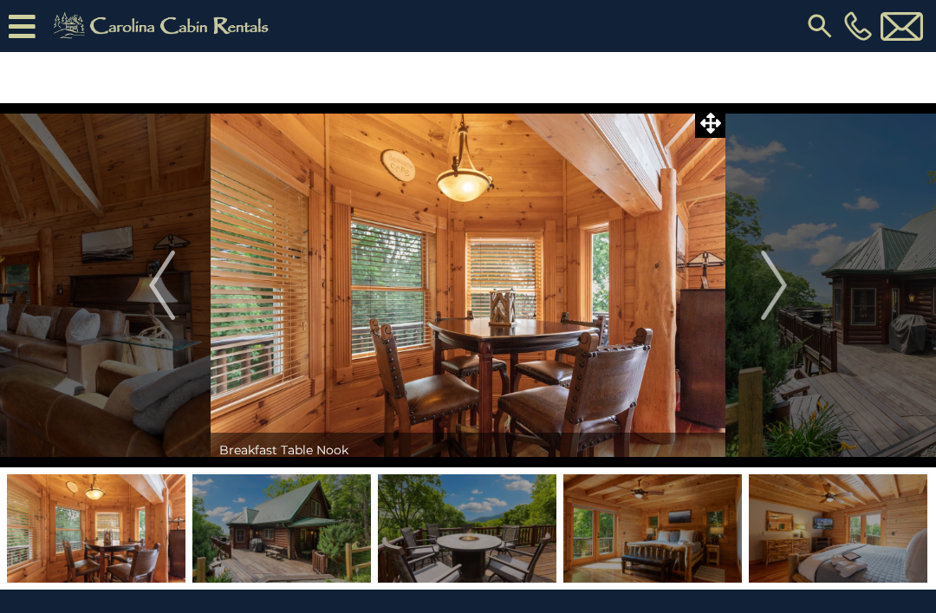
click at [768, 254] on img "Next" at bounding box center [774, 285] width 26 height 69
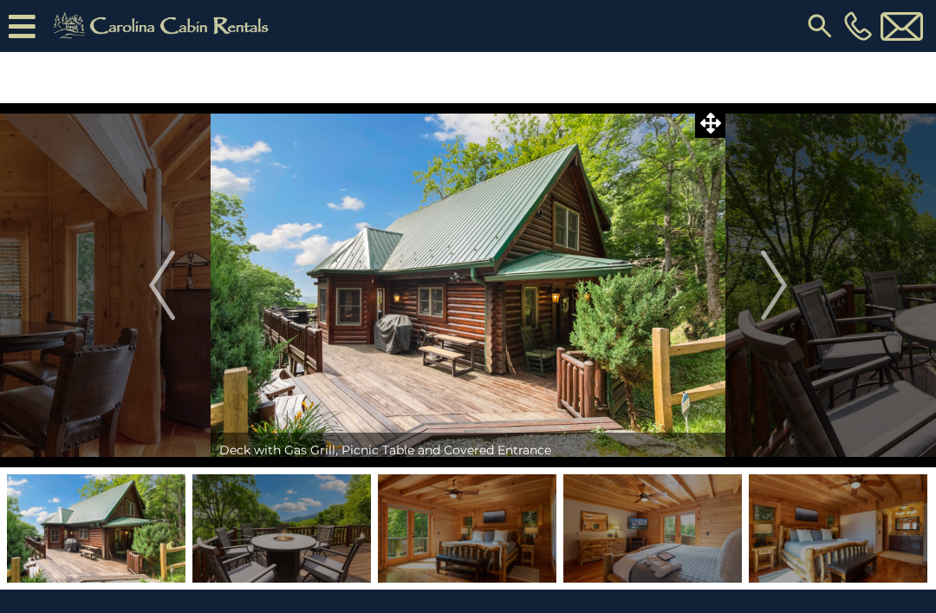
click at [772, 257] on img "Next" at bounding box center [774, 285] width 26 height 69
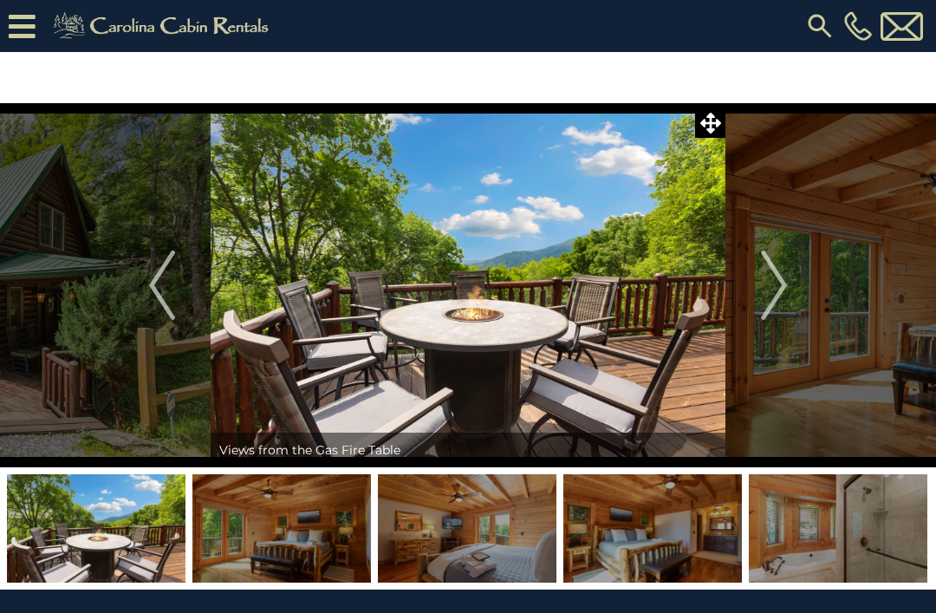
click at [775, 257] on img "Next" at bounding box center [774, 285] width 26 height 69
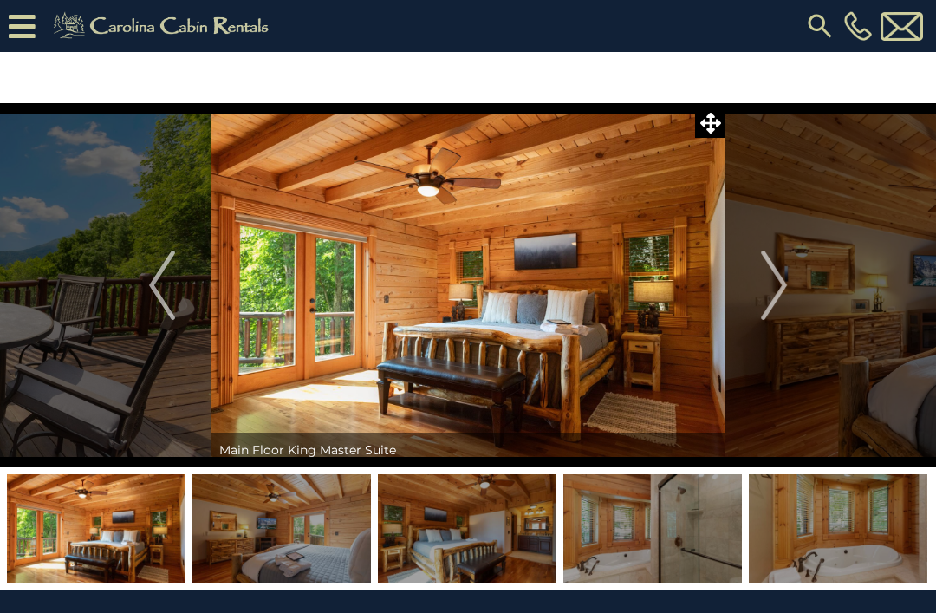
click at [774, 258] on img "Next" at bounding box center [774, 285] width 26 height 69
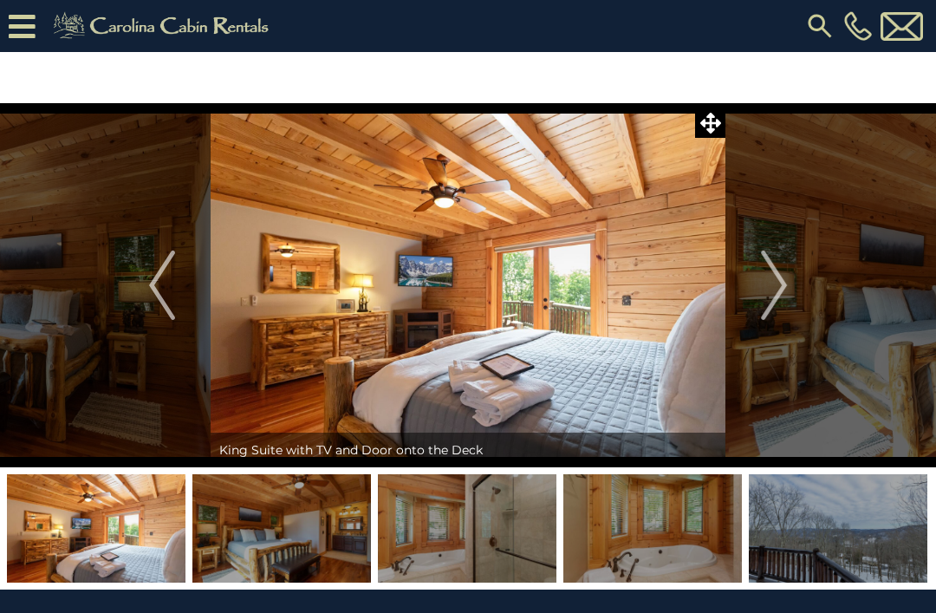
click at [775, 263] on img "Next" at bounding box center [774, 285] width 26 height 69
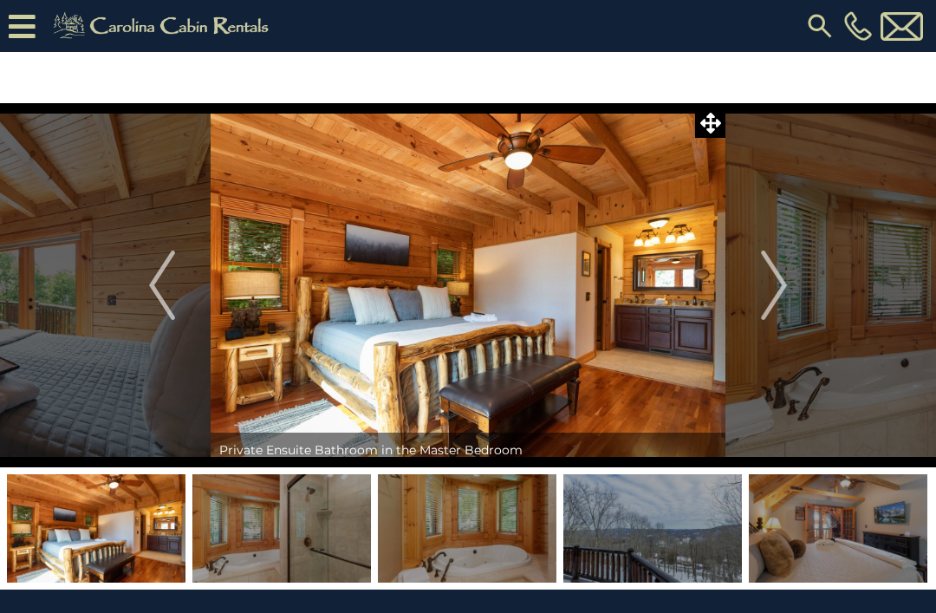
click at [776, 264] on img "Next" at bounding box center [774, 285] width 26 height 69
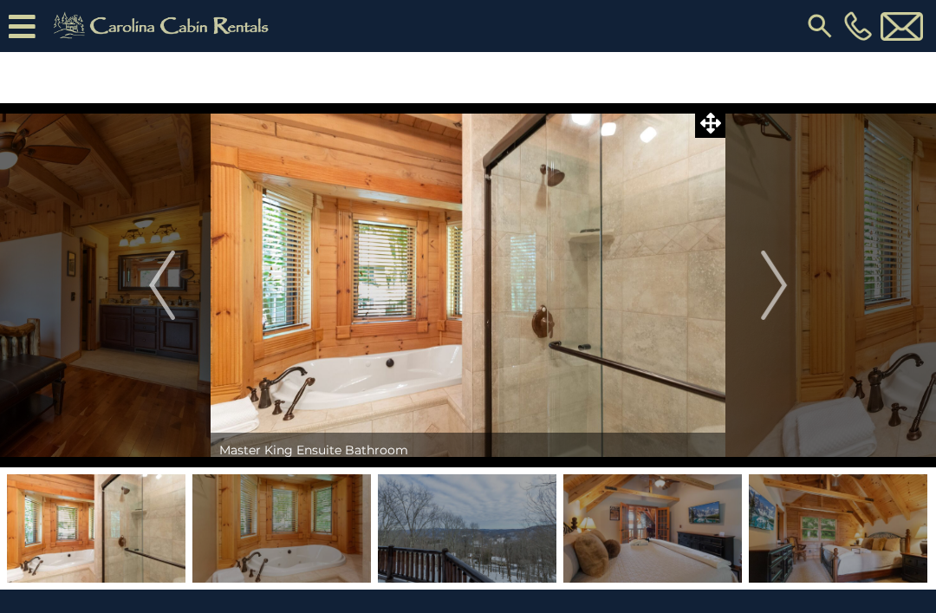
click at [776, 262] on img "Next" at bounding box center [774, 285] width 26 height 69
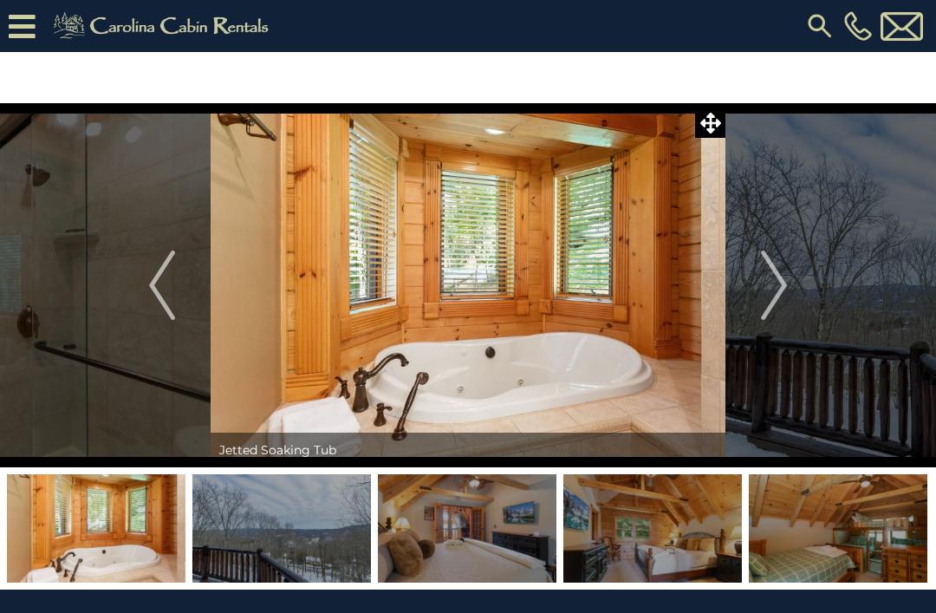
click at [777, 260] on img "Next" at bounding box center [774, 285] width 26 height 69
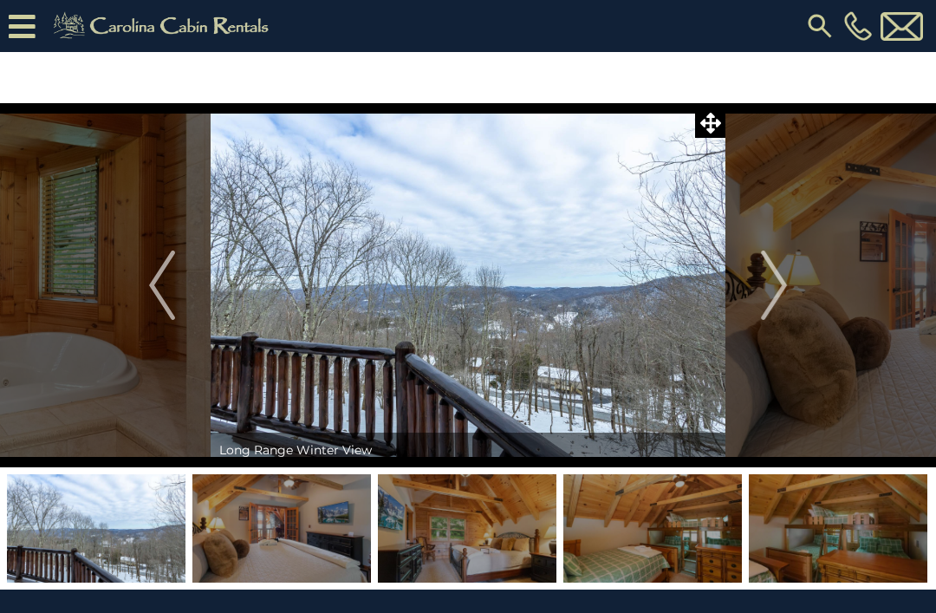
click at [763, 259] on img "Next" at bounding box center [774, 285] width 26 height 69
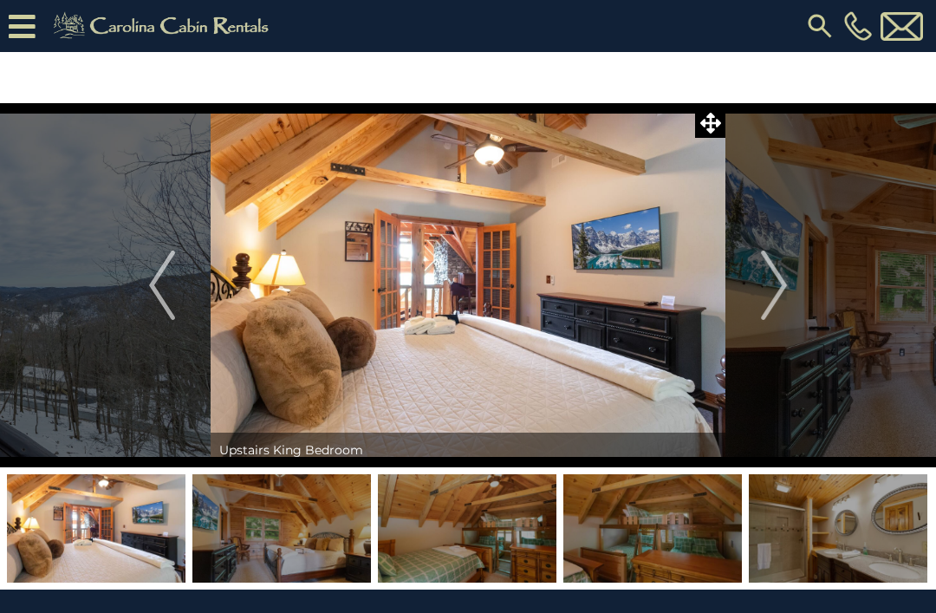
click at [775, 257] on img "Next" at bounding box center [774, 285] width 26 height 69
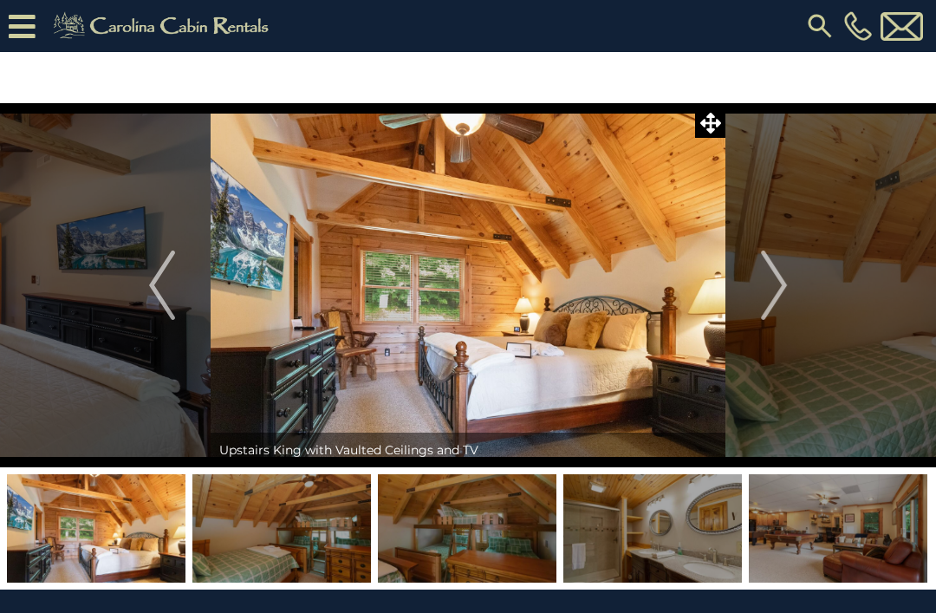
click at [766, 246] on button "Next" at bounding box center [774, 285] width 97 height 364
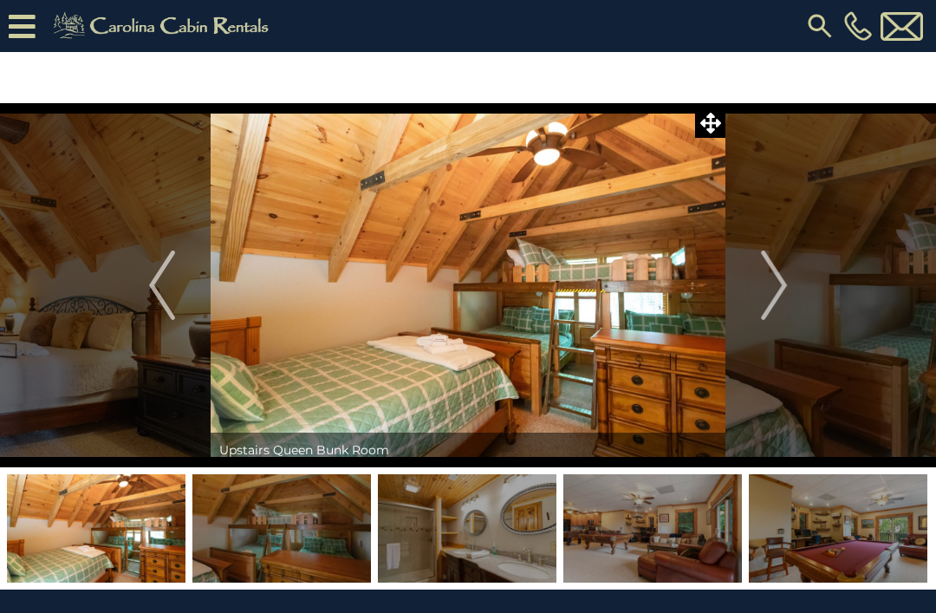
click at [761, 264] on img "Next" at bounding box center [774, 285] width 26 height 69
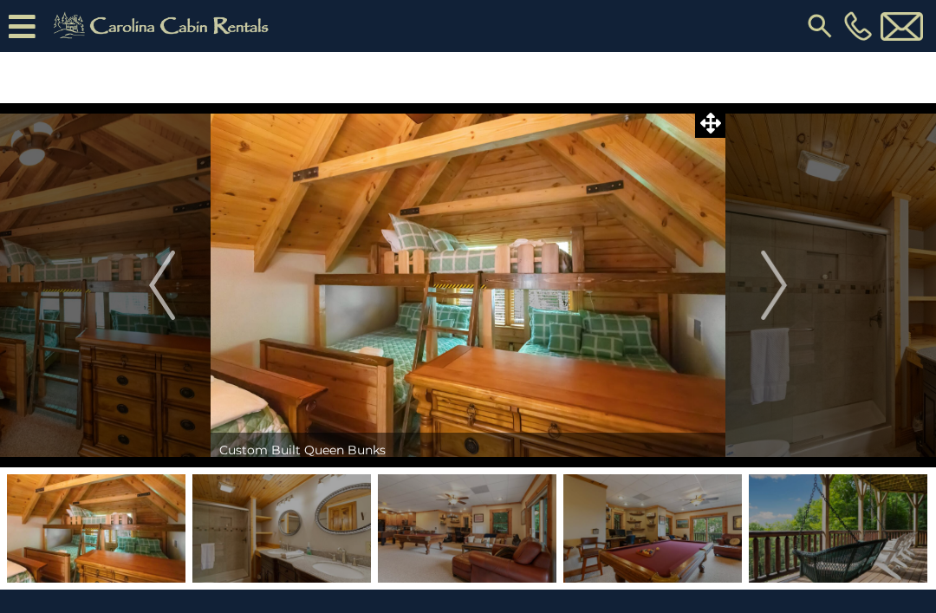
click at [779, 248] on button "Next" at bounding box center [774, 285] width 97 height 364
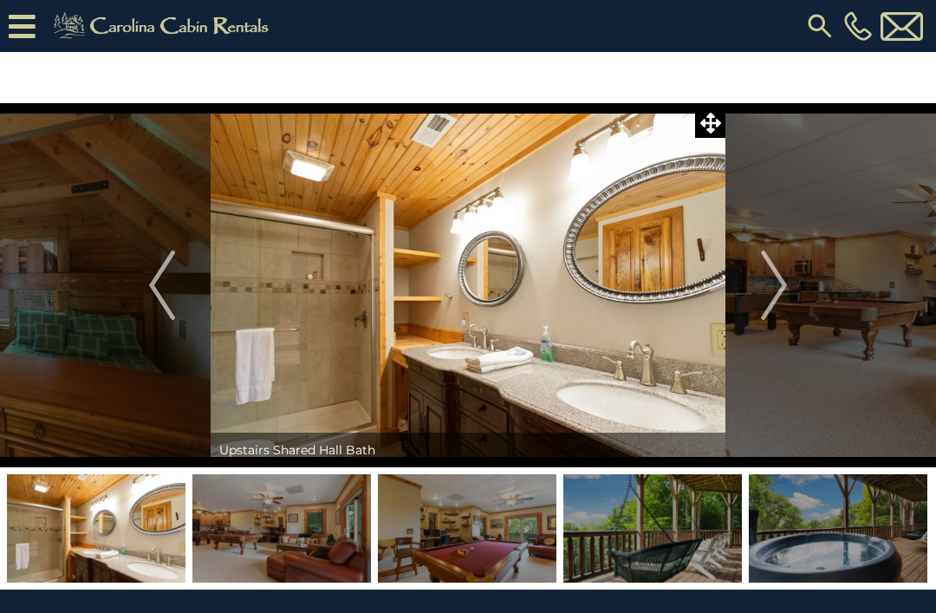
click at [766, 263] on img "Next" at bounding box center [774, 285] width 26 height 69
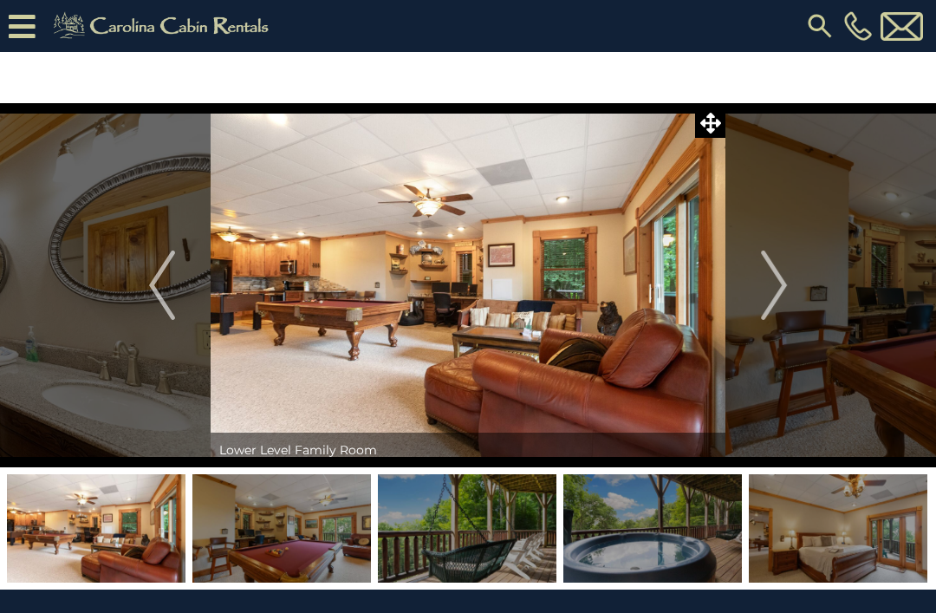
click at [766, 261] on img "Next" at bounding box center [774, 285] width 26 height 69
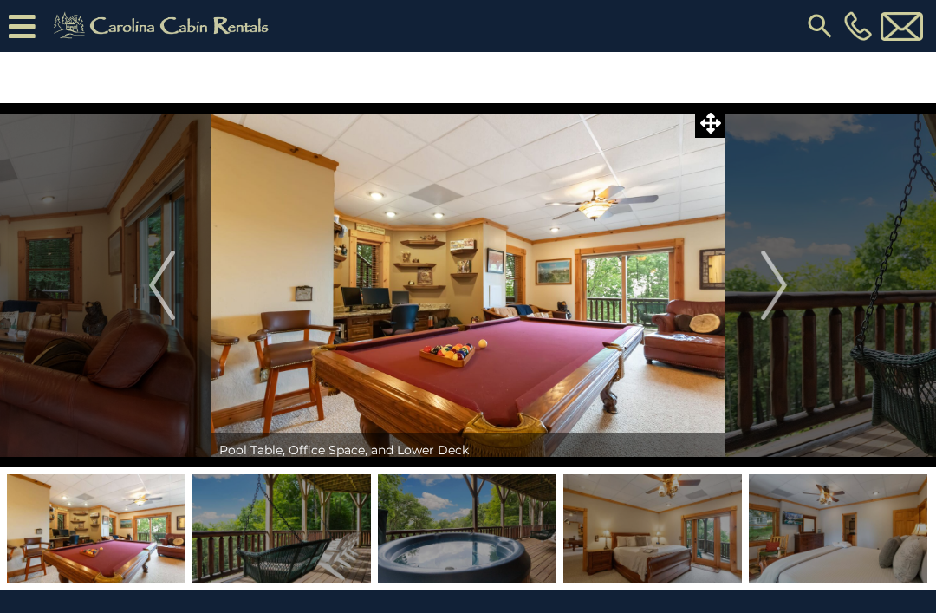
click at [766, 261] on img "Next" at bounding box center [774, 285] width 26 height 69
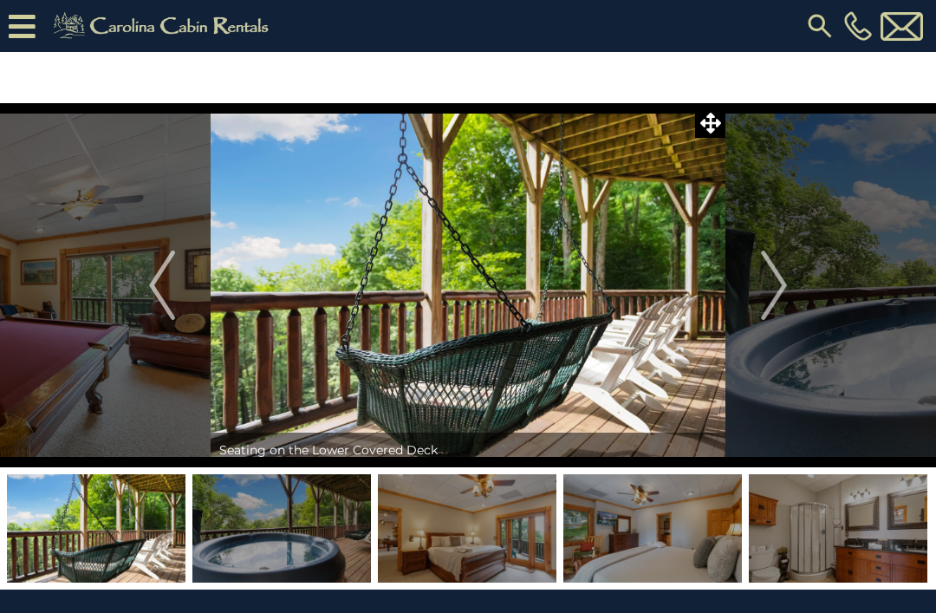
click at [775, 266] on img "Next" at bounding box center [774, 285] width 26 height 69
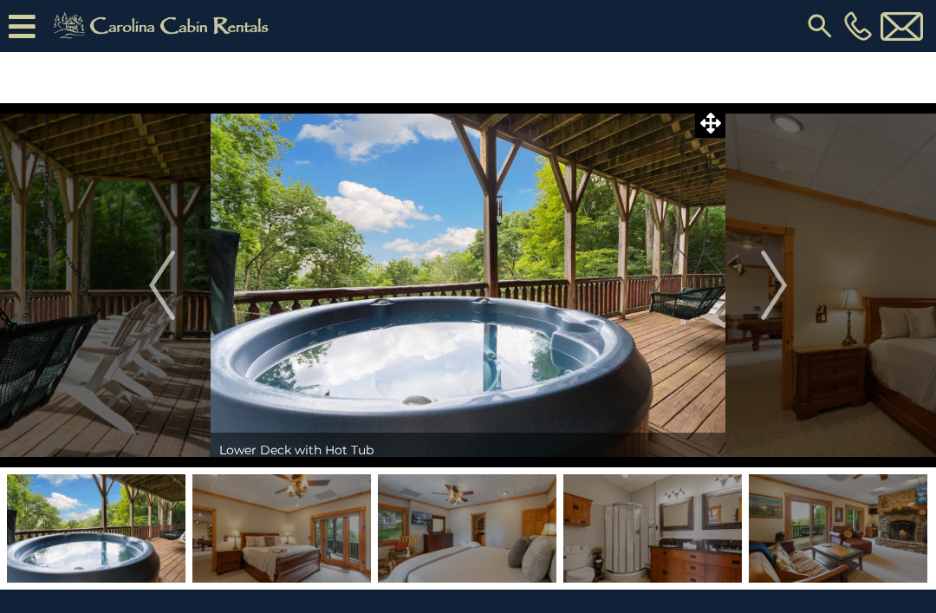
click at [772, 262] on img "Next" at bounding box center [774, 285] width 26 height 69
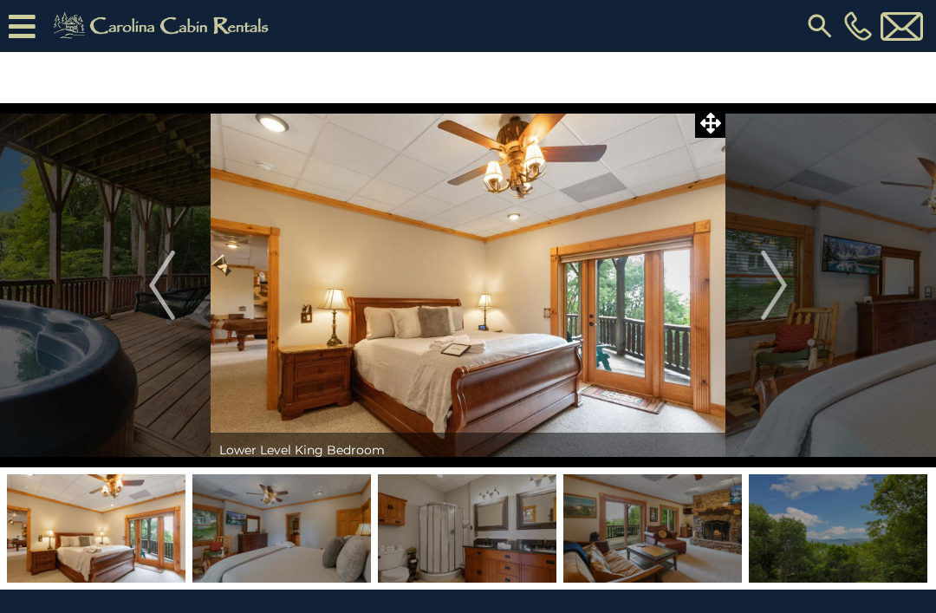
click at [768, 264] on img "Next" at bounding box center [774, 285] width 26 height 69
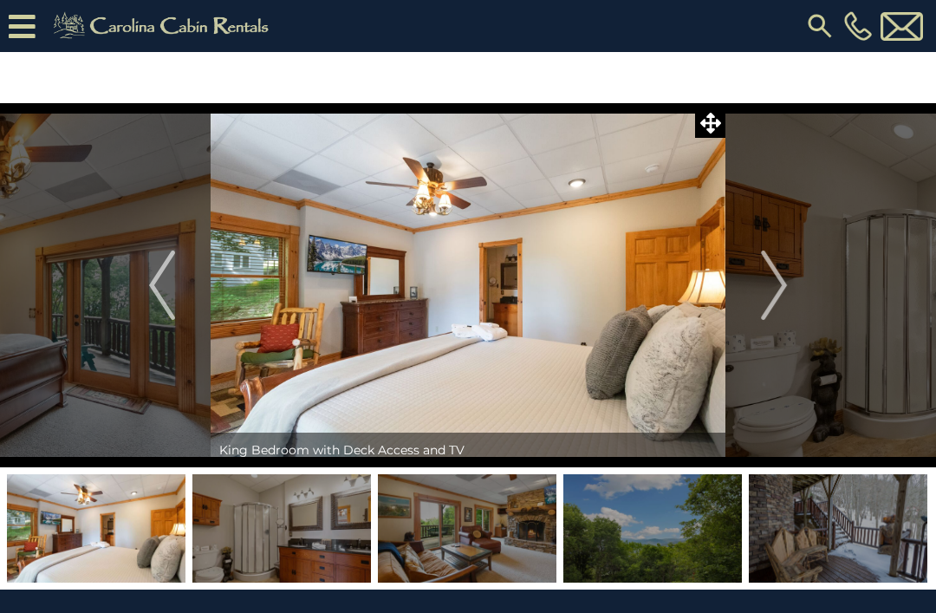
click at [769, 266] on img "Next" at bounding box center [774, 285] width 26 height 69
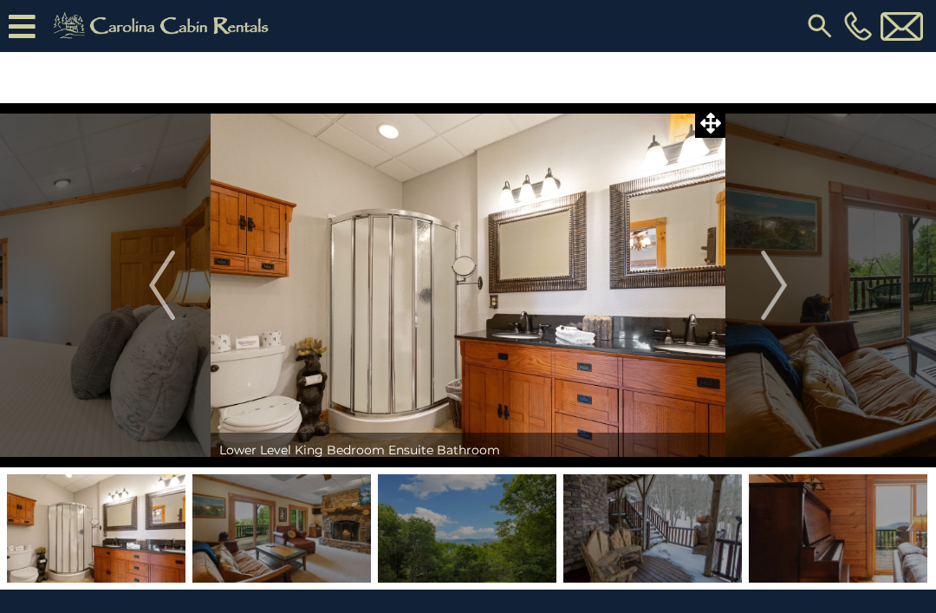
click at [762, 270] on img "Next" at bounding box center [774, 285] width 26 height 69
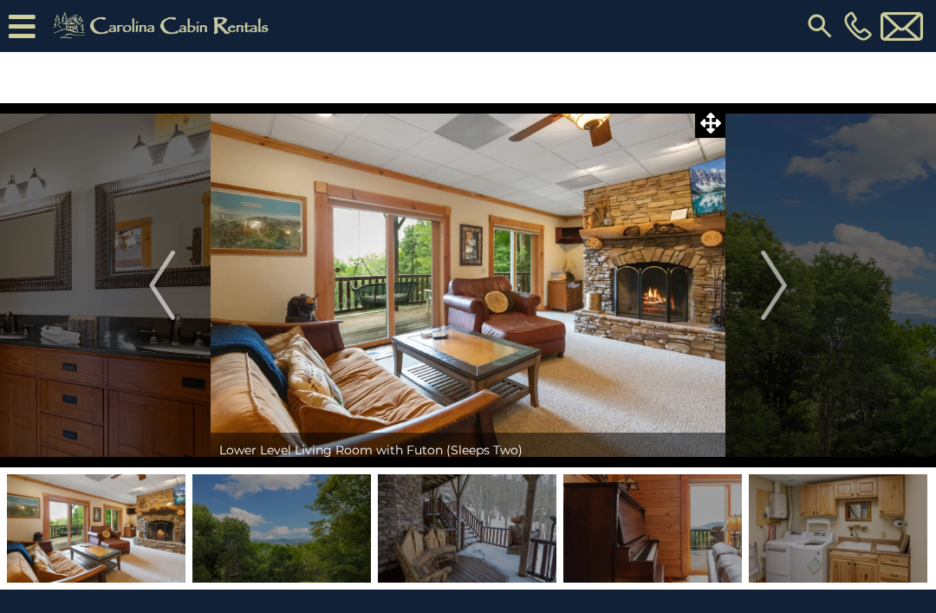
click at [761, 270] on img "Next" at bounding box center [774, 285] width 26 height 69
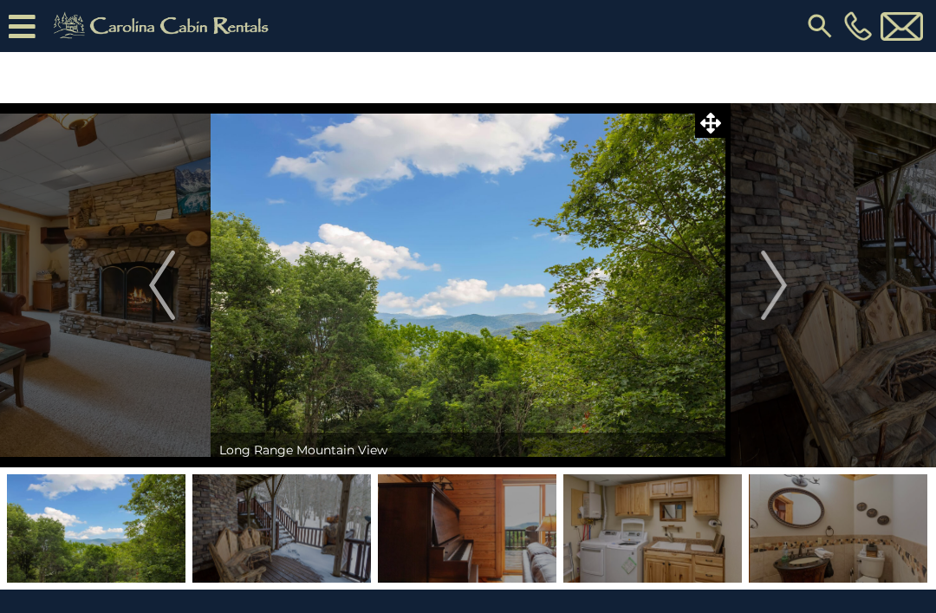
click at [767, 270] on img "Next" at bounding box center [774, 285] width 26 height 69
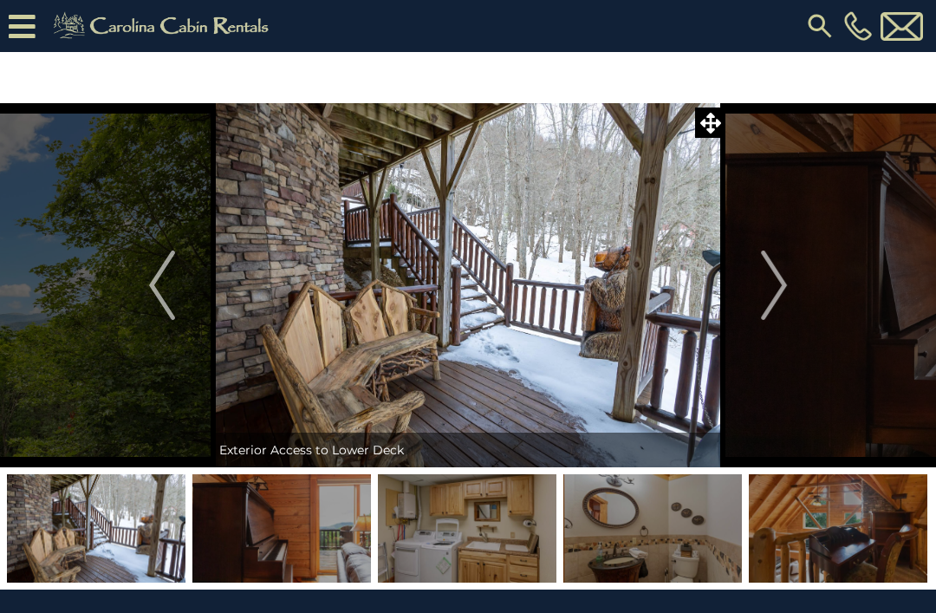
click at [751, 285] on button "Next" at bounding box center [774, 285] width 97 height 364
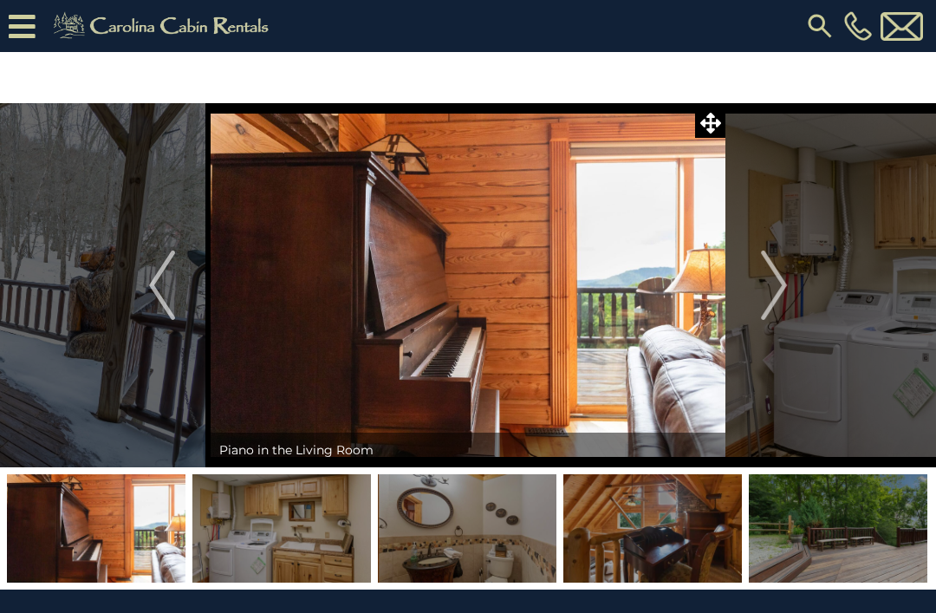
click at [750, 284] on button "Next" at bounding box center [774, 285] width 97 height 364
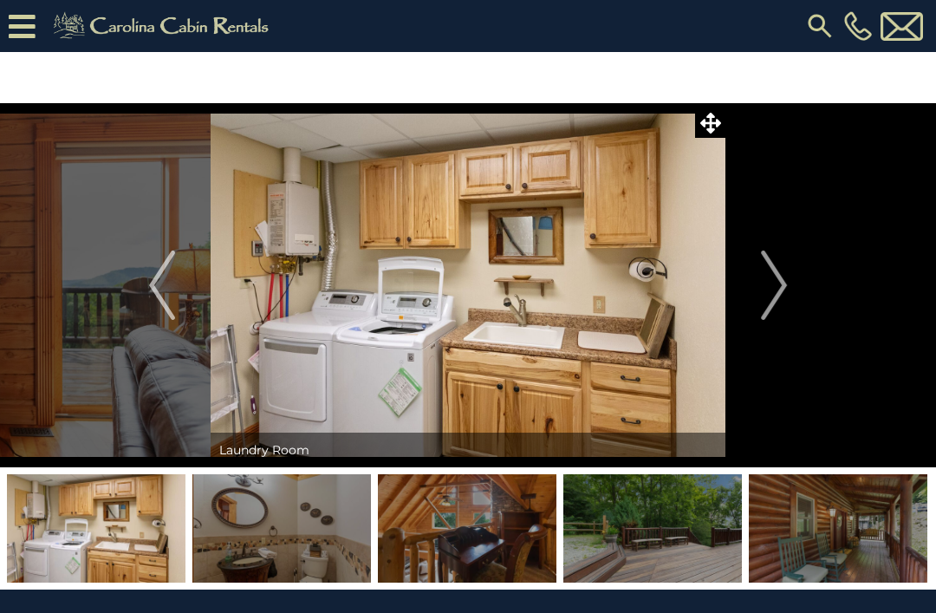
click at [752, 282] on button "Next" at bounding box center [774, 285] width 97 height 364
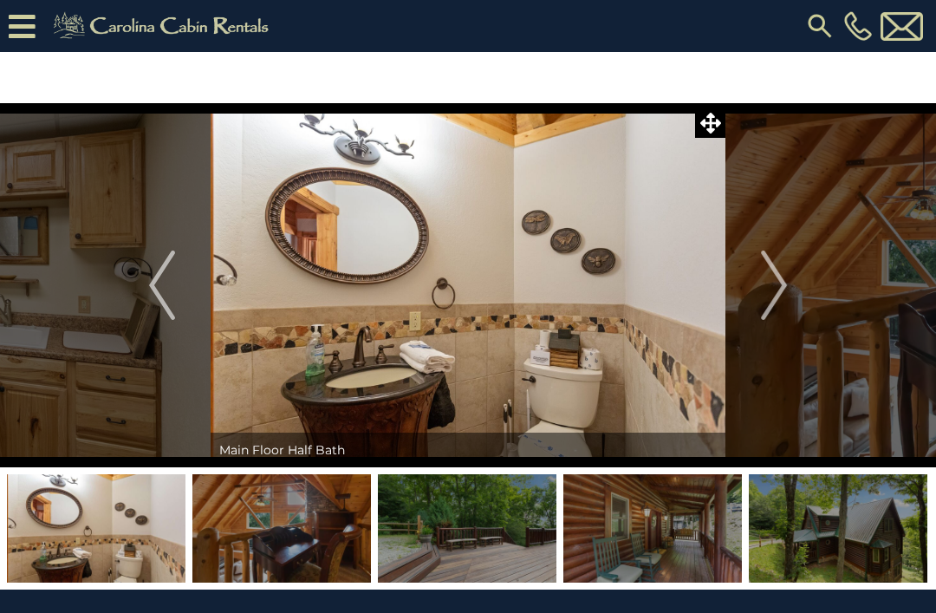
click at [752, 282] on button "Next" at bounding box center [774, 285] width 97 height 364
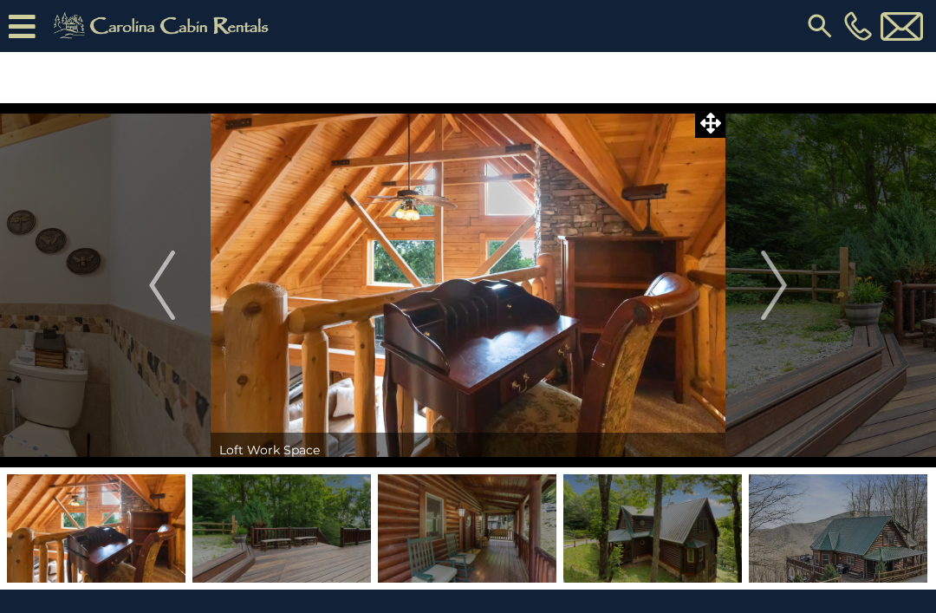
click at [751, 285] on button "Next" at bounding box center [774, 285] width 97 height 364
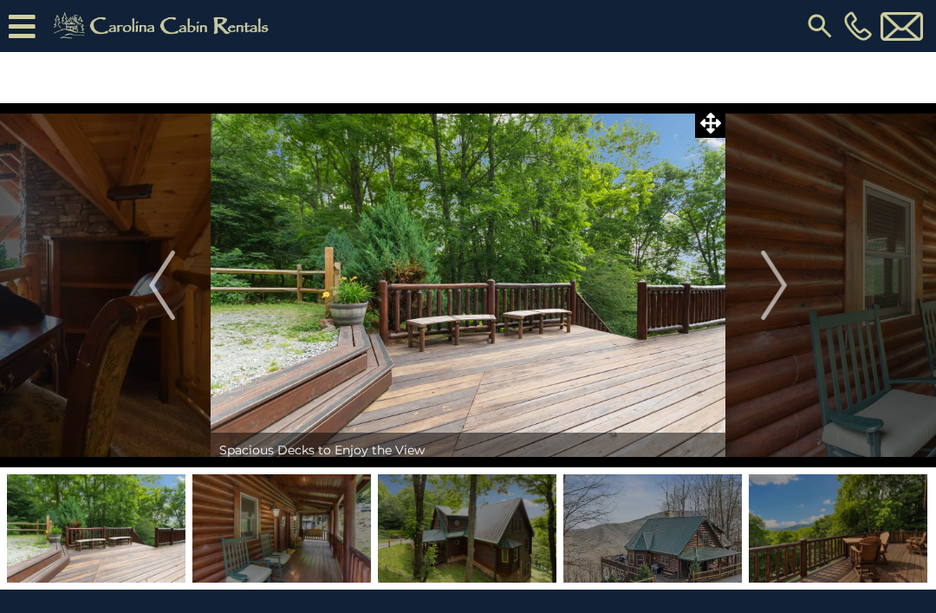
click at [748, 288] on button "Next" at bounding box center [774, 285] width 97 height 364
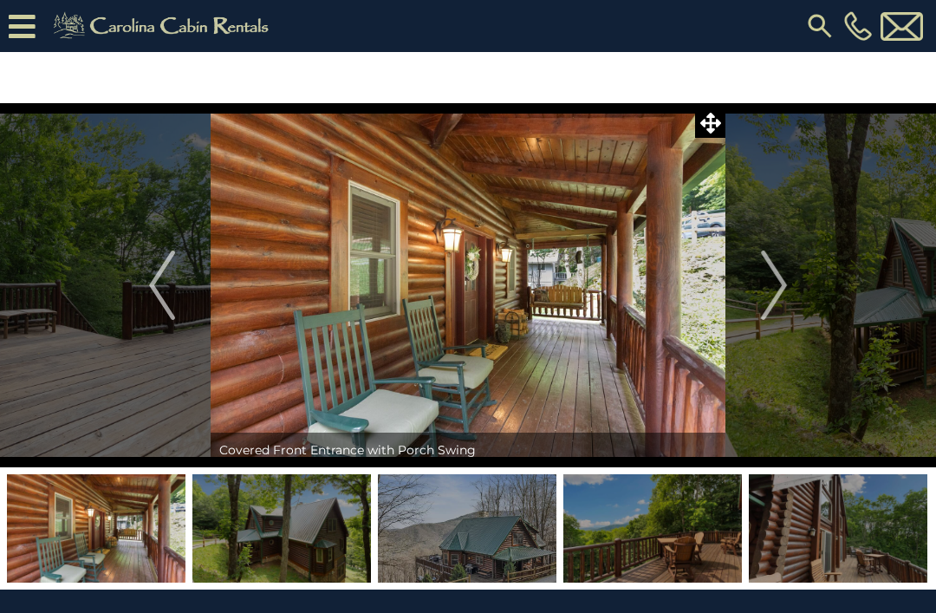
click at [737, 287] on button "Next" at bounding box center [774, 285] width 97 height 364
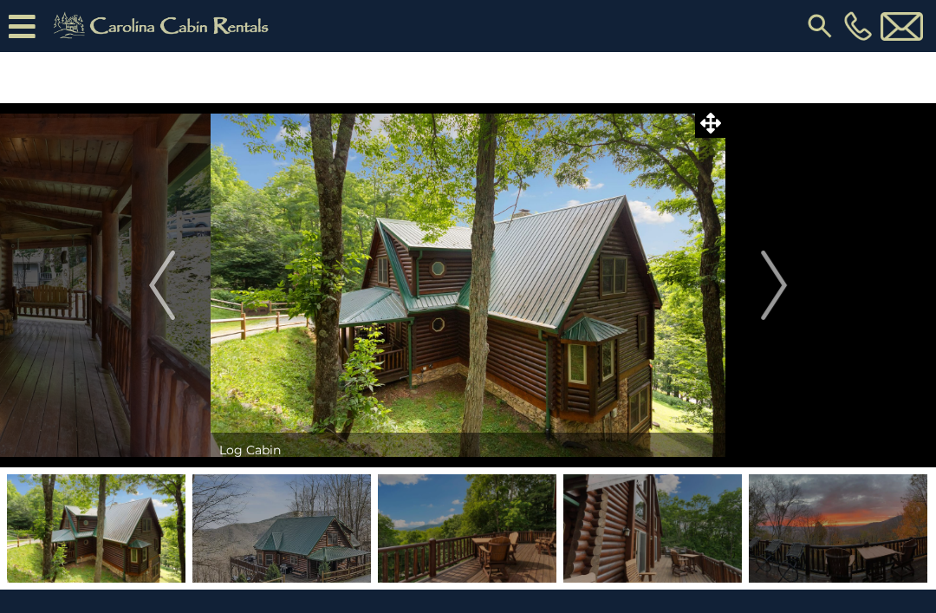
click at [731, 288] on button "Next" at bounding box center [774, 285] width 97 height 364
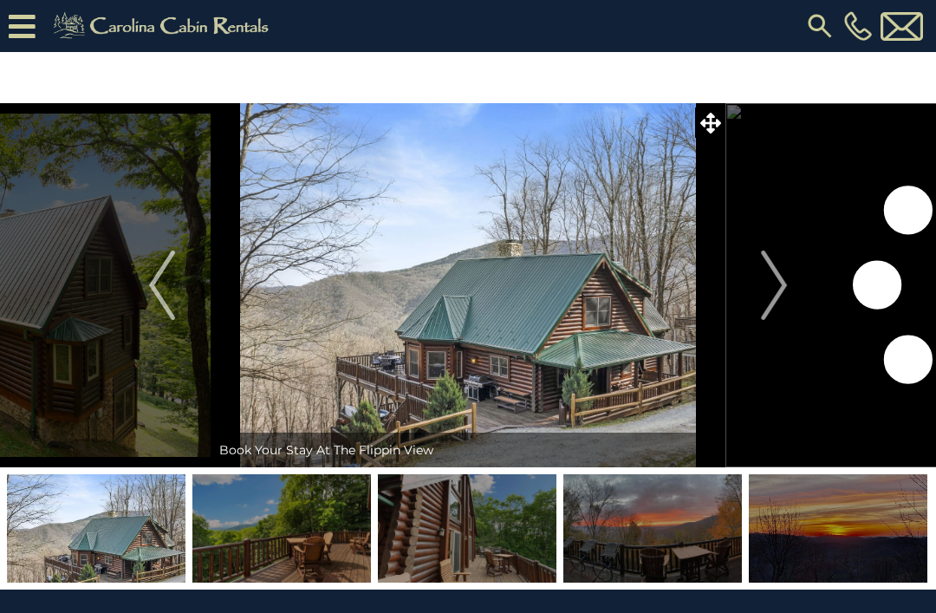
click at [734, 290] on button "Next" at bounding box center [774, 285] width 97 height 364
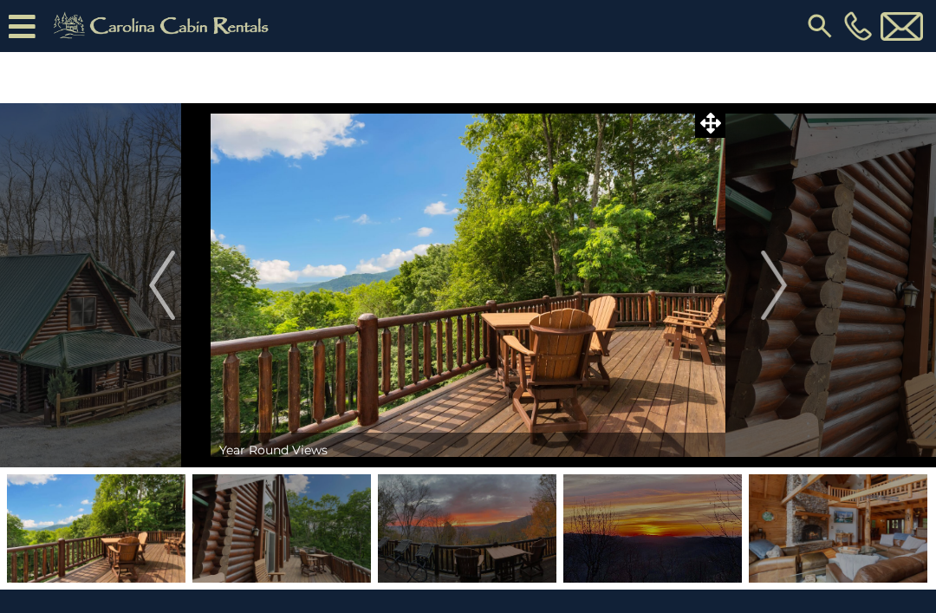
click at [747, 283] on button "Next" at bounding box center [774, 285] width 97 height 364
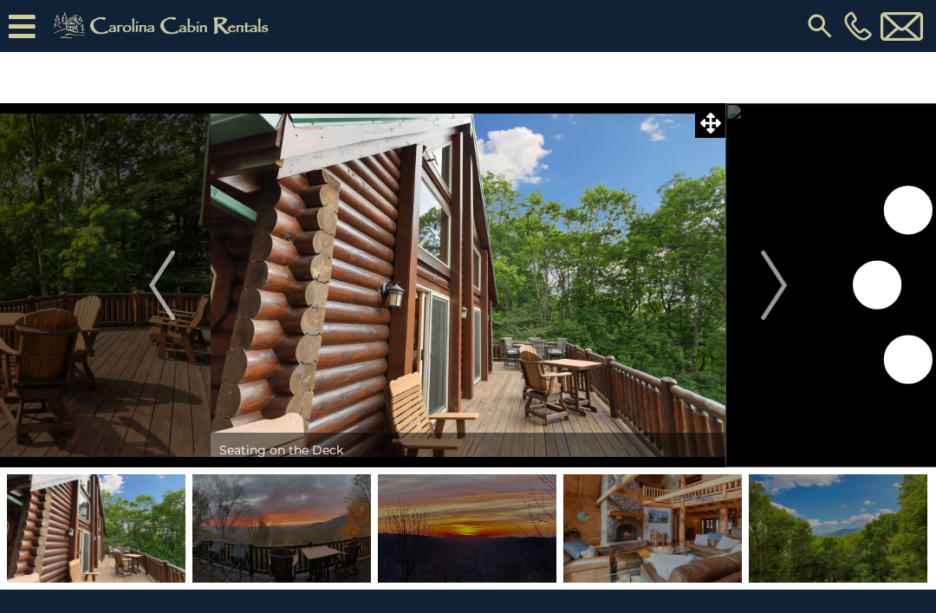
click at [744, 286] on button "Next" at bounding box center [774, 285] width 97 height 364
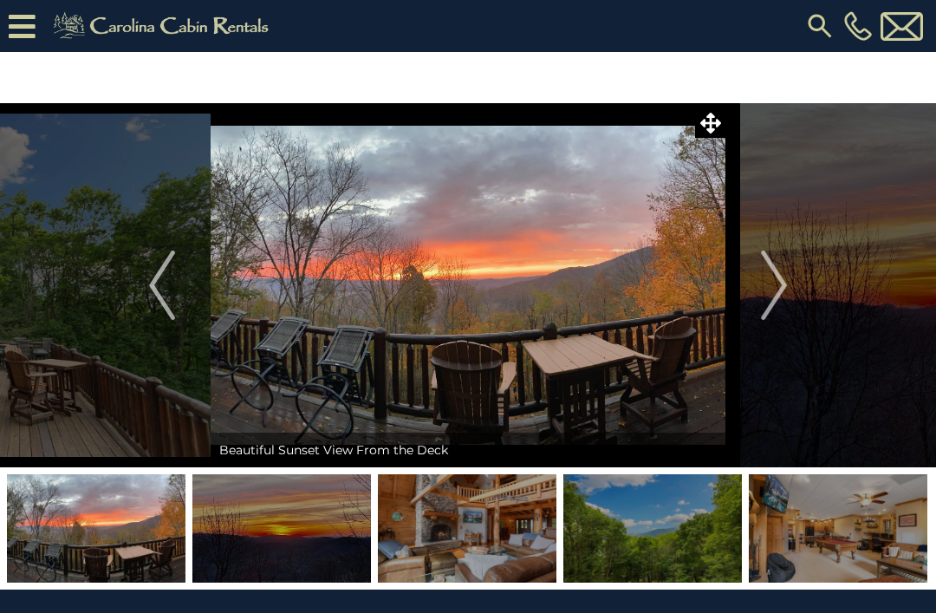
click at [753, 285] on button "Next" at bounding box center [774, 285] width 97 height 364
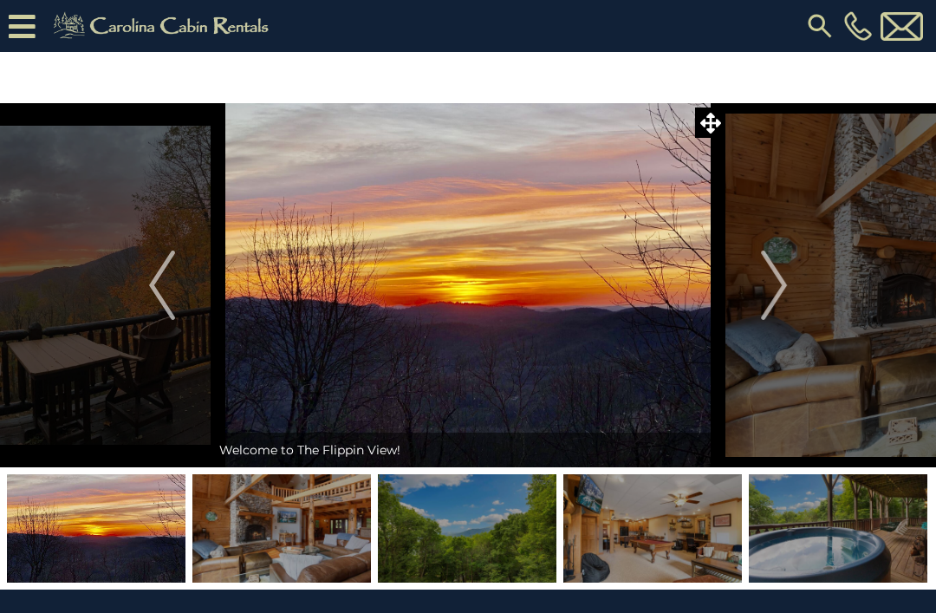
click at [750, 285] on button "Next" at bounding box center [774, 285] width 97 height 364
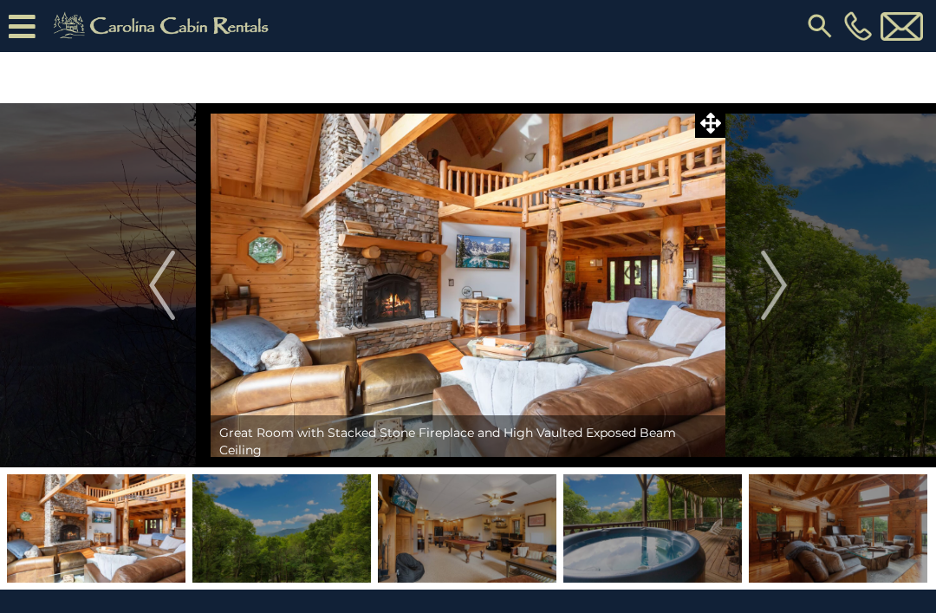
click at [755, 282] on button "Next" at bounding box center [774, 285] width 97 height 364
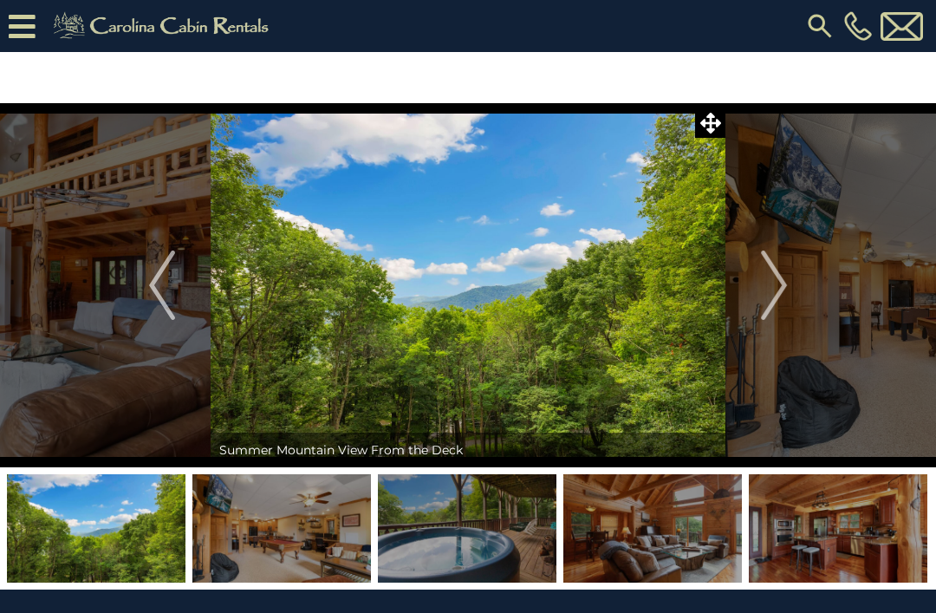
click at [779, 236] on button "Next" at bounding box center [774, 285] width 97 height 364
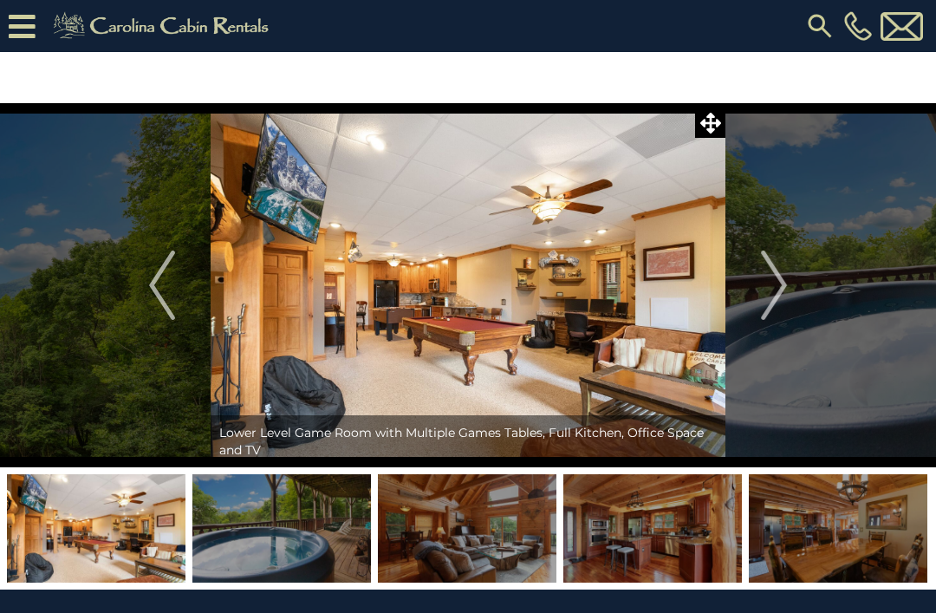
click at [766, 245] on button "Next" at bounding box center [774, 285] width 97 height 364
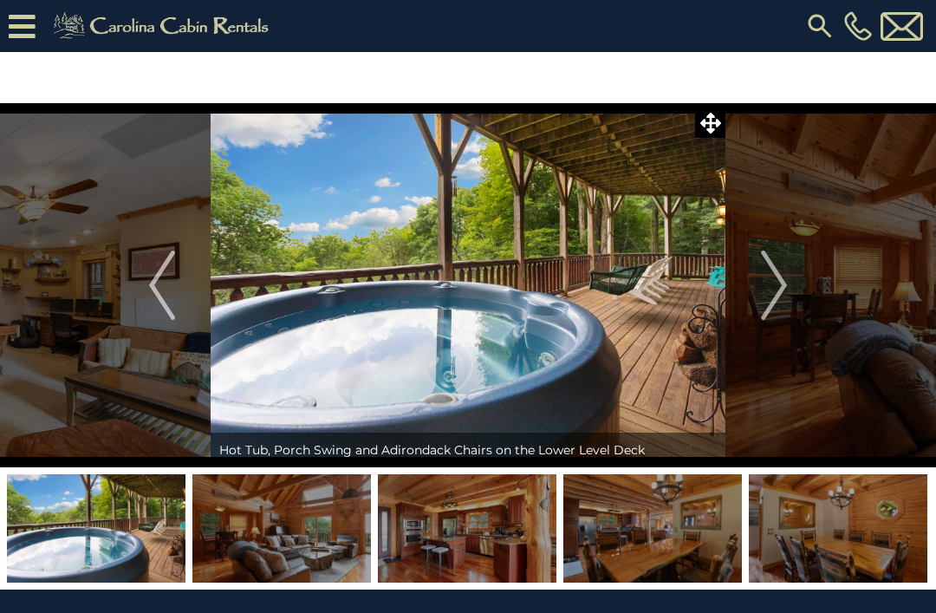
click at [775, 236] on button "Next" at bounding box center [774, 285] width 97 height 364
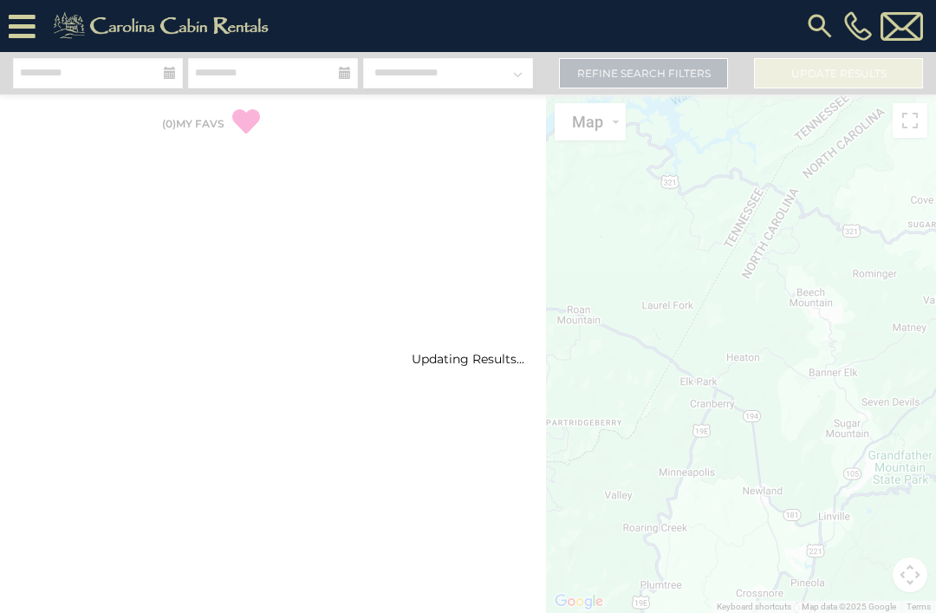
scroll to position [55, 0]
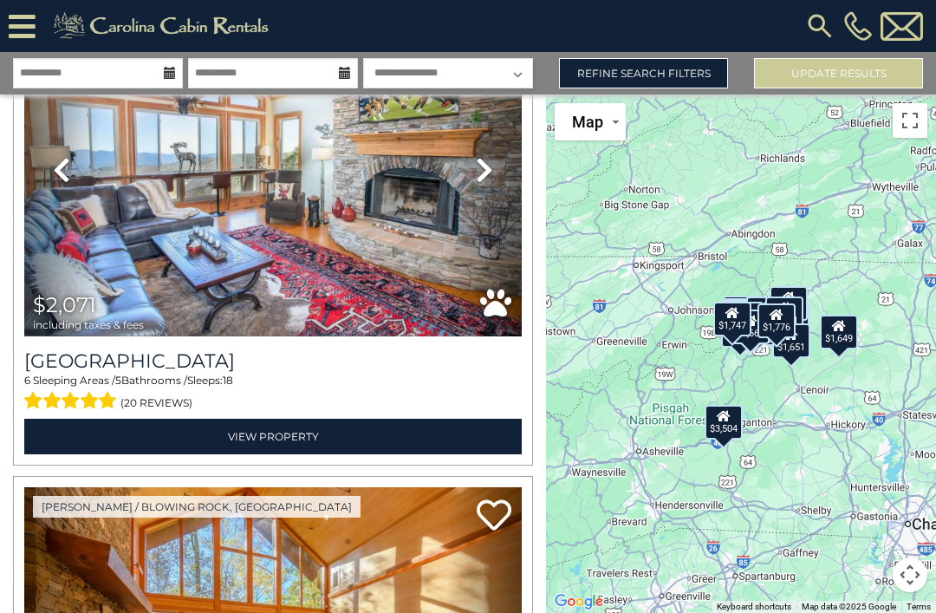
click at [365, 58] on select "**********" at bounding box center [448, 73] width 170 height 30
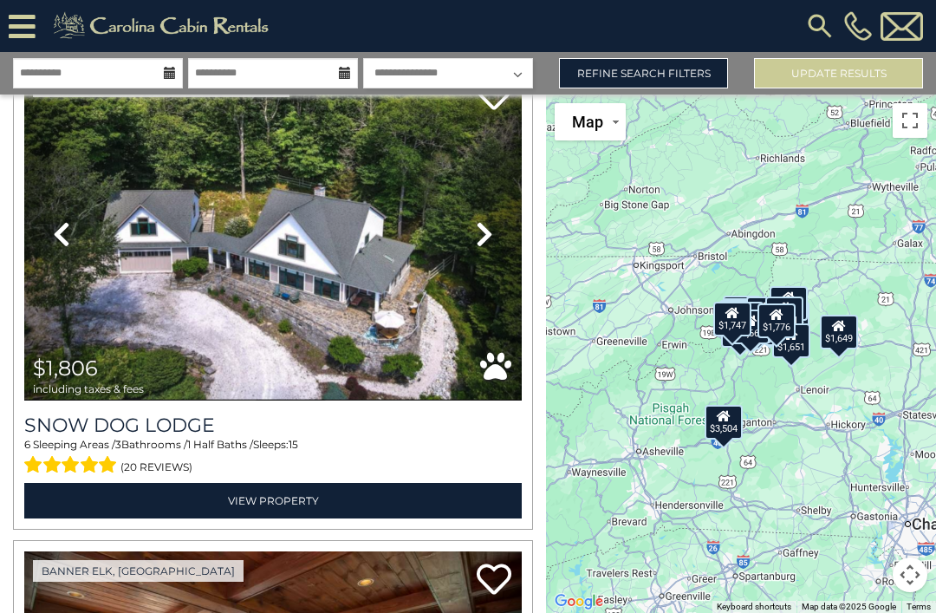
scroll to position [5909, 0]
click at [485, 220] on icon at bounding box center [484, 234] width 17 height 28
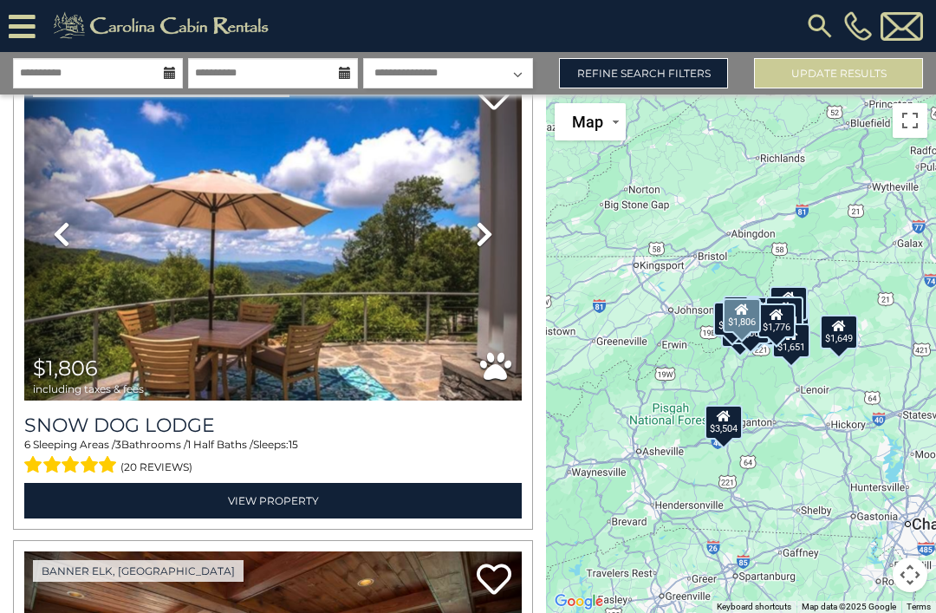
click at [515, 169] on link "Next" at bounding box center [484, 234] width 75 height 334
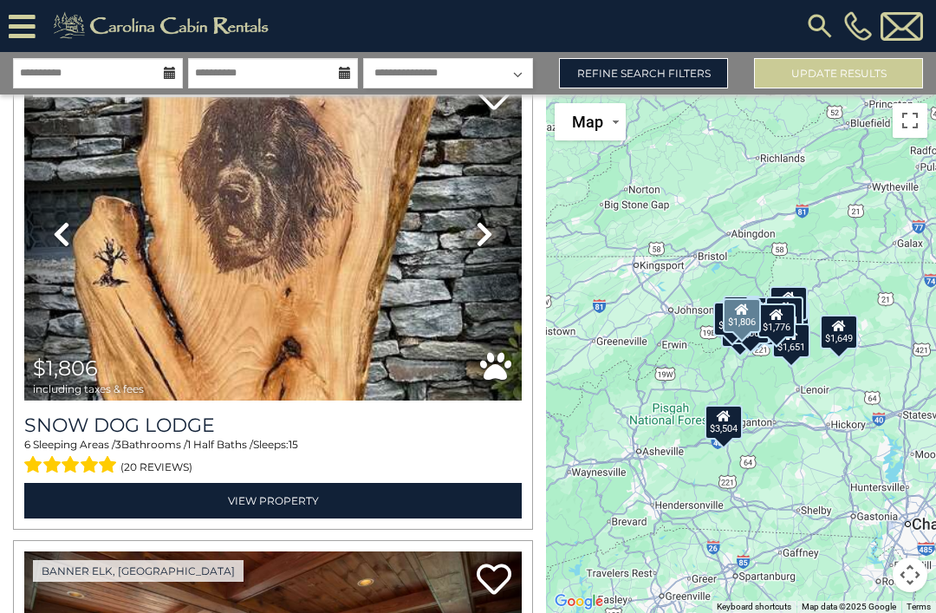
click at [504, 166] on link "Next" at bounding box center [484, 234] width 75 height 334
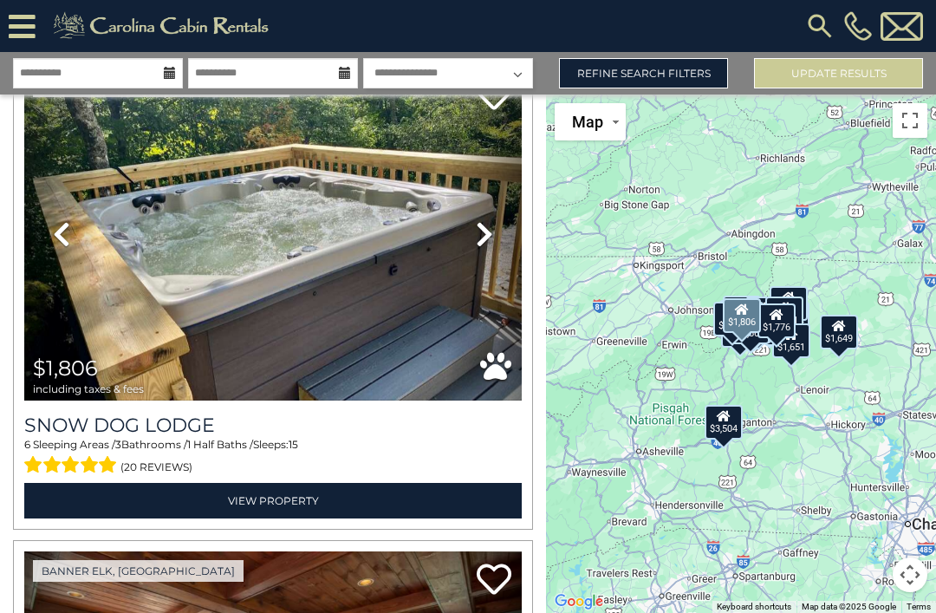
click at [473, 166] on link "Next" at bounding box center [484, 234] width 75 height 334
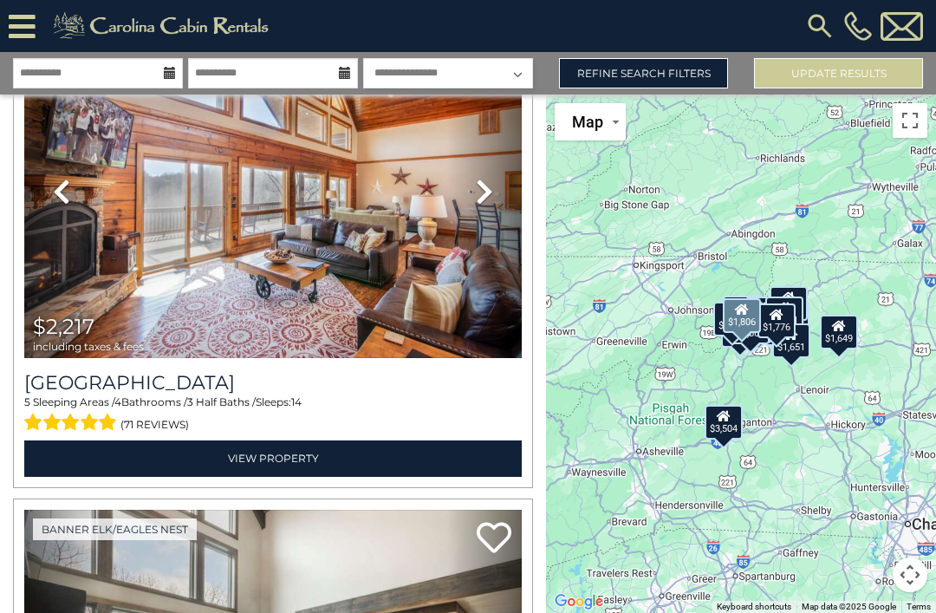
scroll to position [7869, 0]
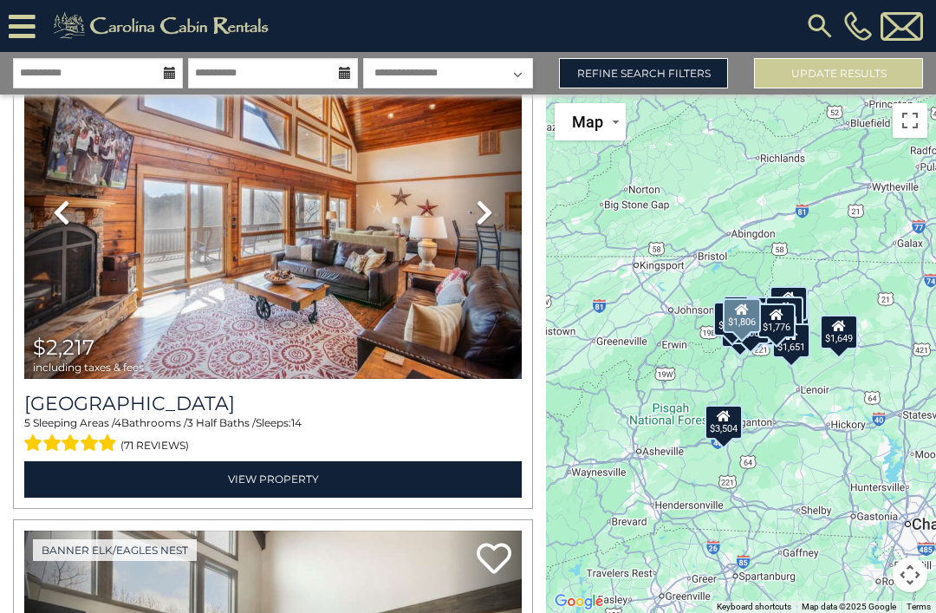
click at [493, 160] on link "Next" at bounding box center [484, 213] width 75 height 334
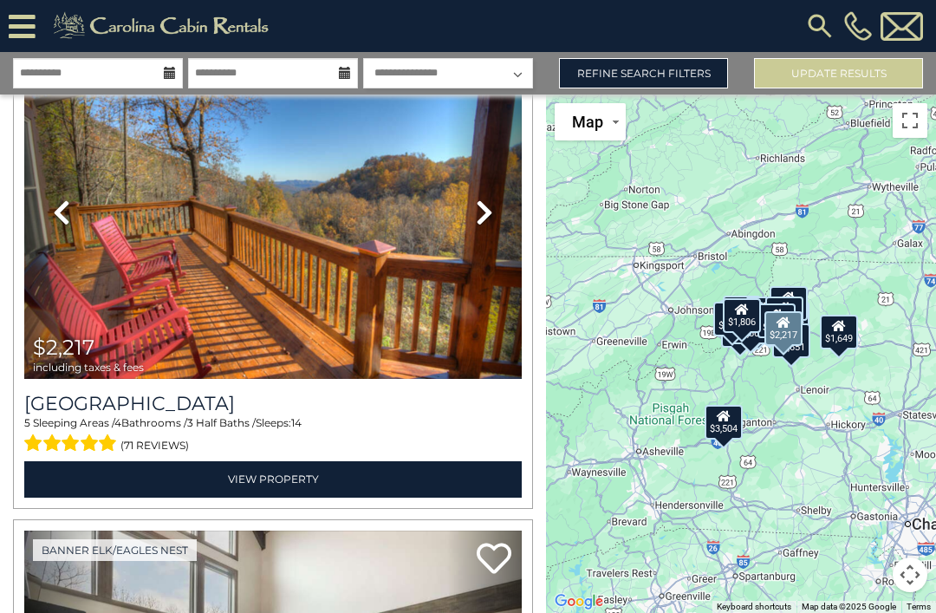
click at [483, 129] on link "Next" at bounding box center [484, 213] width 75 height 334
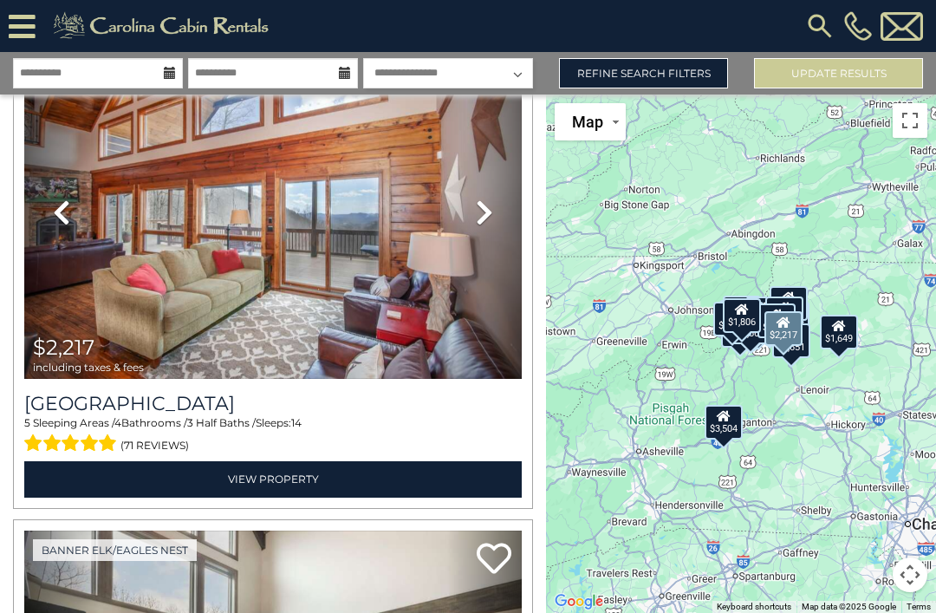
click at [478, 199] on icon at bounding box center [484, 213] width 17 height 28
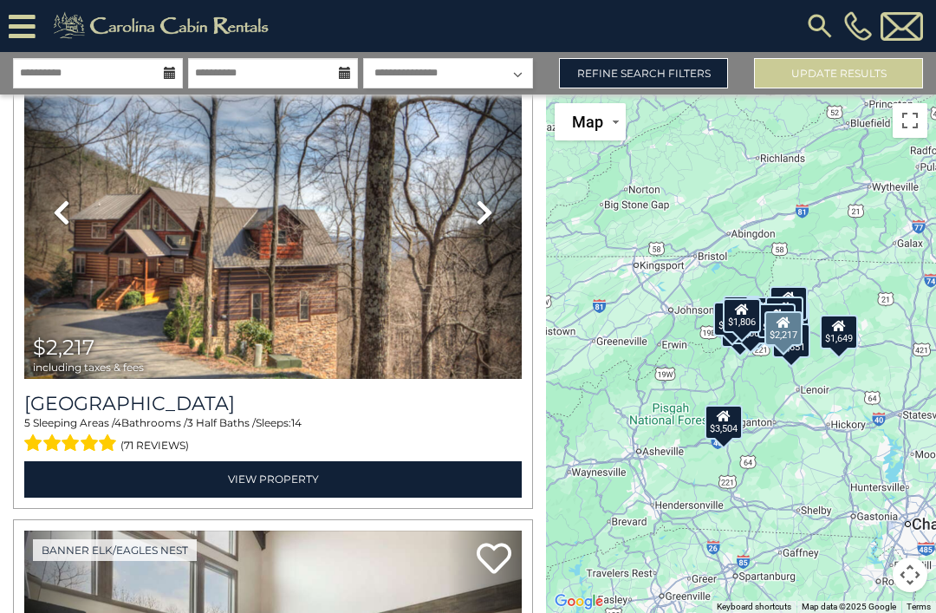
click at [486, 199] on icon at bounding box center [484, 213] width 17 height 28
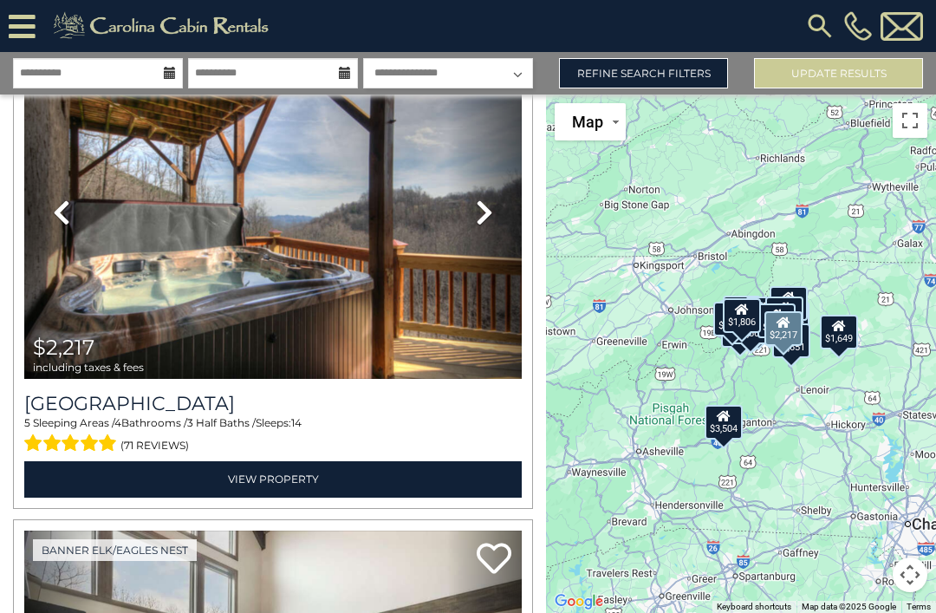
click at [480, 199] on icon at bounding box center [484, 213] width 17 height 28
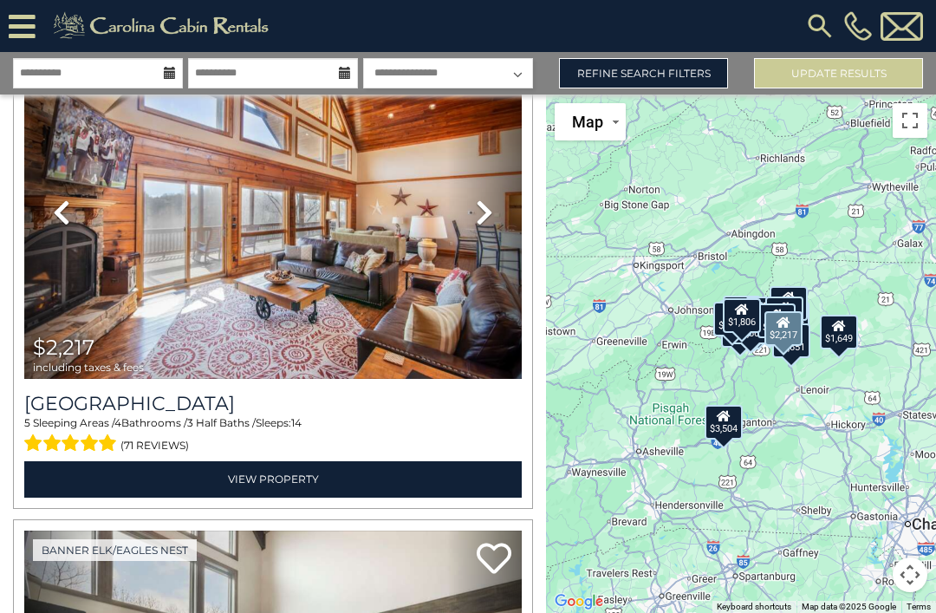
click at [499, 149] on link "Next" at bounding box center [484, 213] width 75 height 334
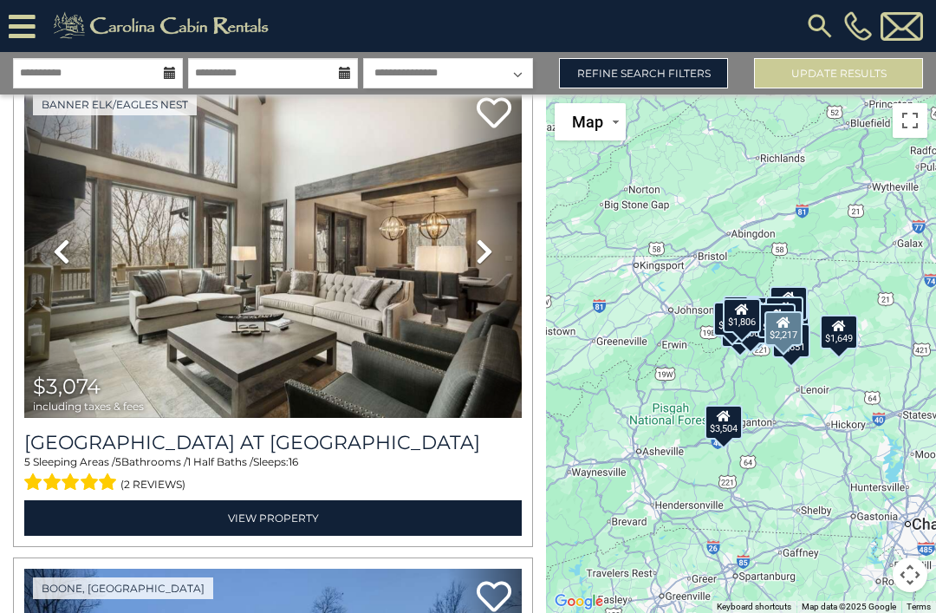
scroll to position [8318, 0]
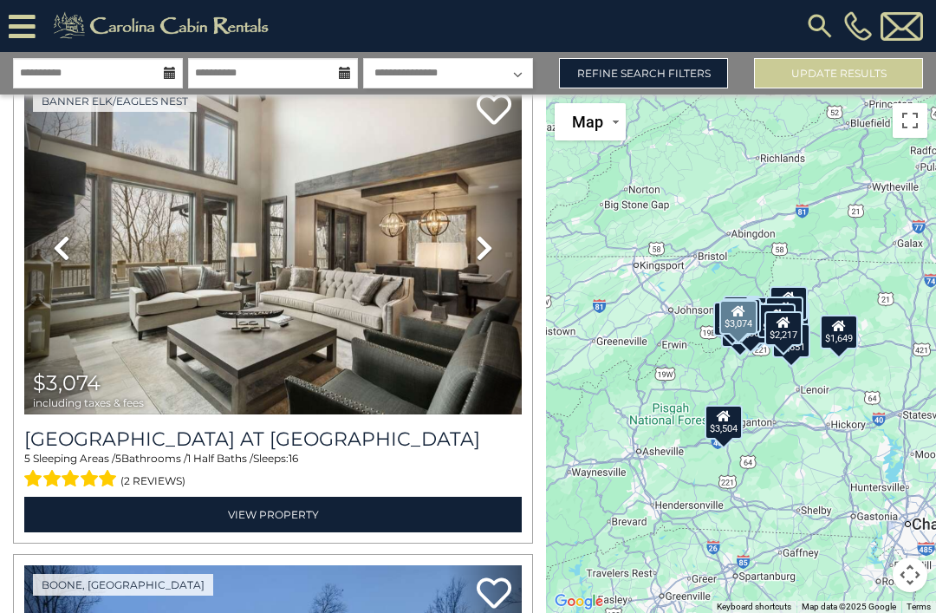
click at [459, 170] on link "Next" at bounding box center [484, 248] width 75 height 334
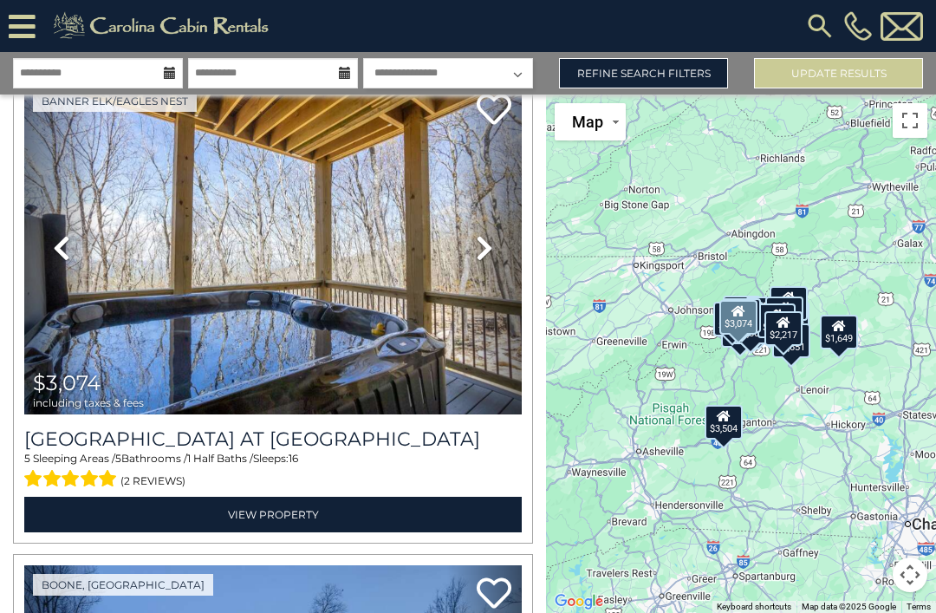
click at [467, 173] on link "Next" at bounding box center [484, 248] width 75 height 334
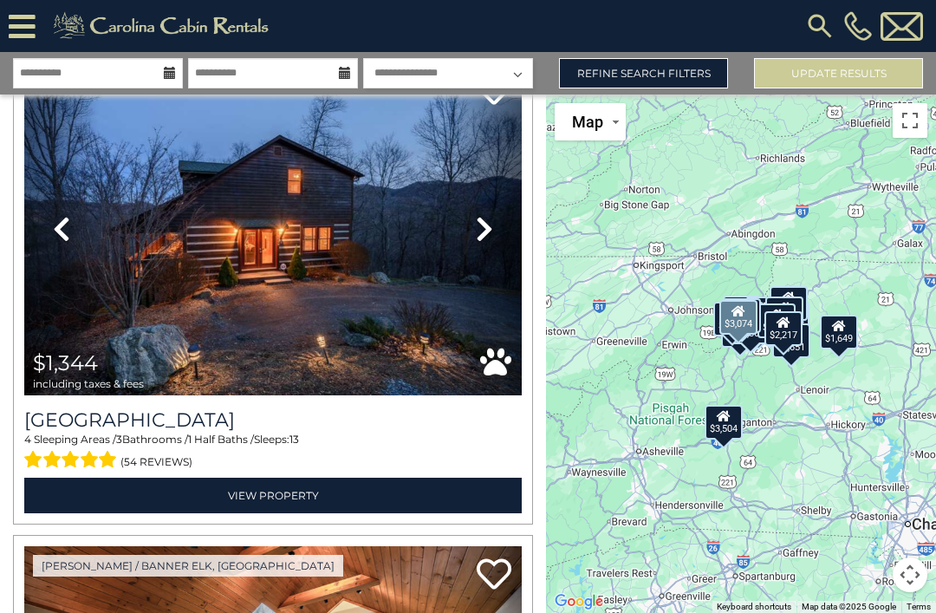
scroll to position [8825, 0]
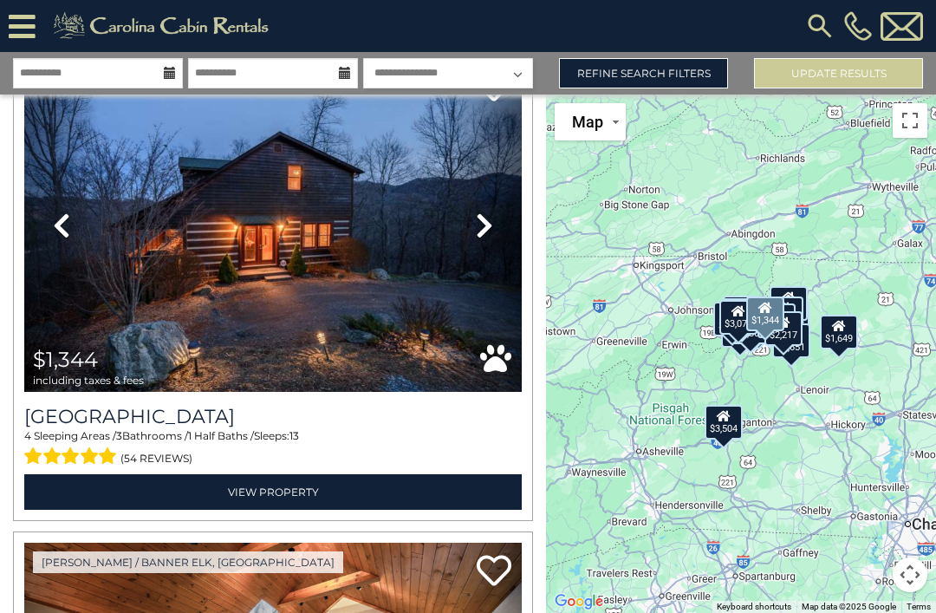
click at [481, 153] on link "Next" at bounding box center [484, 225] width 75 height 334
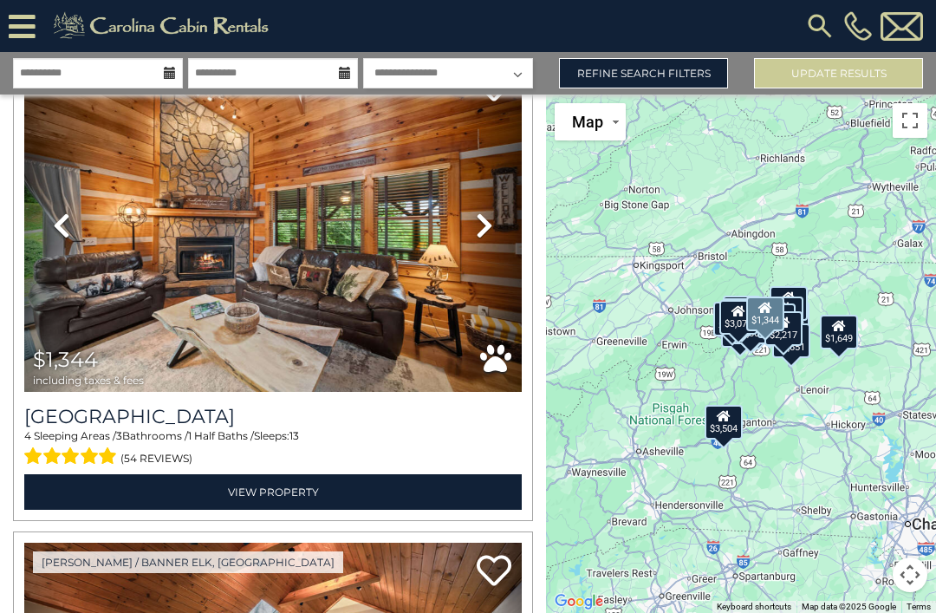
click at [495, 172] on link "Next" at bounding box center [484, 225] width 75 height 334
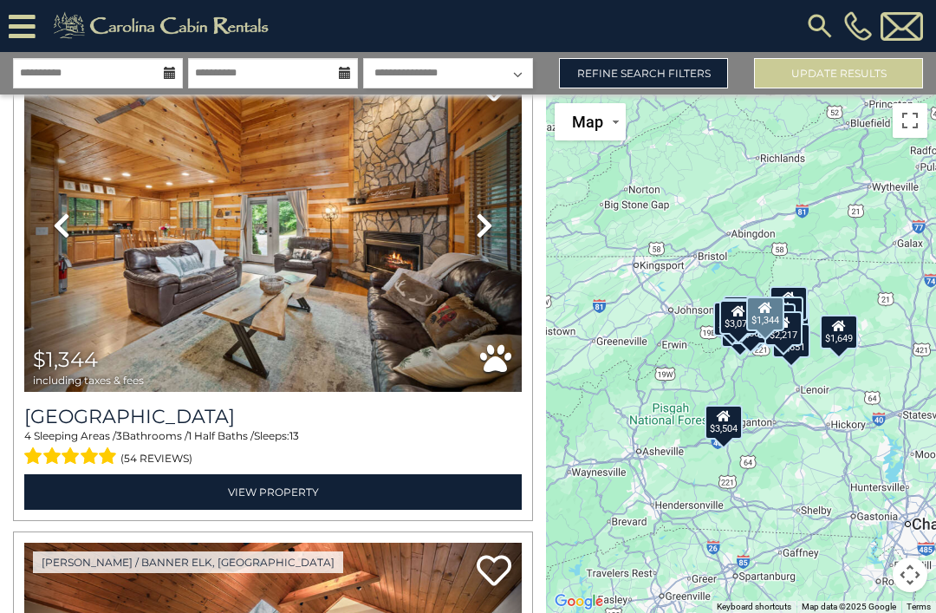
click at [489, 212] on icon at bounding box center [484, 226] width 17 height 28
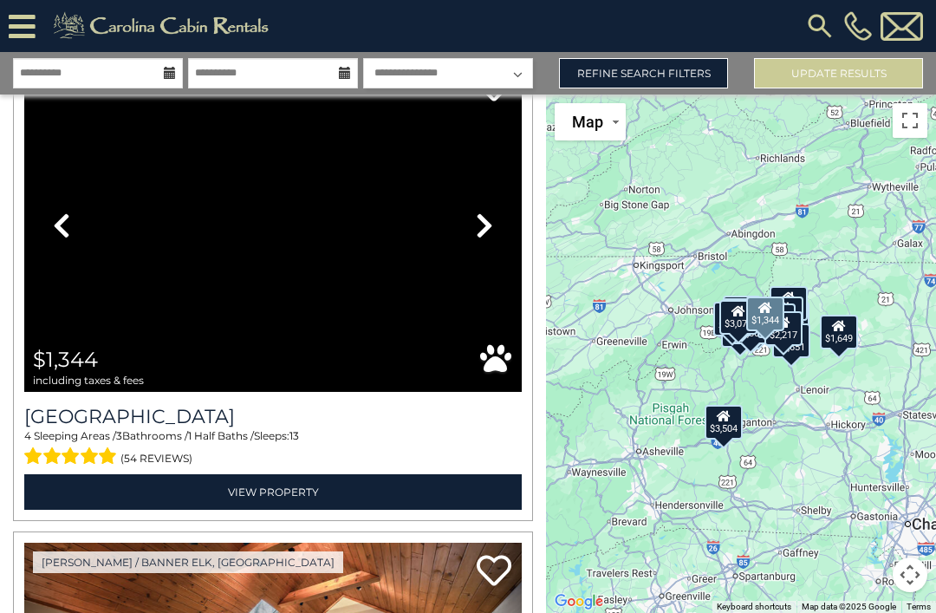
click at [479, 212] on icon at bounding box center [484, 226] width 17 height 28
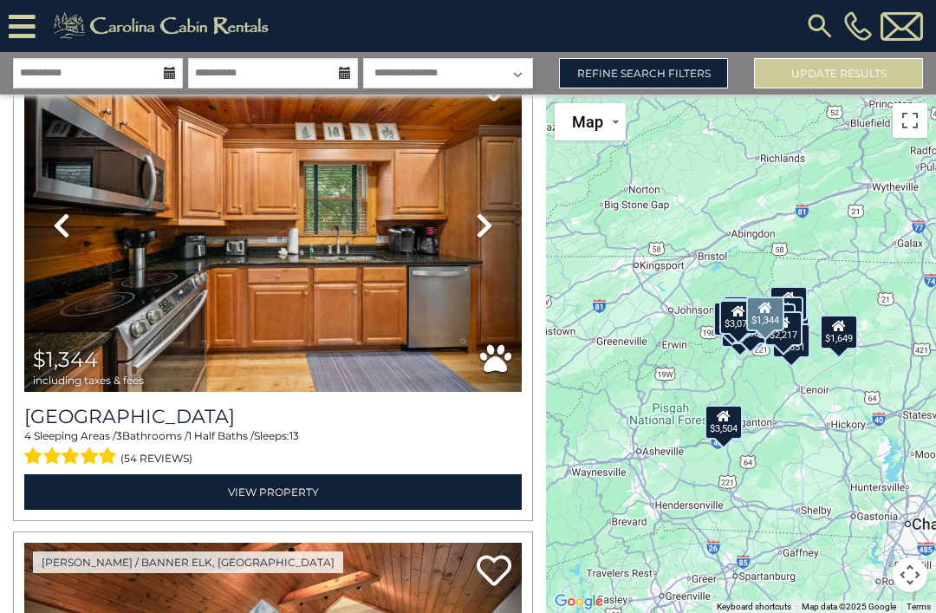
click at [486, 212] on icon at bounding box center [484, 226] width 17 height 28
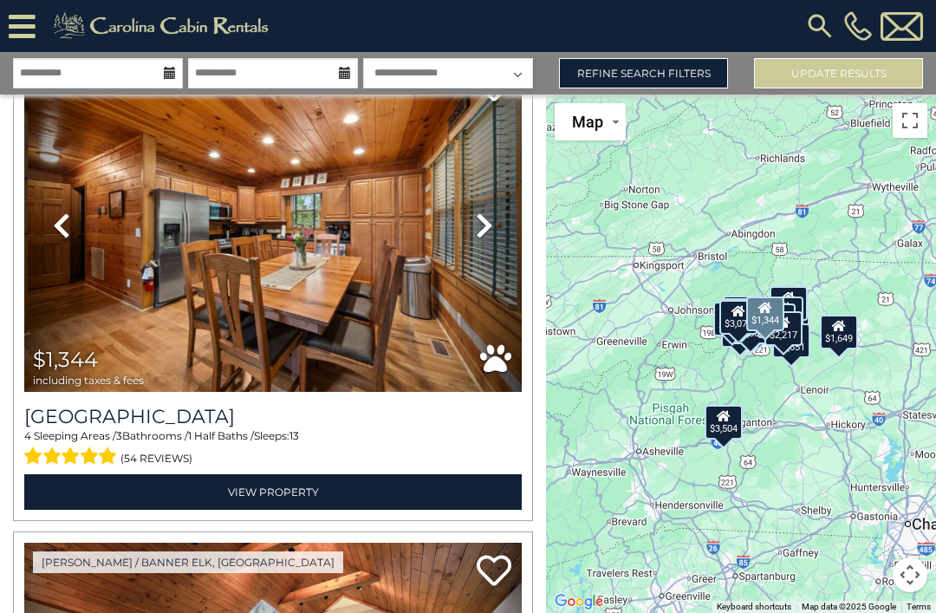
scroll to position [4728, 0]
